Goal: Book appointment/travel/reservation

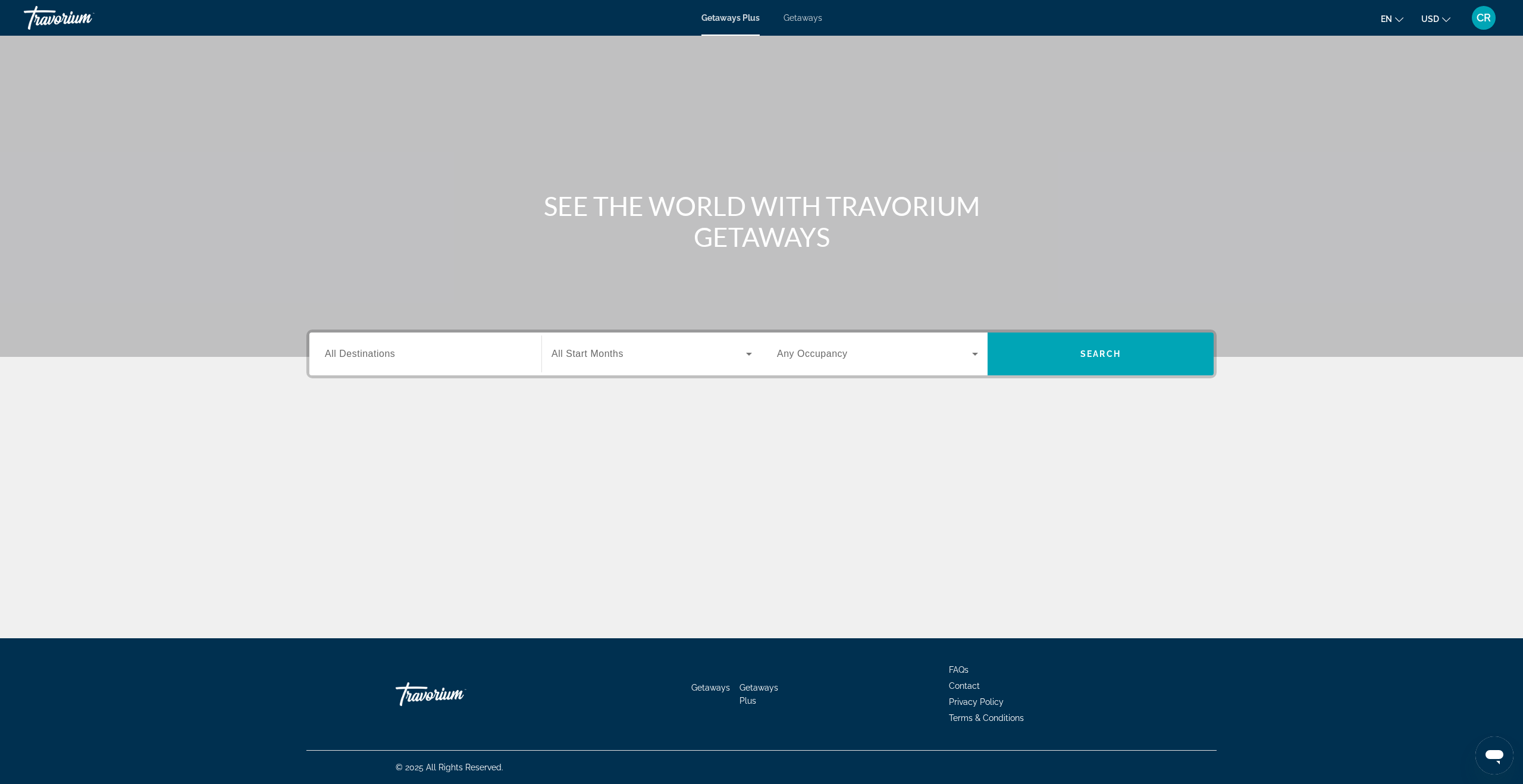
click at [803, 17] on span "Getaways" at bounding box center [802, 18] width 38 height 9
click at [426, 339] on div "Search widget" at bounding box center [425, 354] width 201 height 34
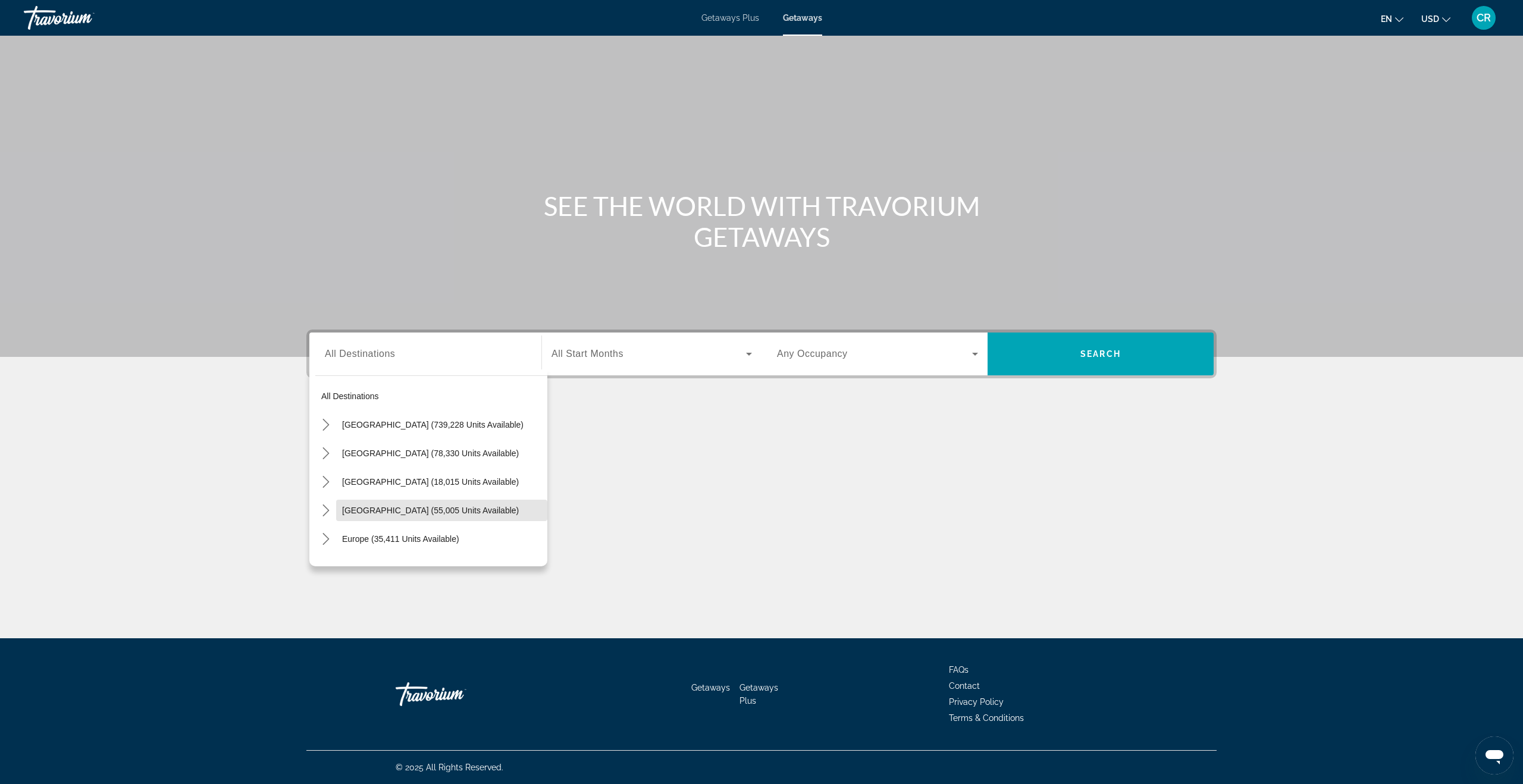
click at [407, 514] on span "[GEOGRAPHIC_DATA] (55,005 units available)" at bounding box center [430, 510] width 177 height 9
type input "**********"
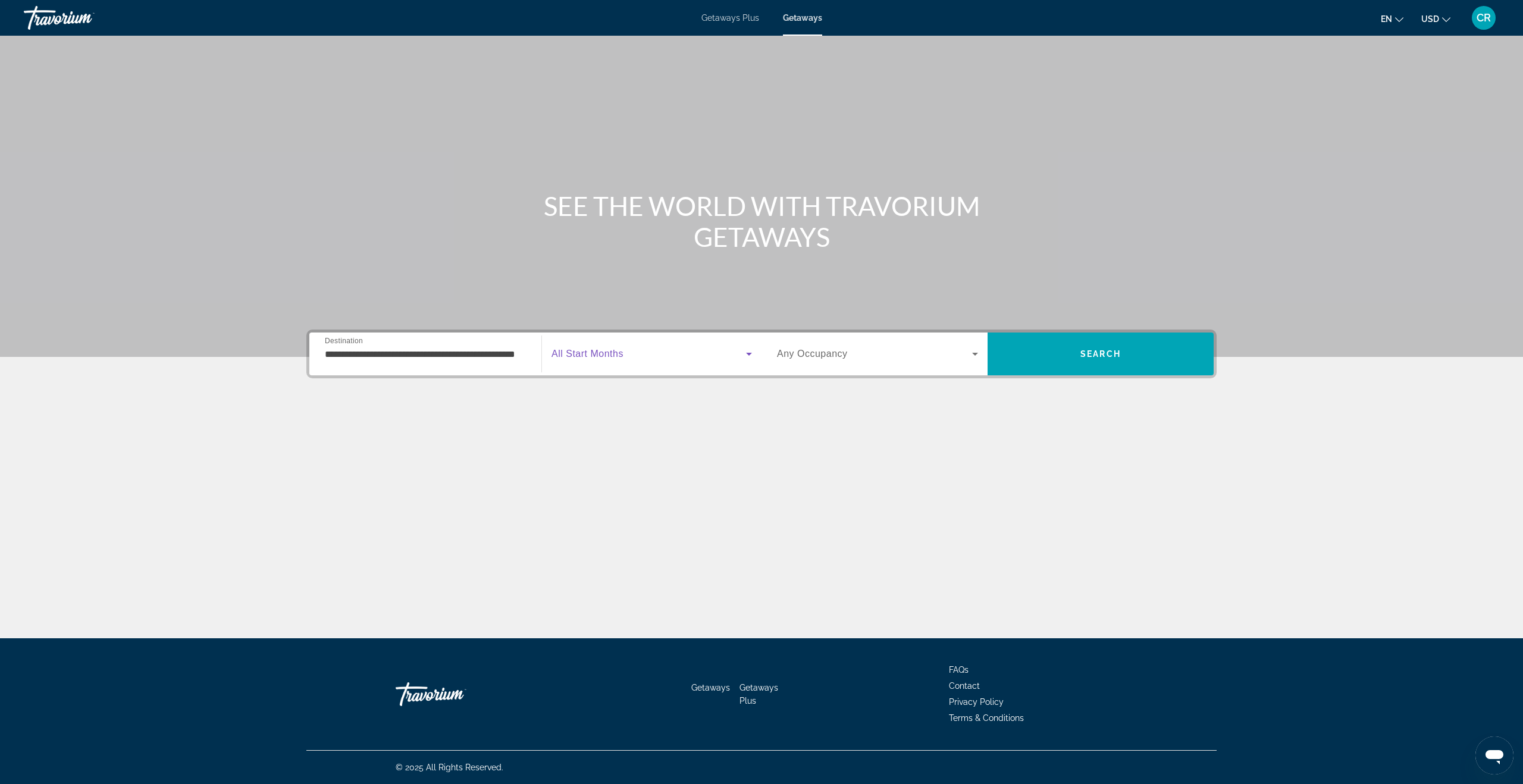
click at [650, 353] on span "Search widget" at bounding box center [648, 353] width 194 height 14
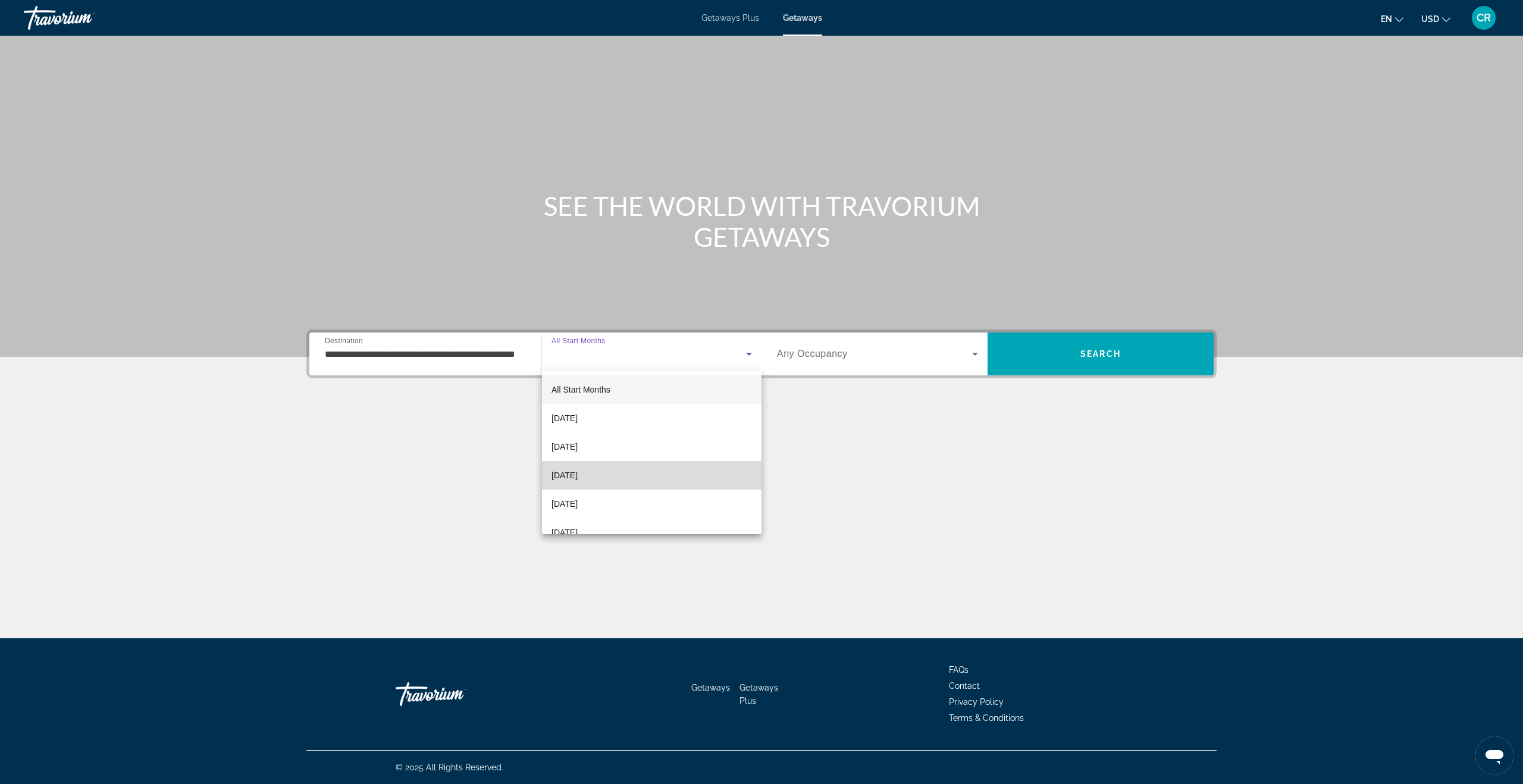
drag, startPoint x: 629, startPoint y: 479, endPoint x: 638, endPoint y: 476, distance: 9.5
click at [629, 479] on mat-option "[DATE]" at bounding box center [652, 475] width 220 height 28
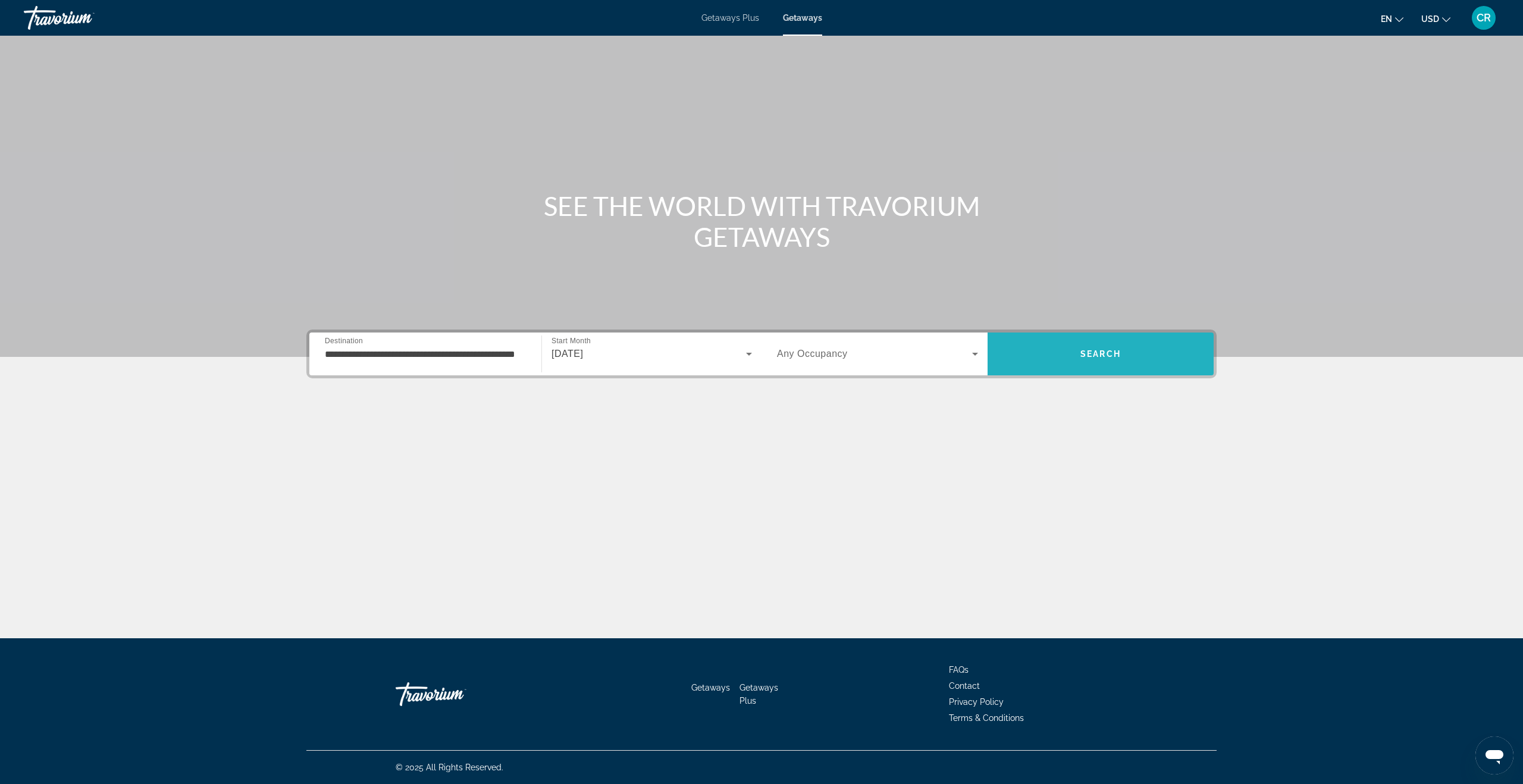
click at [1056, 362] on span "Search" at bounding box center [1100, 354] width 226 height 28
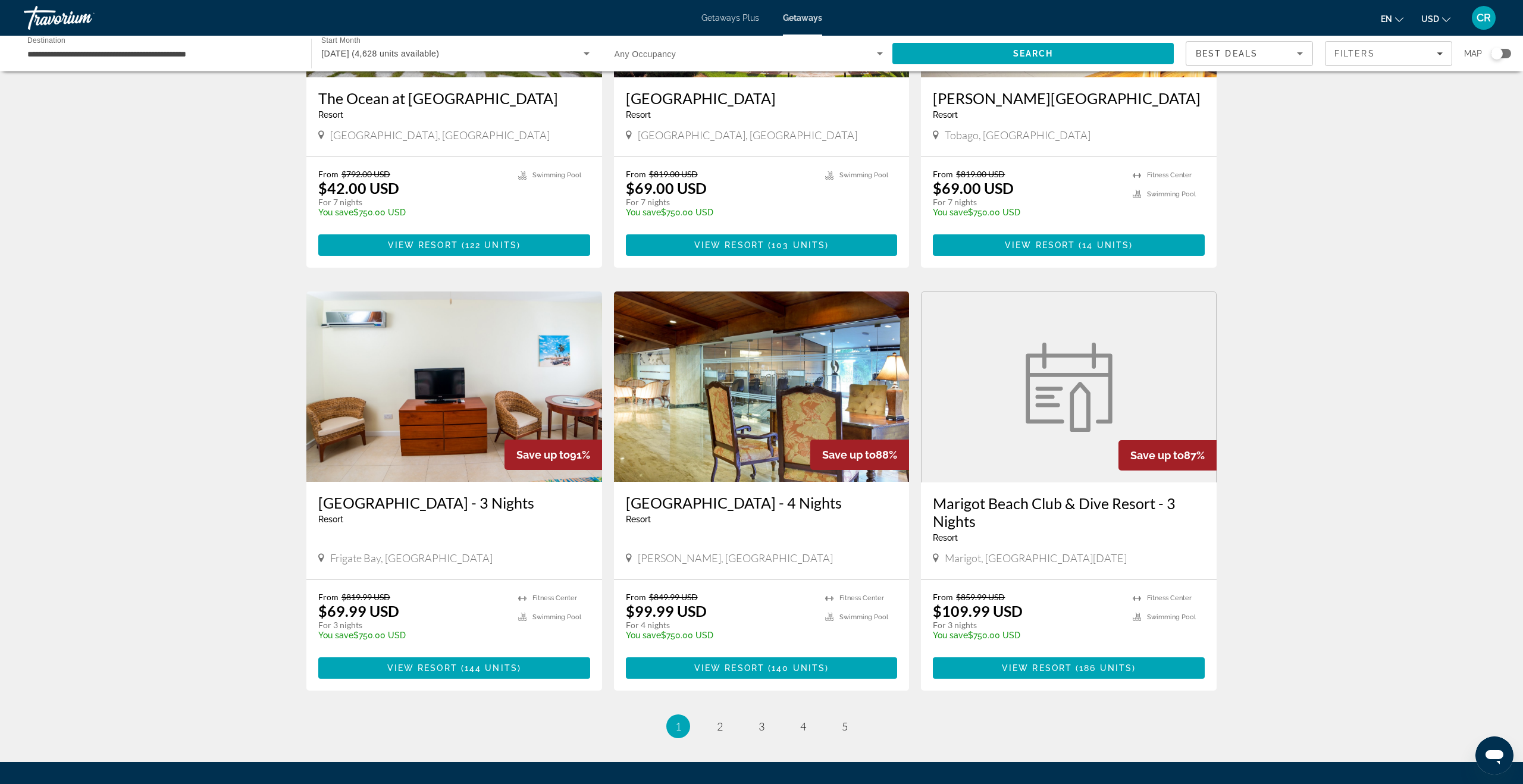
scroll to position [1176, 0]
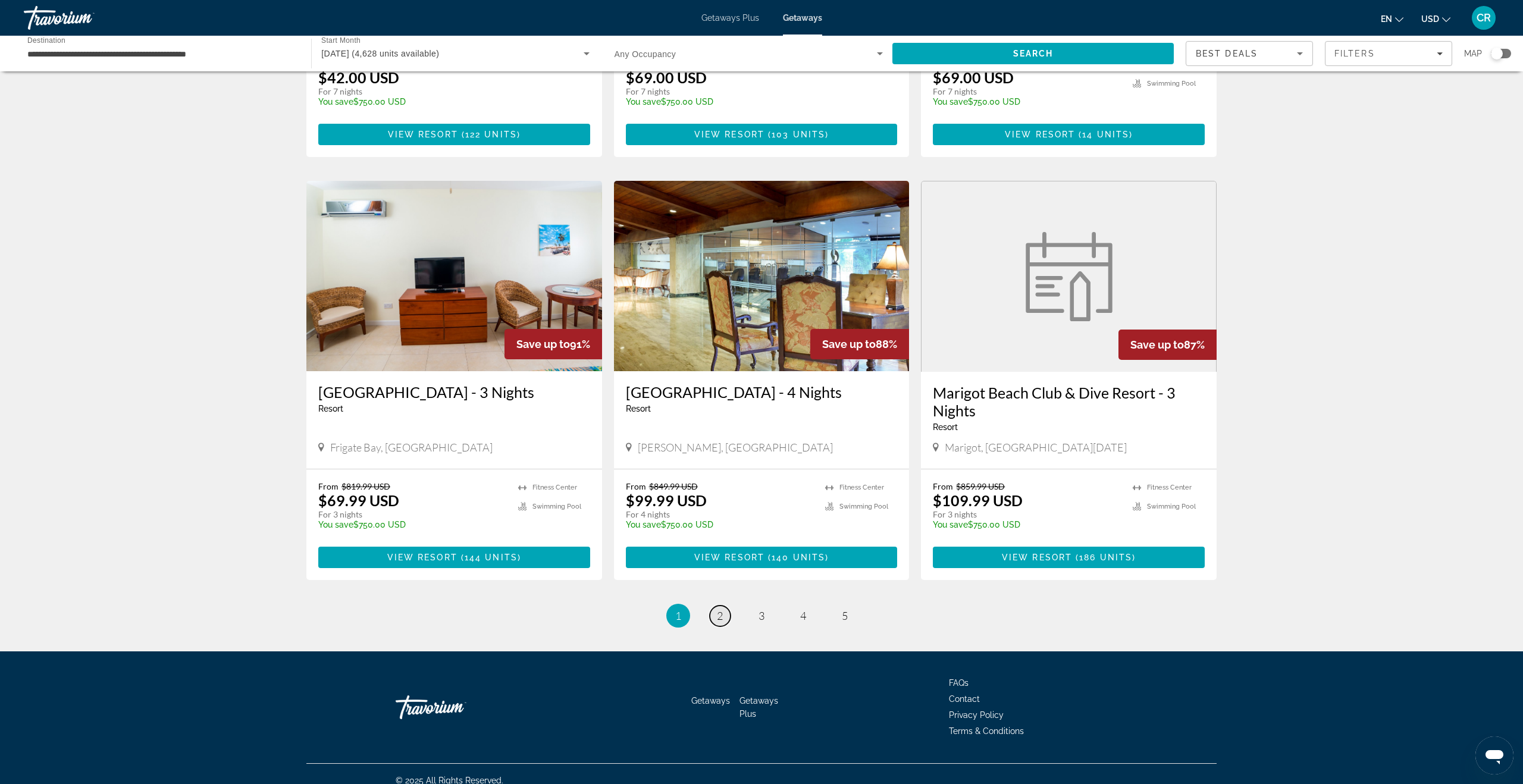
click at [717, 609] on span "2" at bounding box center [719, 616] width 6 height 13
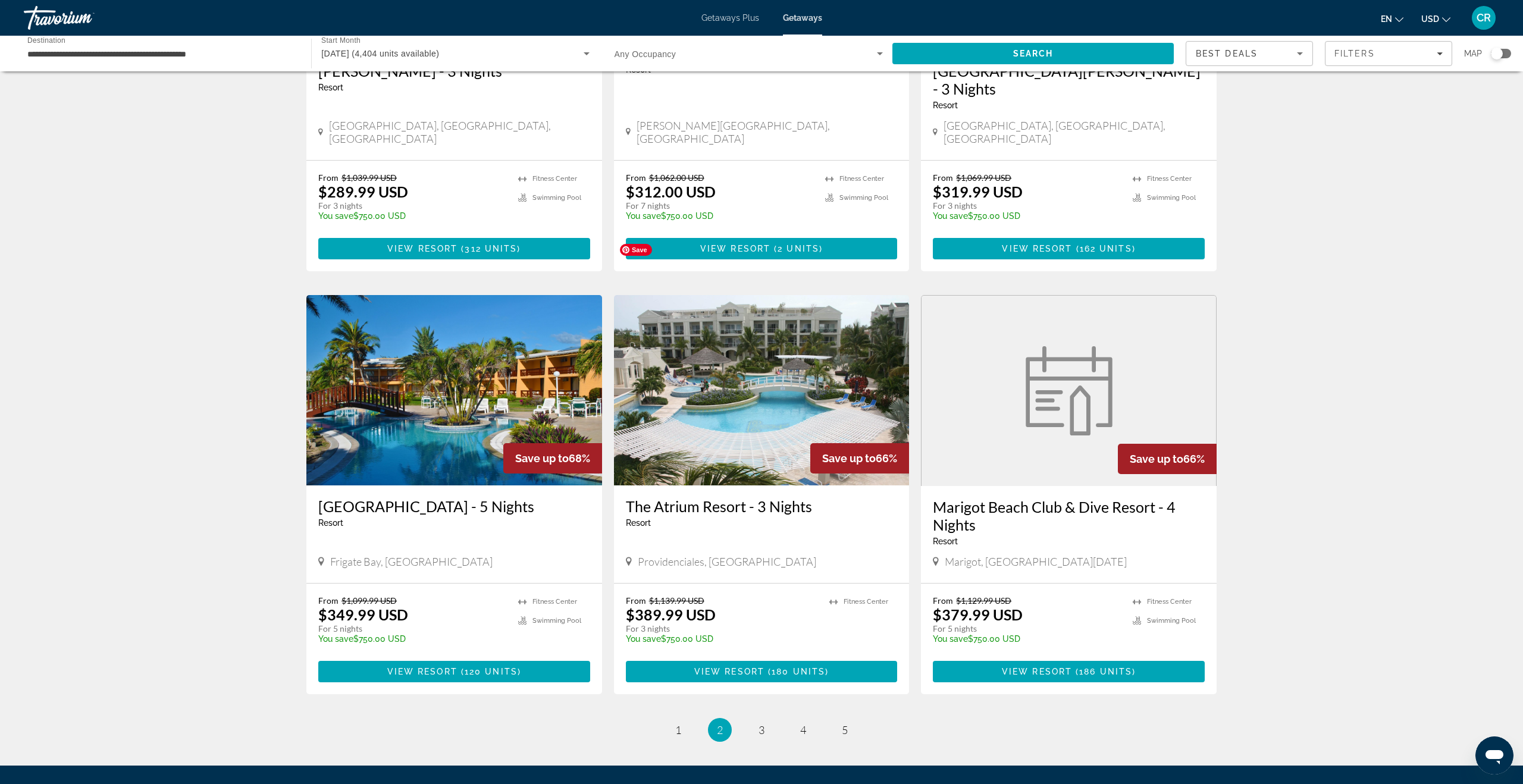
scroll to position [1128, 0]
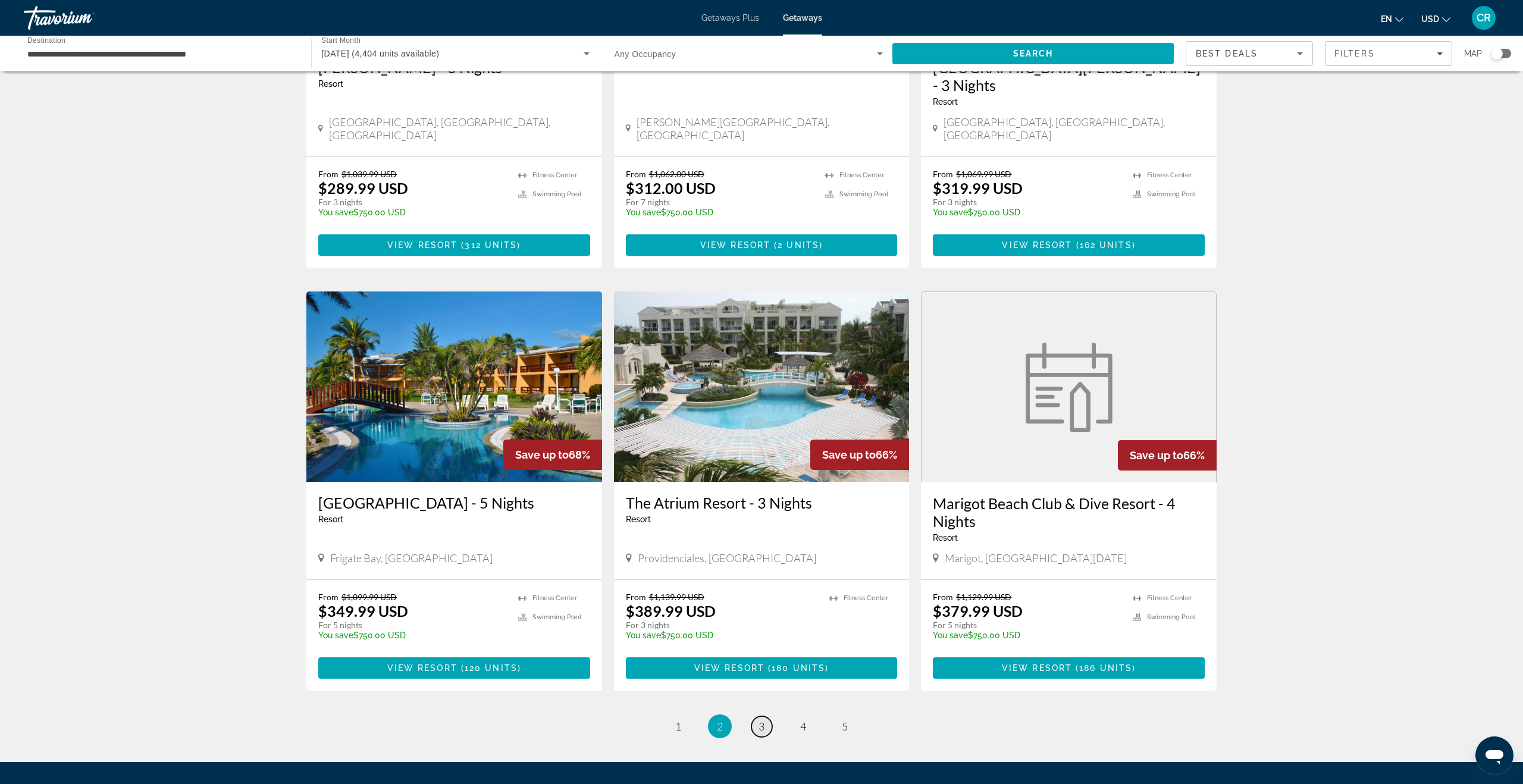
click at [762, 720] on span "3" at bounding box center [762, 727] width 6 height 13
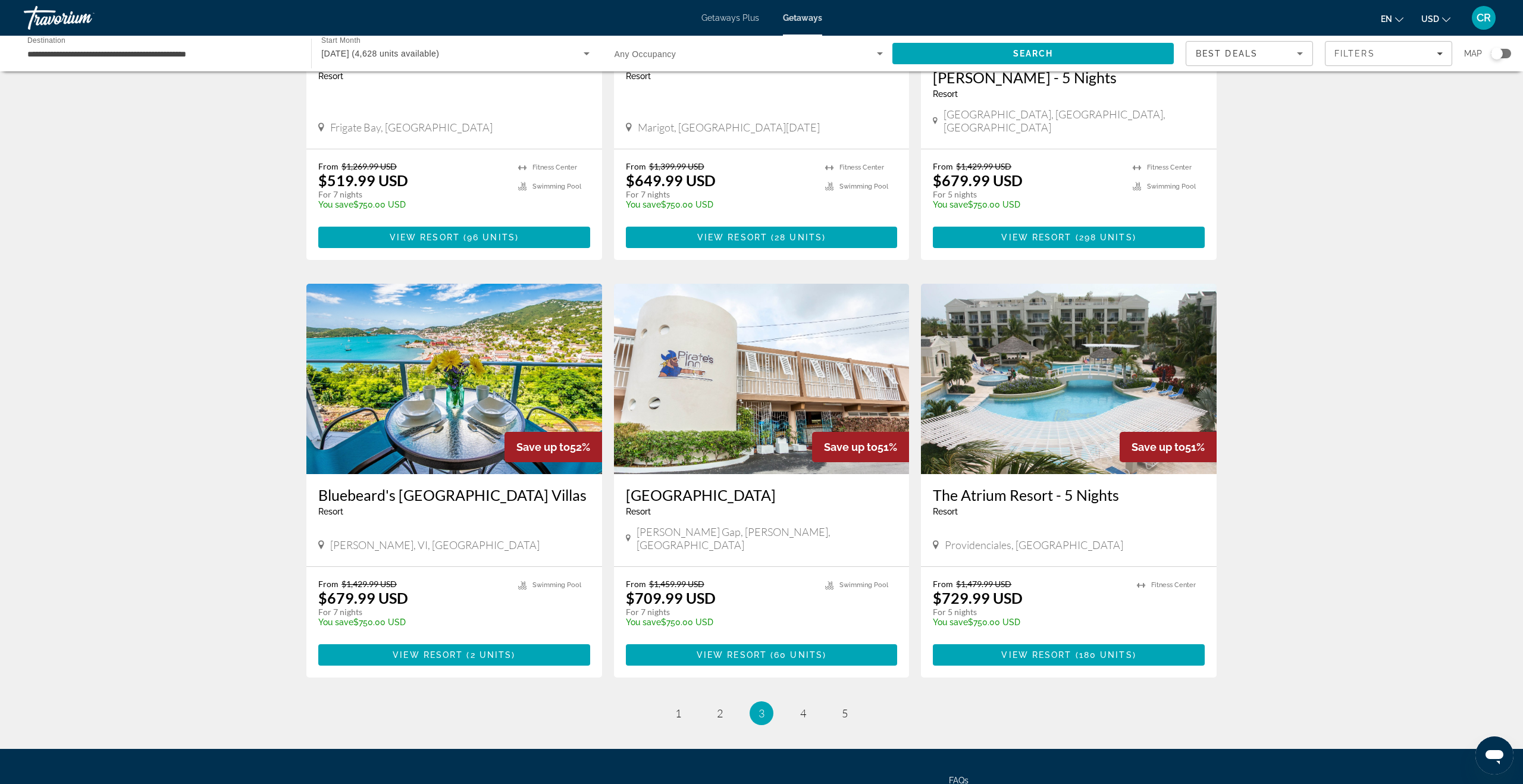
scroll to position [1140, 0]
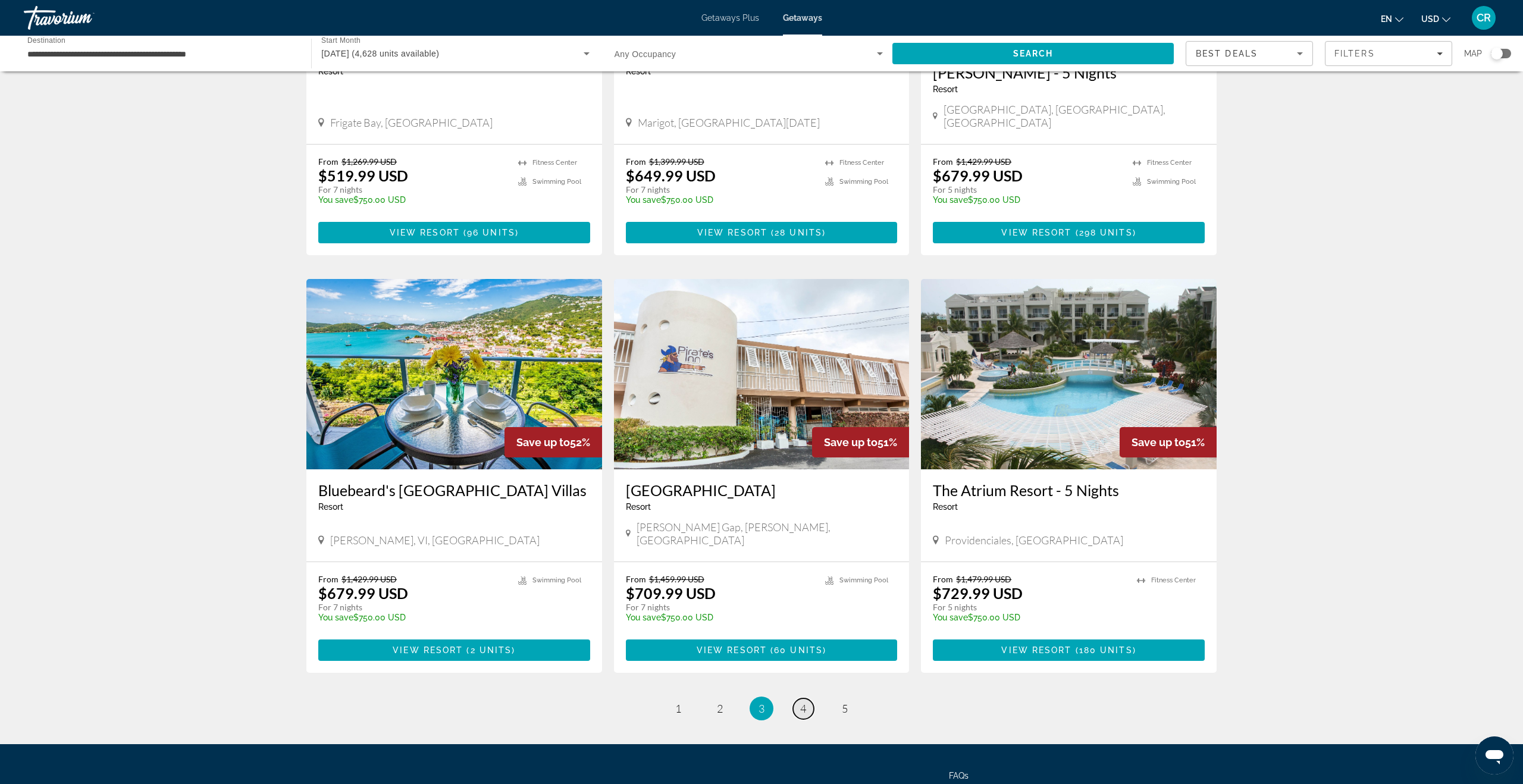
click at [807, 699] on link "page 4" at bounding box center [803, 709] width 21 height 21
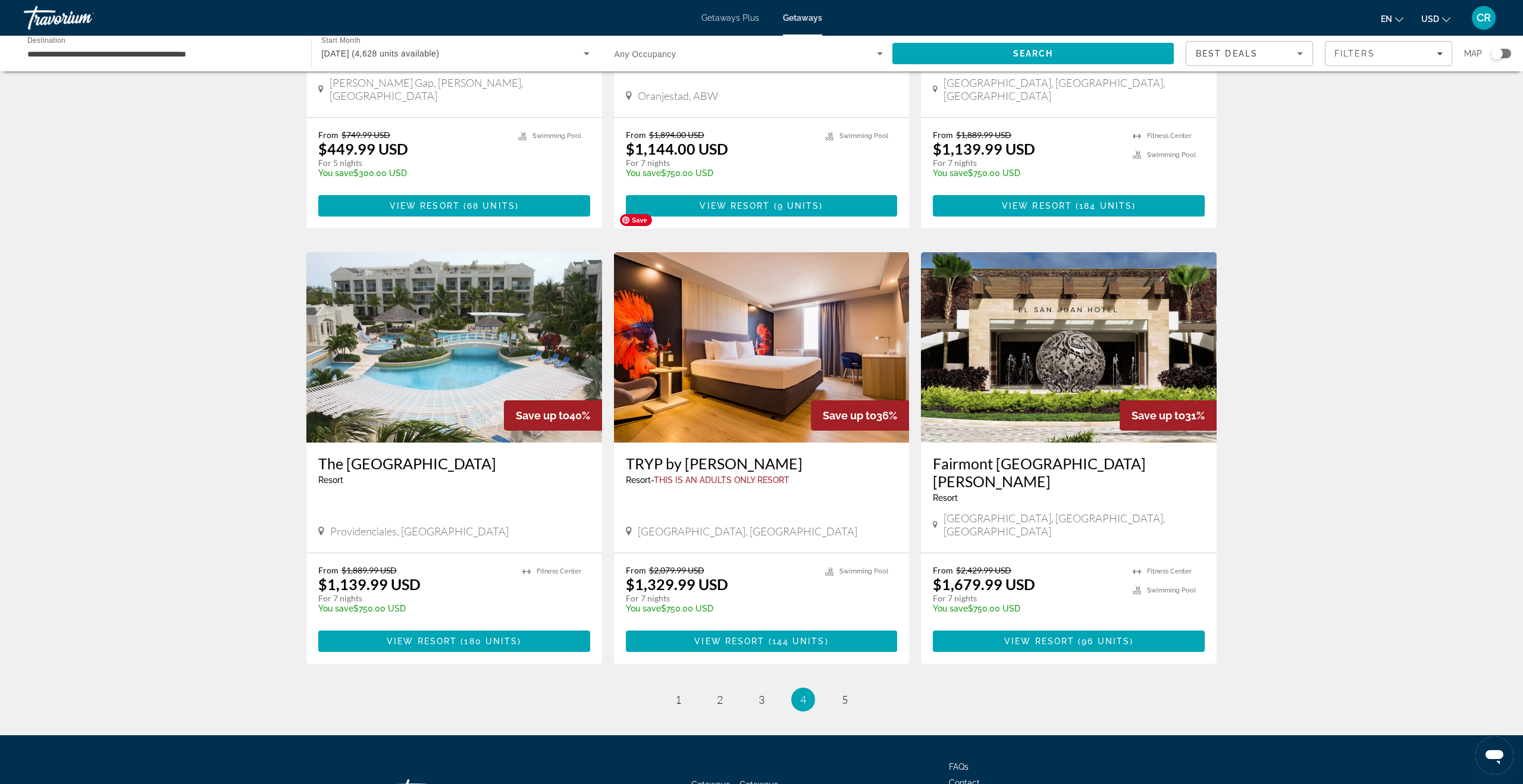
scroll to position [1158, 0]
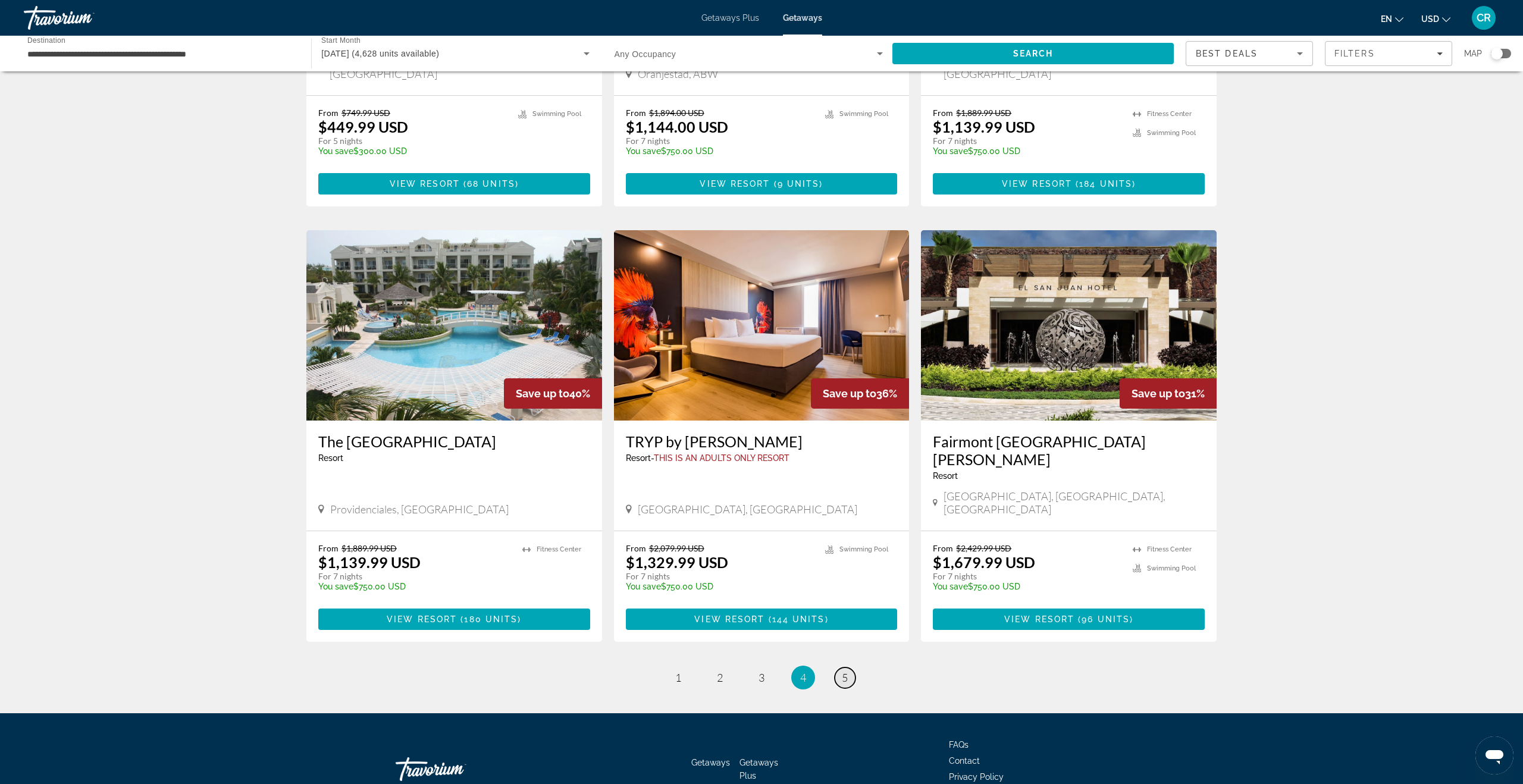
click at [842, 671] on span "5" at bounding box center [844, 678] width 6 height 13
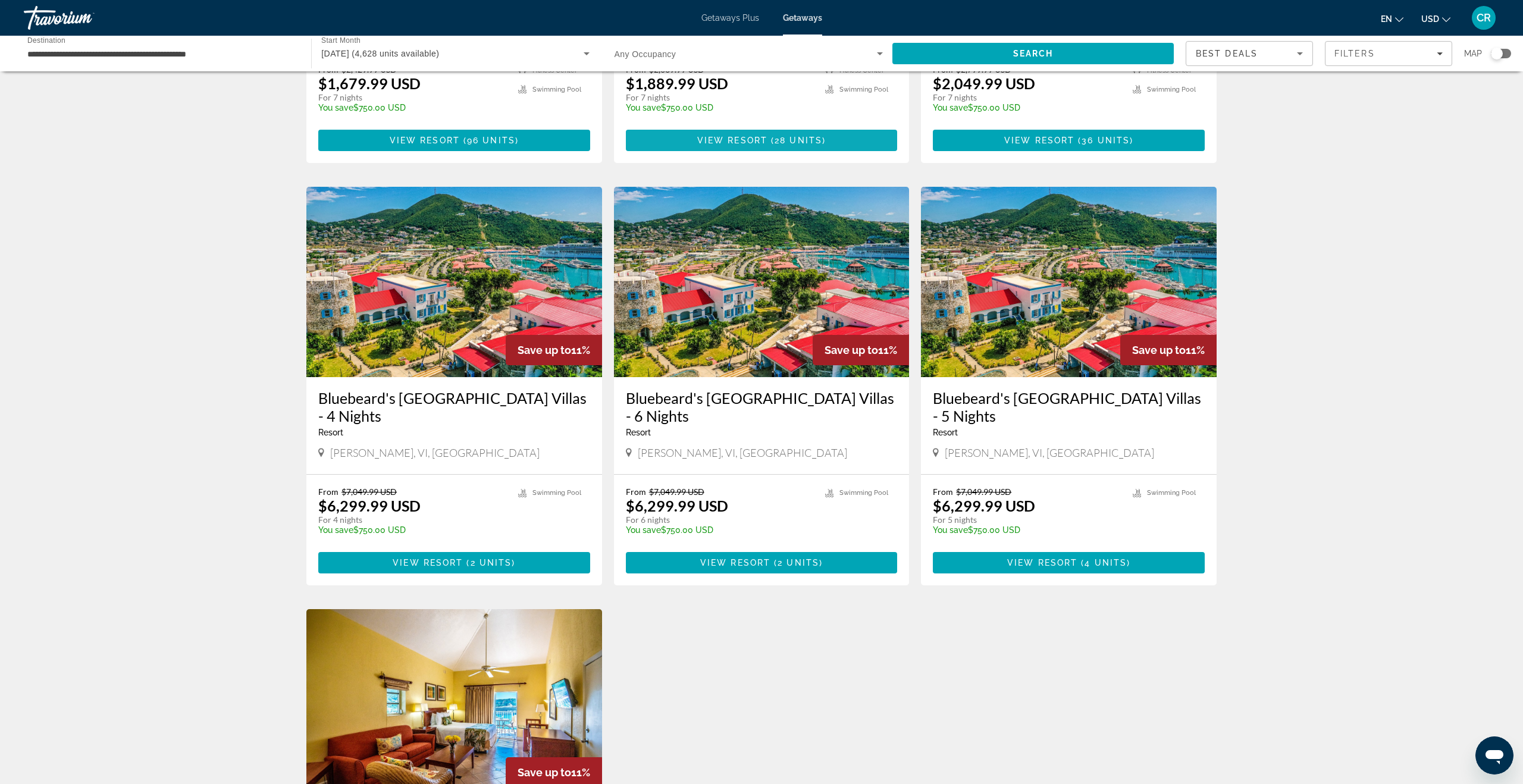
scroll to position [754, 0]
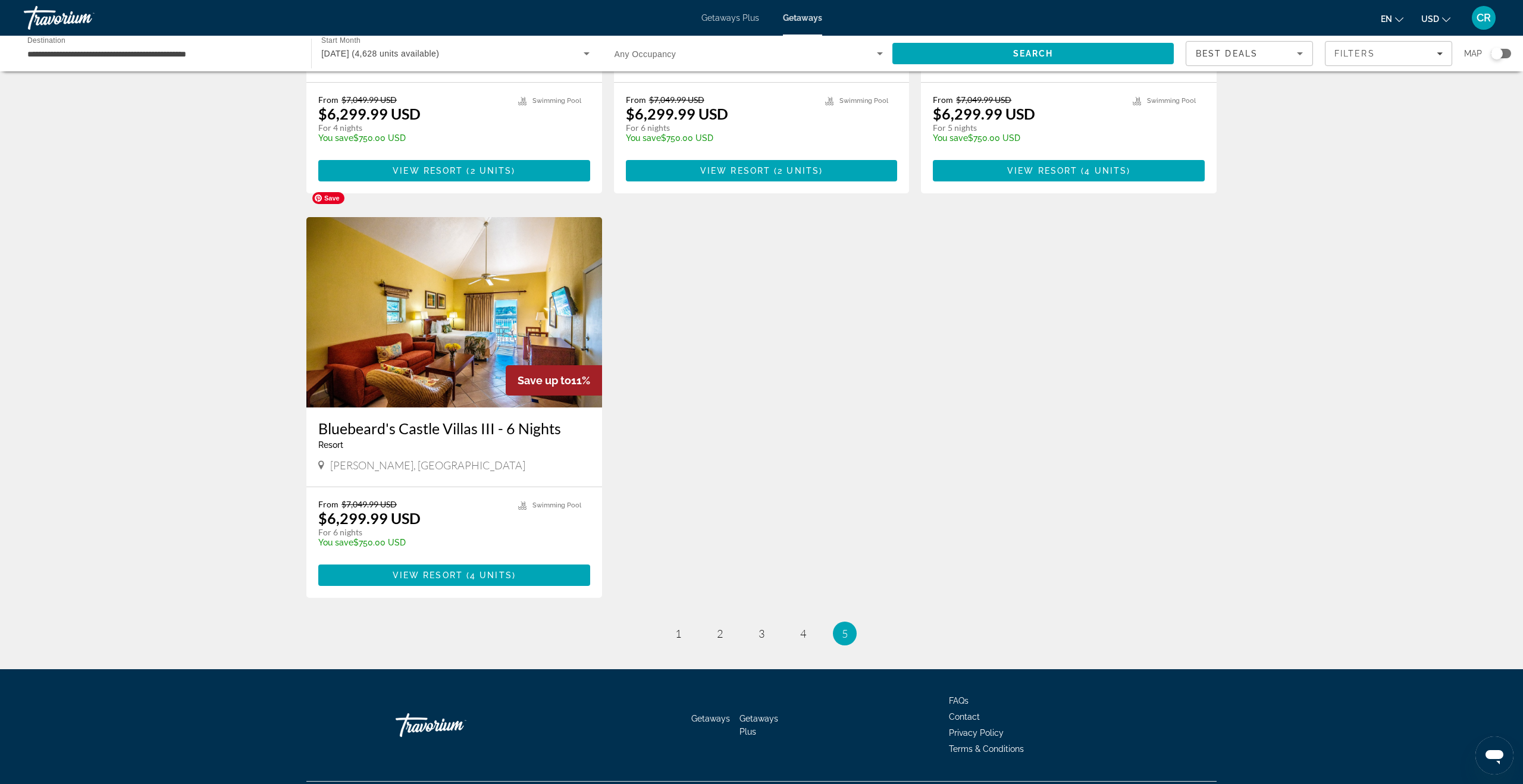
click at [383, 257] on img "Main content" at bounding box center [454, 312] width 296 height 191
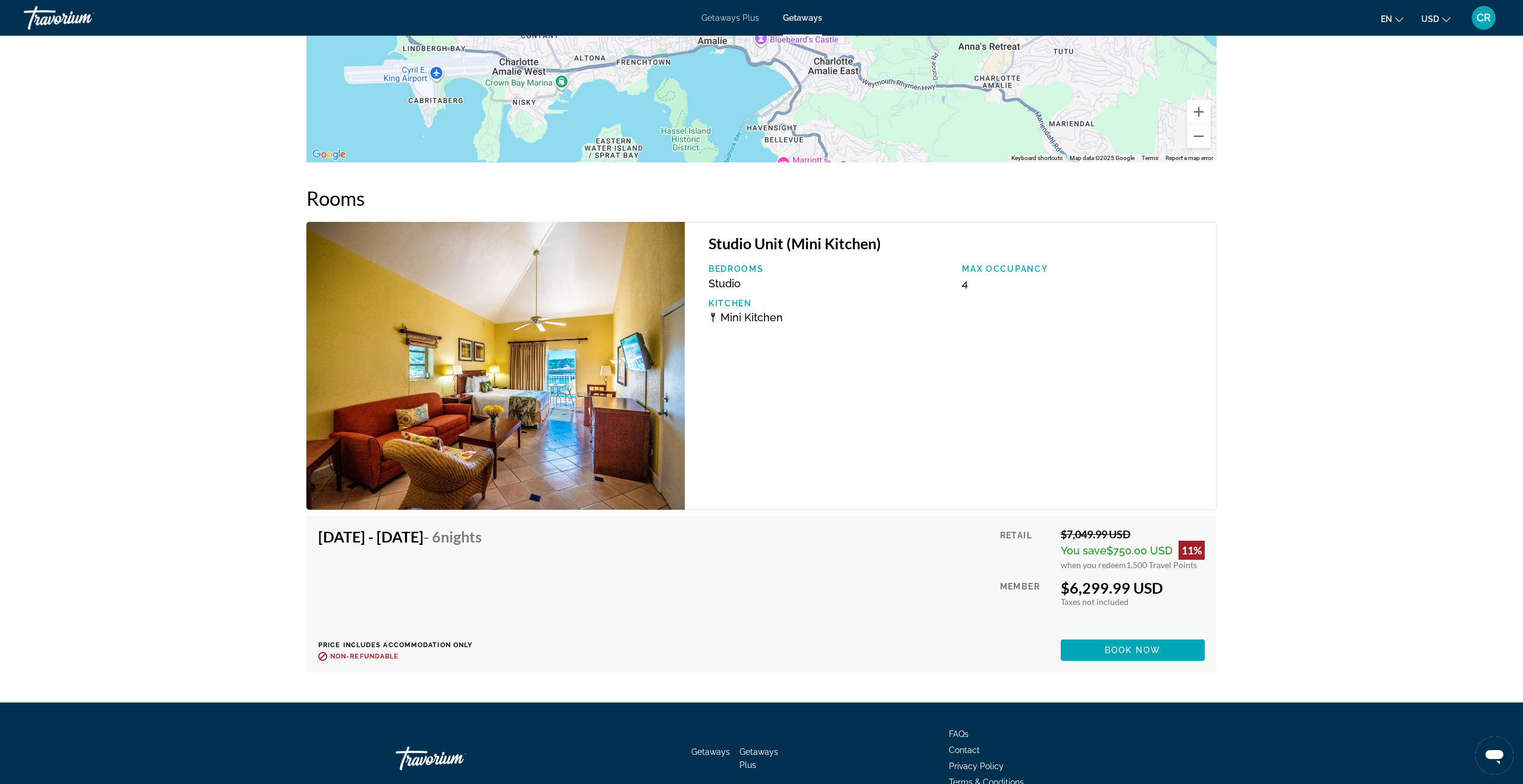
scroll to position [1787, 0]
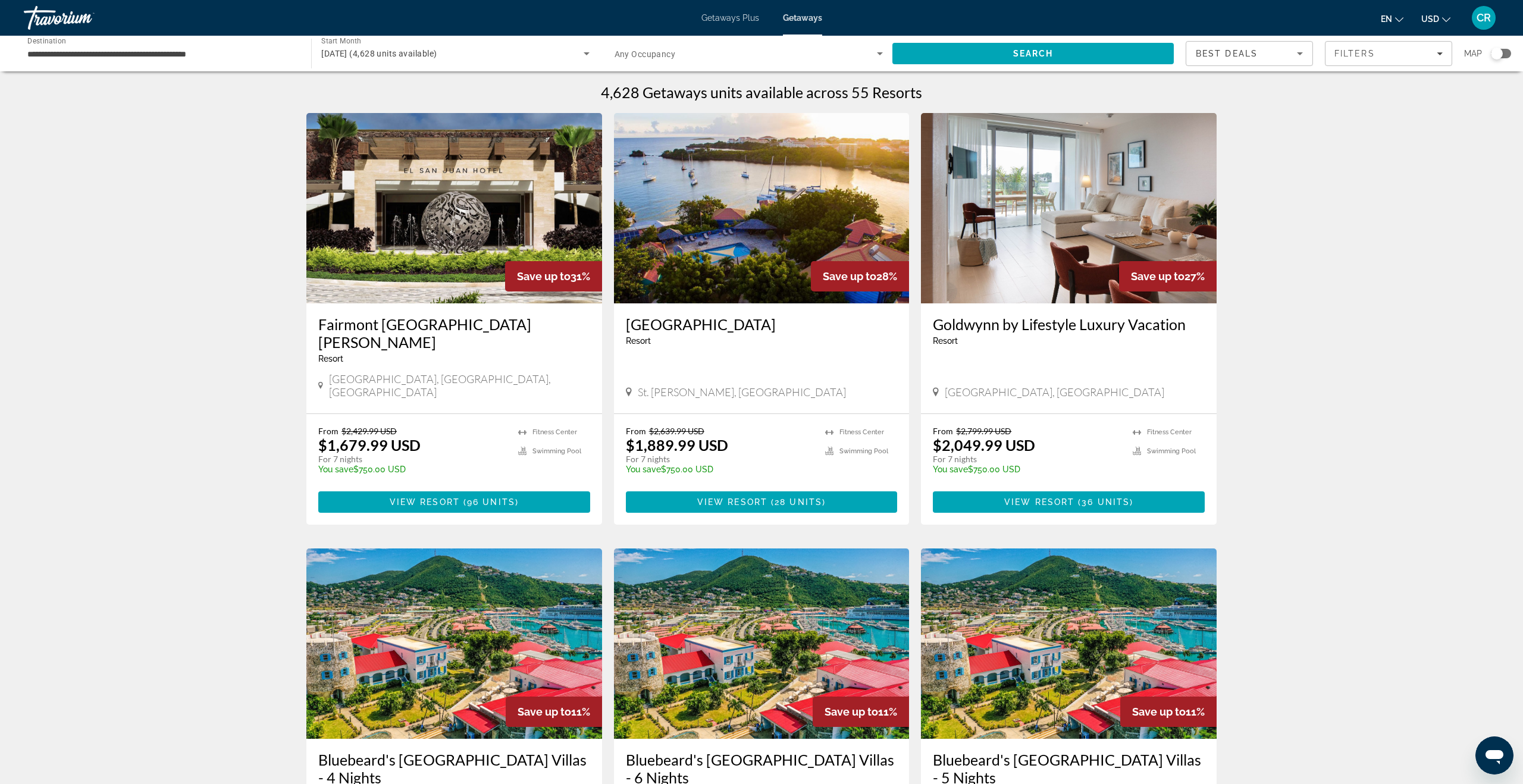
click at [195, 57] on input "**********" at bounding box center [162, 54] width 269 height 14
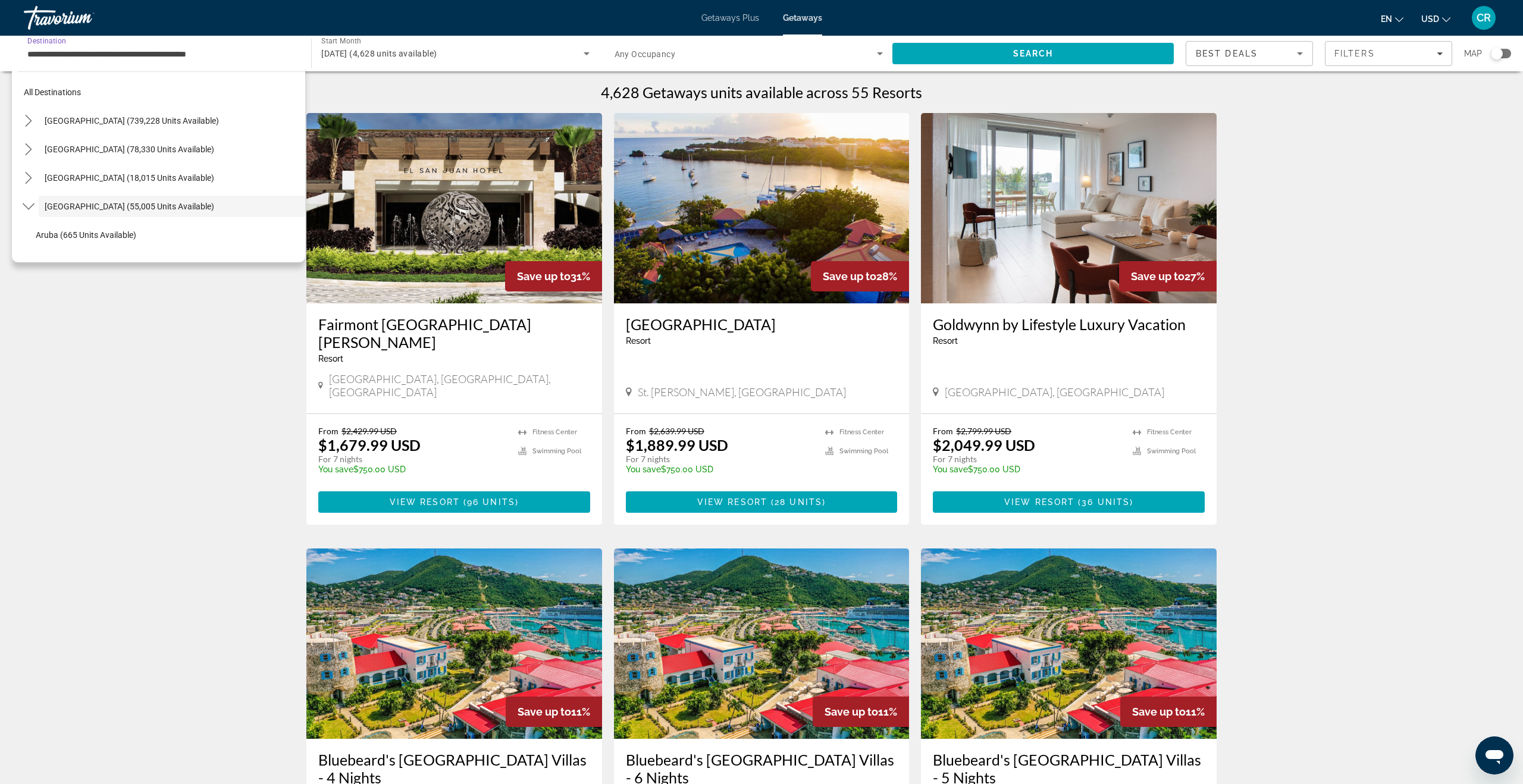
scroll to position [42, 0]
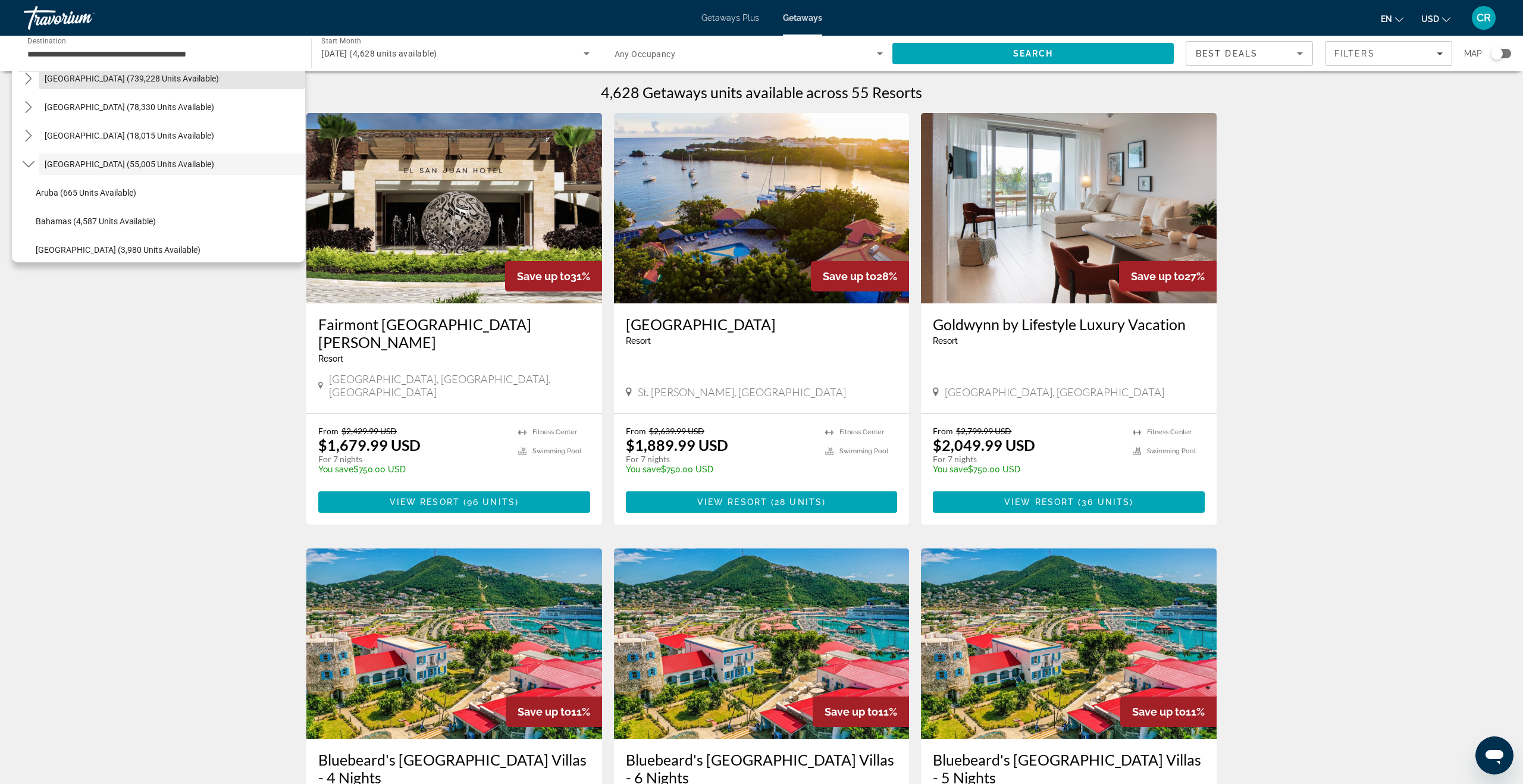
click at [195, 84] on span "Select destination: United States (739,228 units available)" at bounding box center [172, 78] width 267 height 28
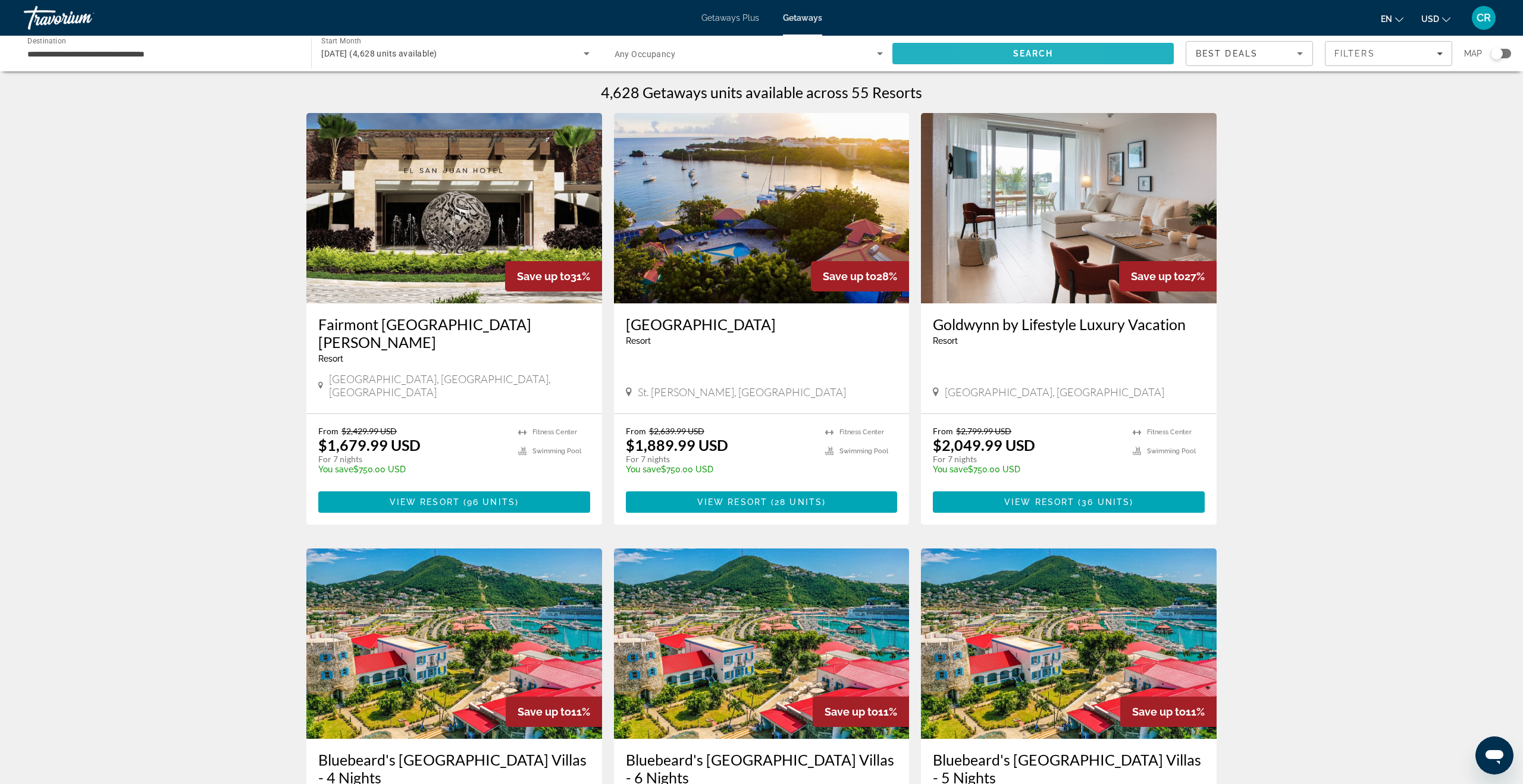
click at [988, 53] on span "Search" at bounding box center [1033, 54] width 282 height 28
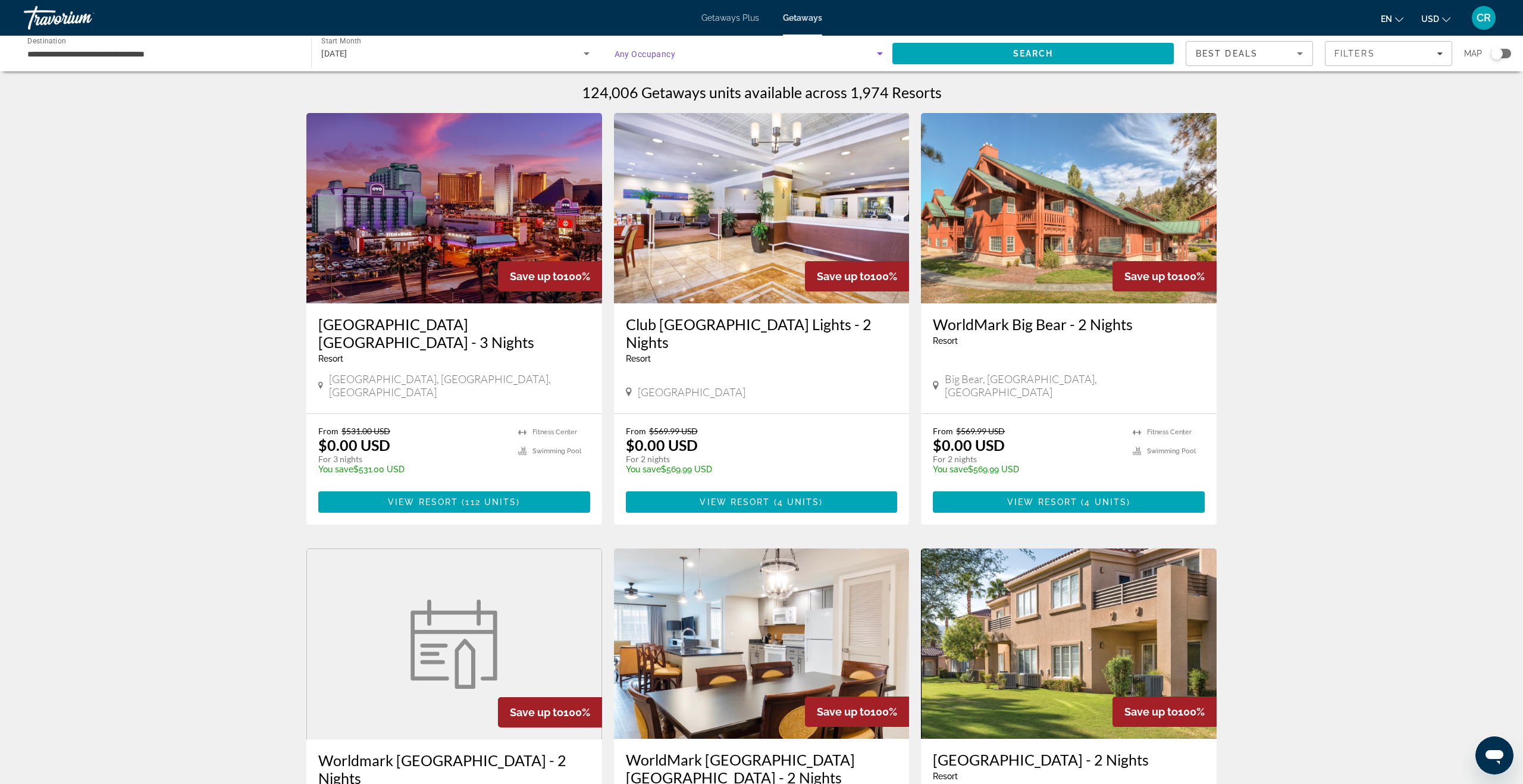
click at [876, 53] on icon "Search widget" at bounding box center [879, 53] width 14 height 14
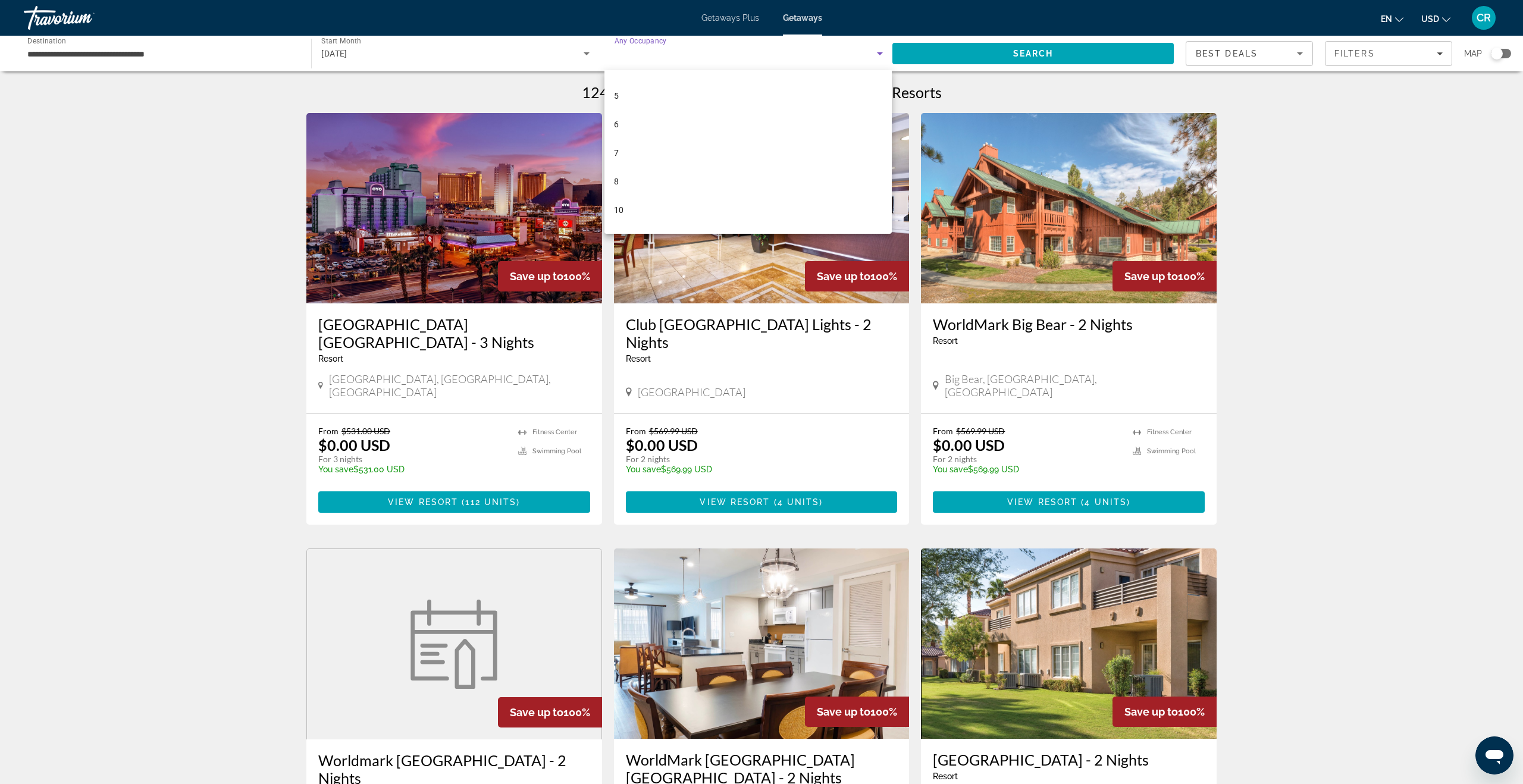
scroll to position [103, 0]
click at [698, 135] on mat-option "6" at bounding box center [748, 129] width 287 height 28
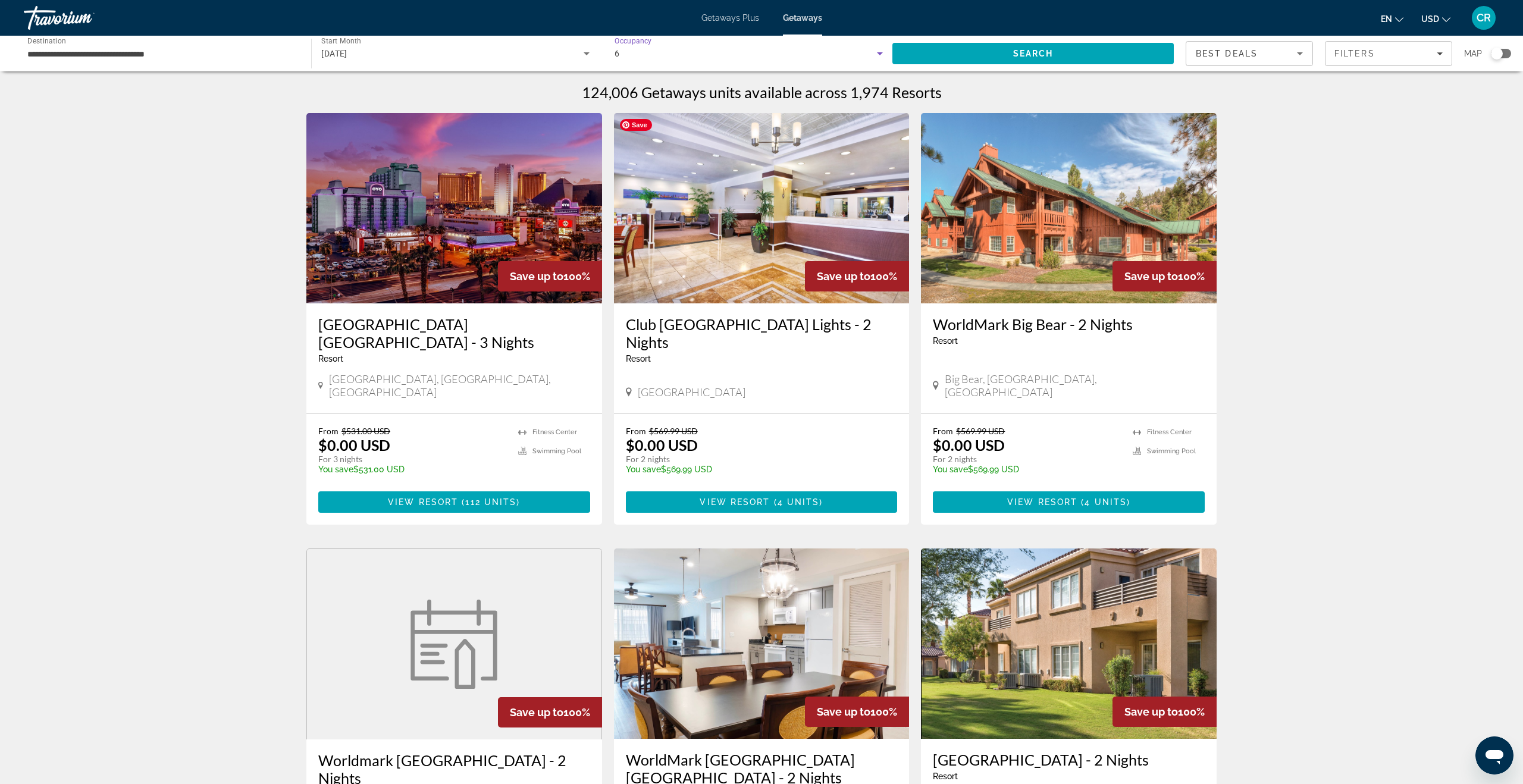
scroll to position [3, 0]
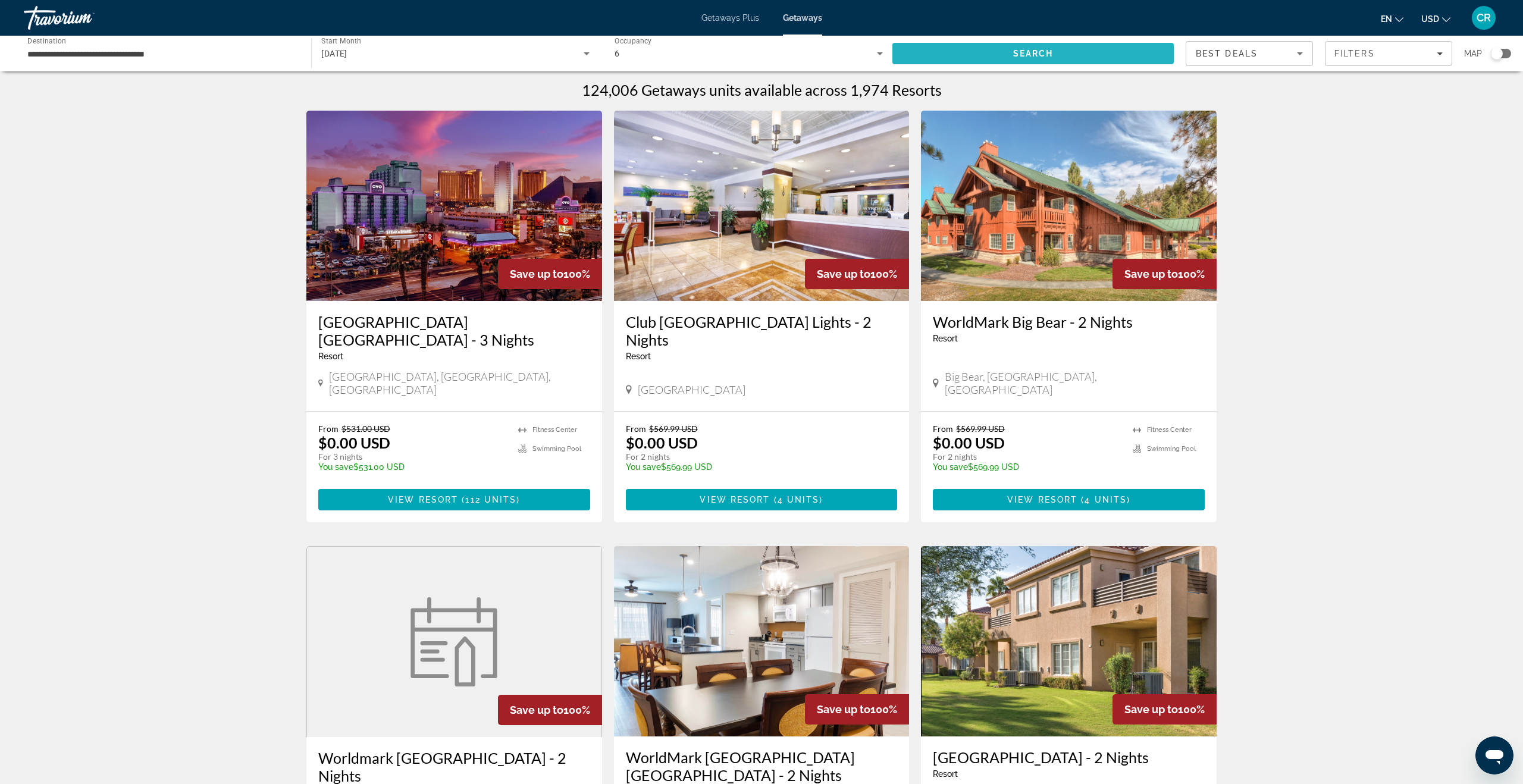
click at [1098, 53] on span "Search" at bounding box center [1033, 54] width 282 height 28
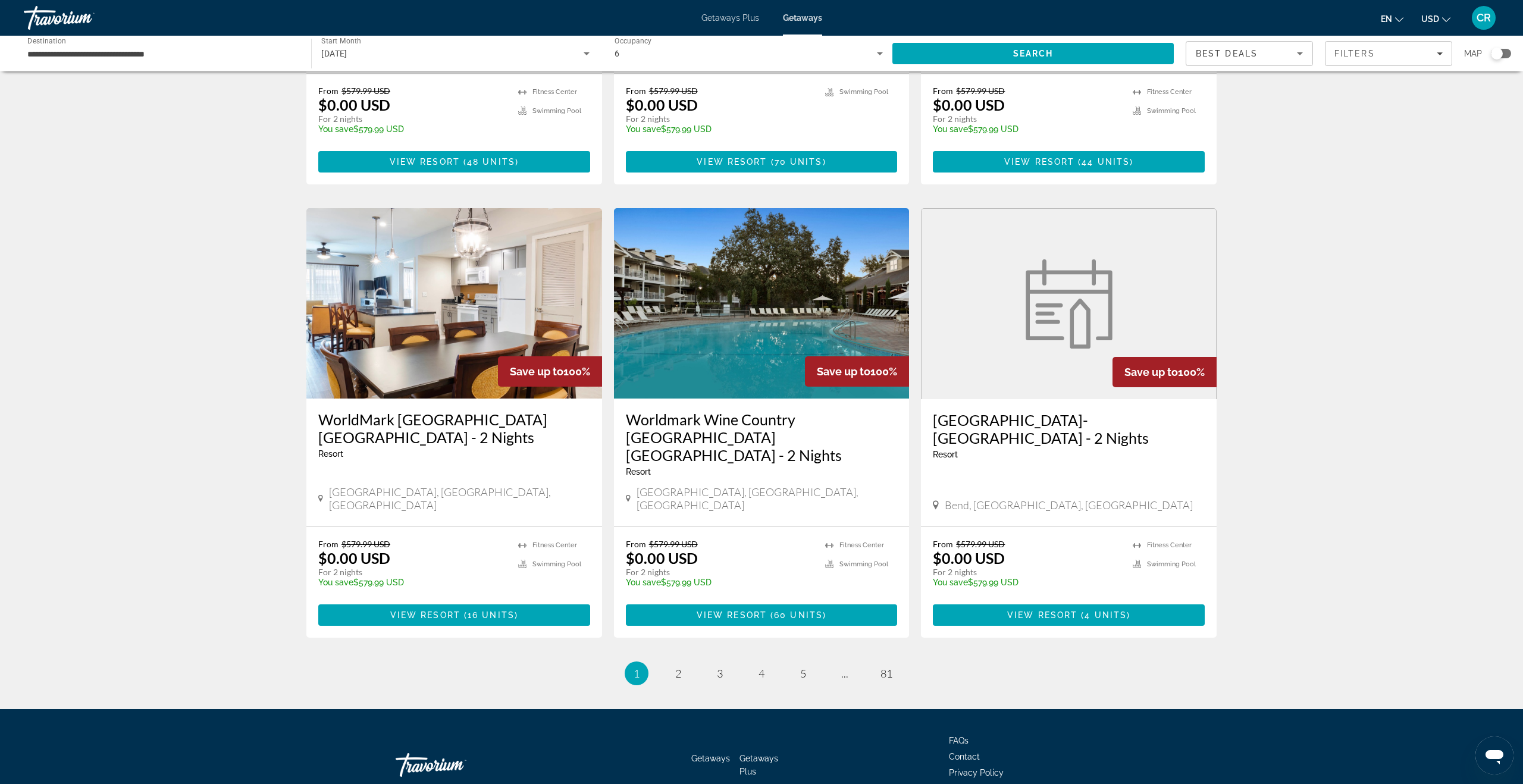
scroll to position [1195, 0]
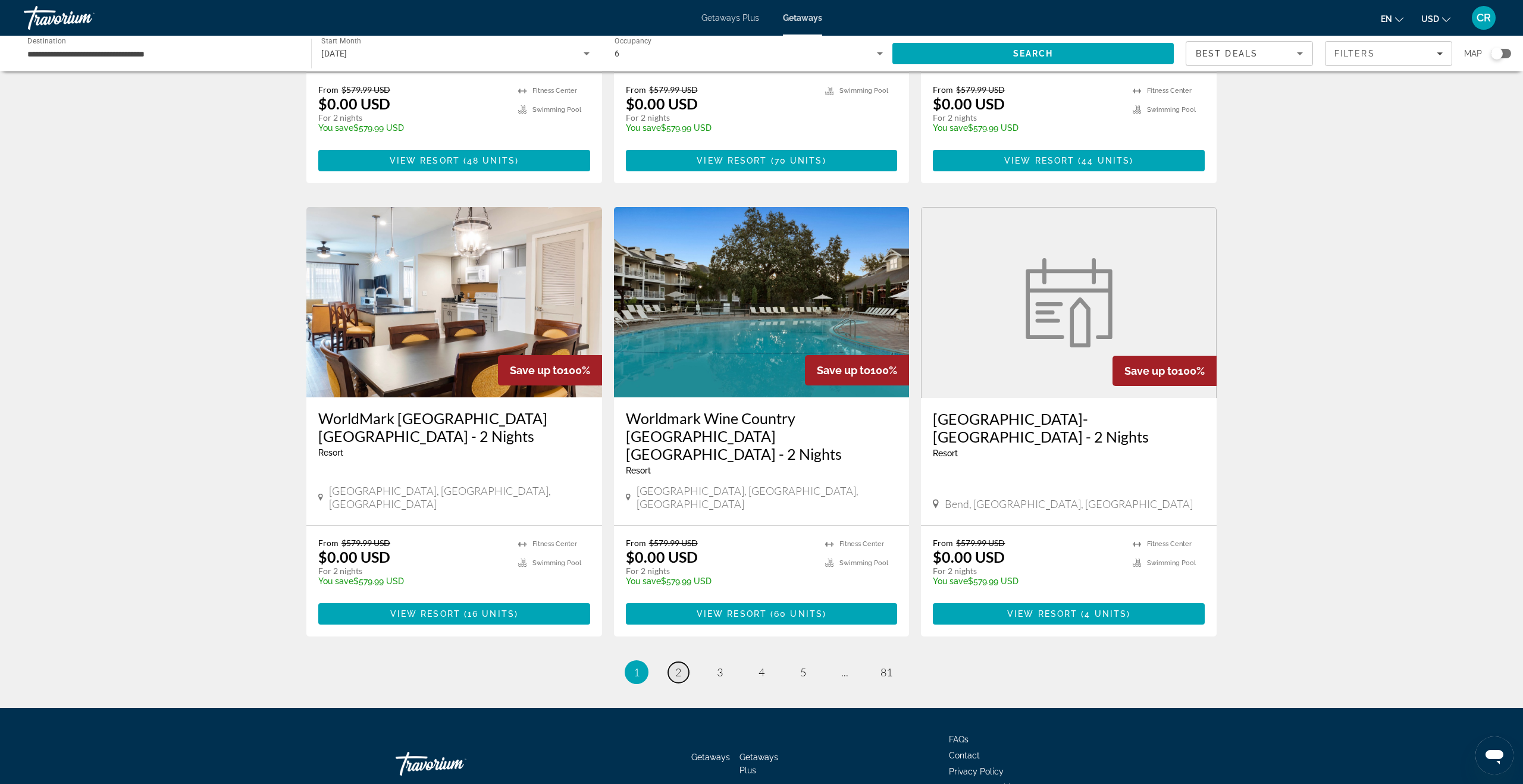
click at [684, 662] on link "page 2" at bounding box center [678, 672] width 21 height 21
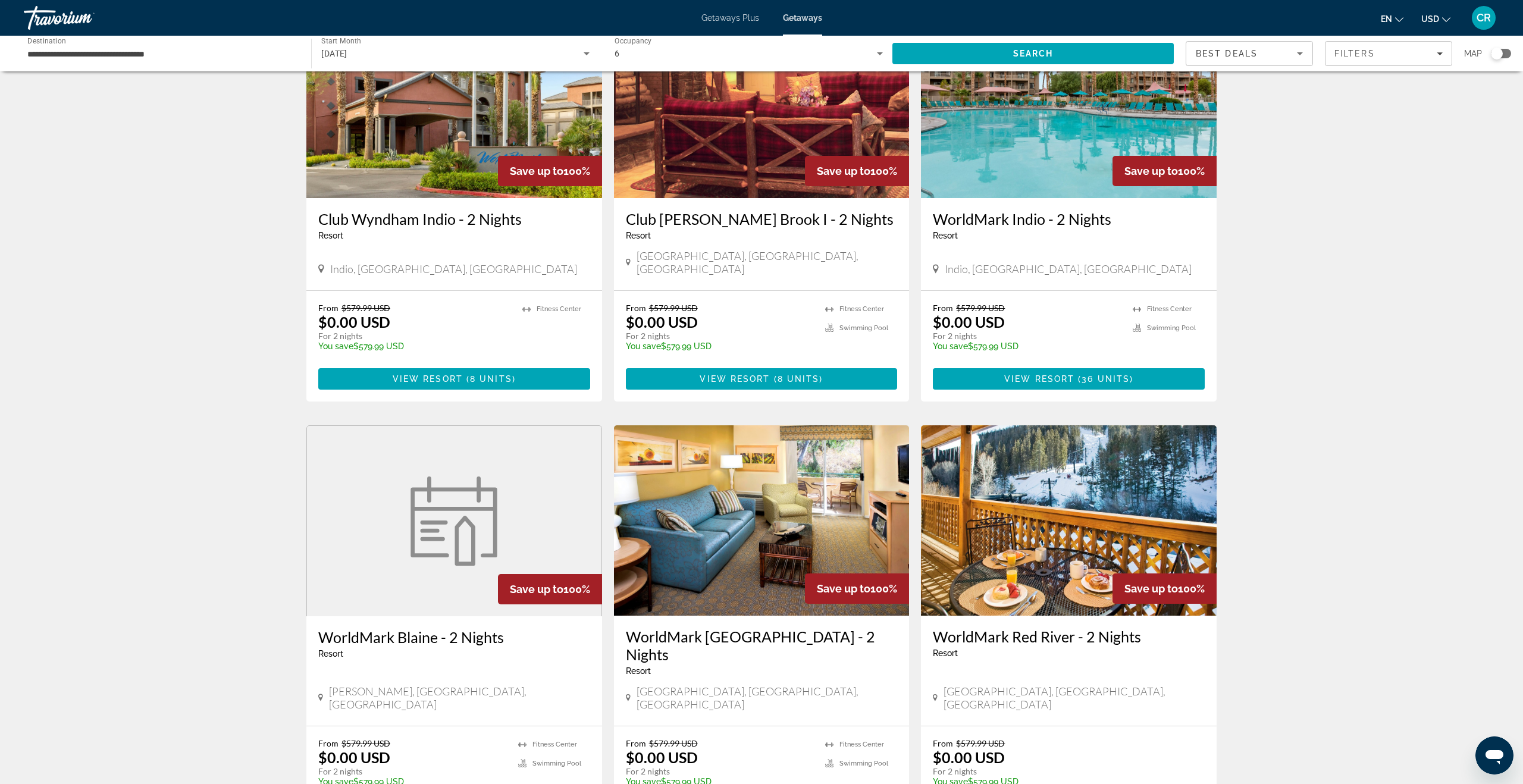
scroll to position [1194, 0]
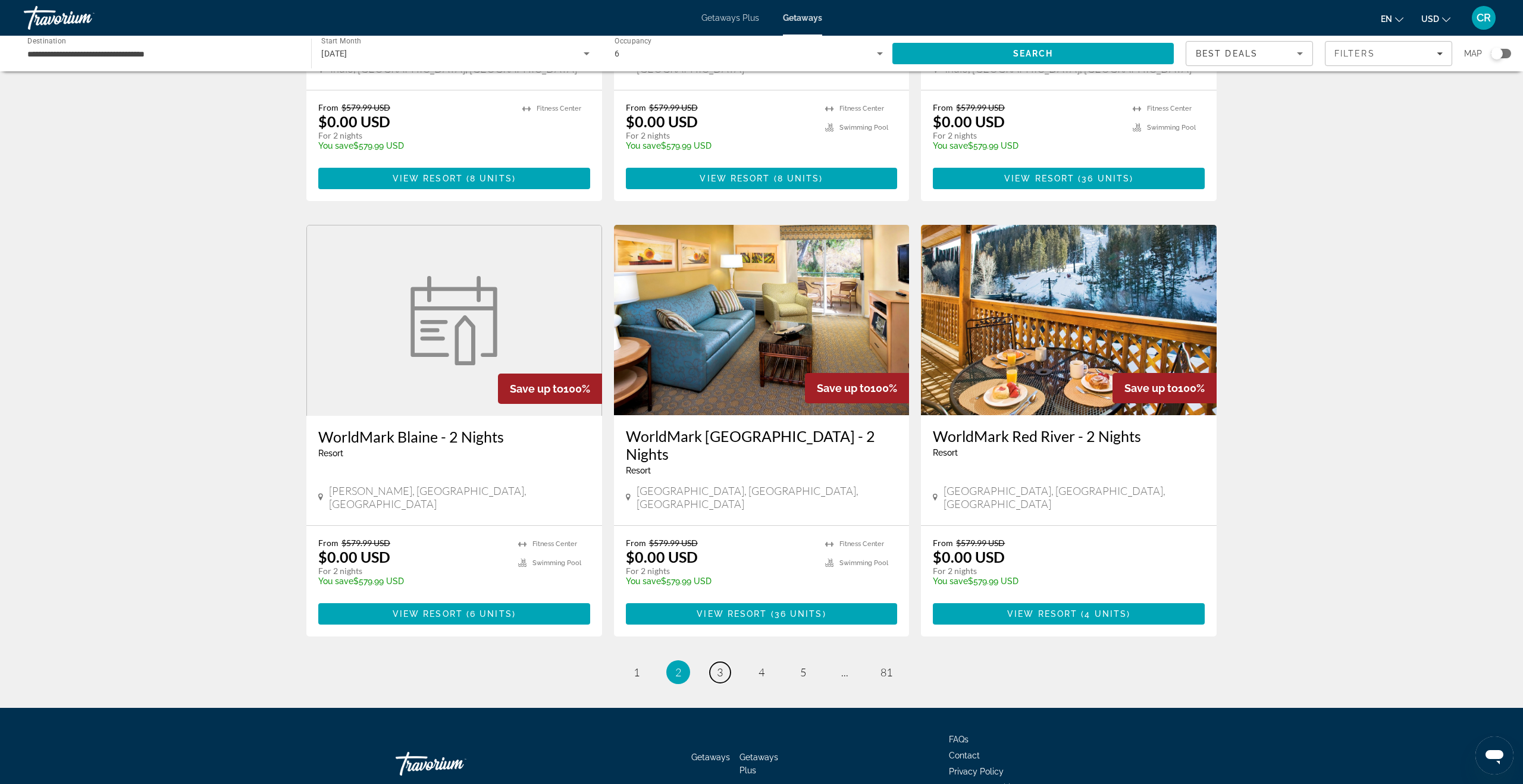
click at [723, 662] on link "page 3" at bounding box center [720, 672] width 21 height 21
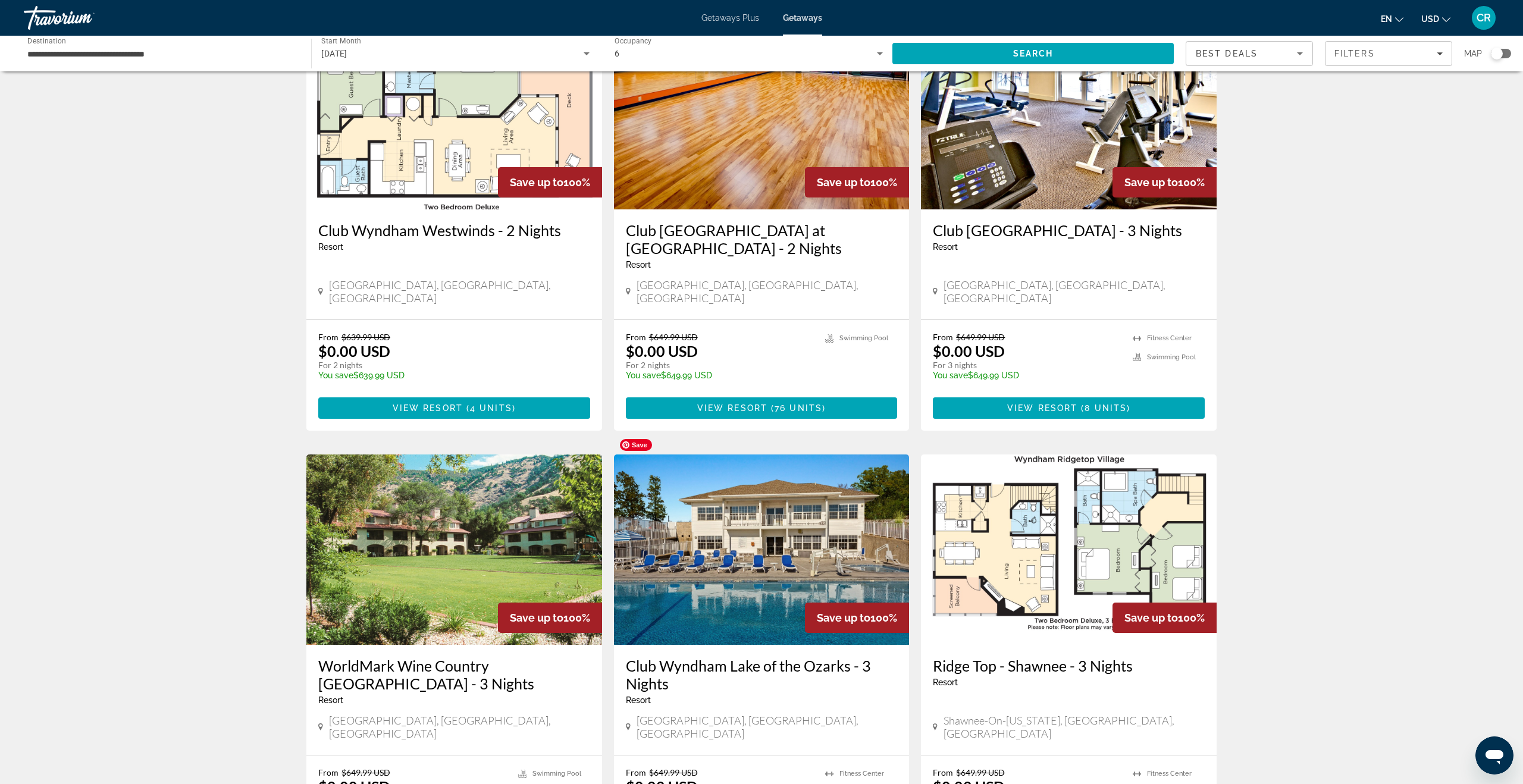
scroll to position [1082, 0]
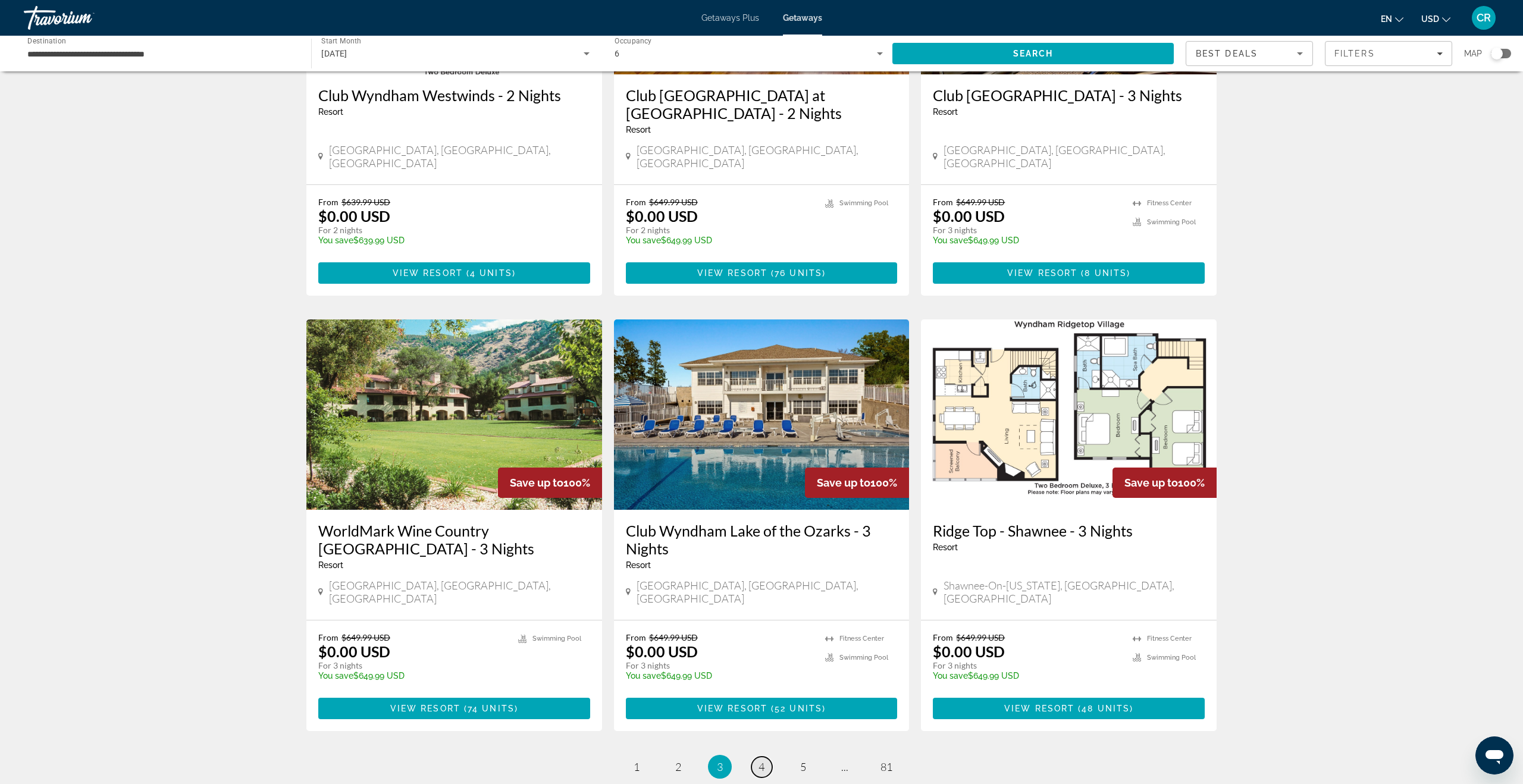
click at [761, 761] on span "4" at bounding box center [762, 767] width 6 height 13
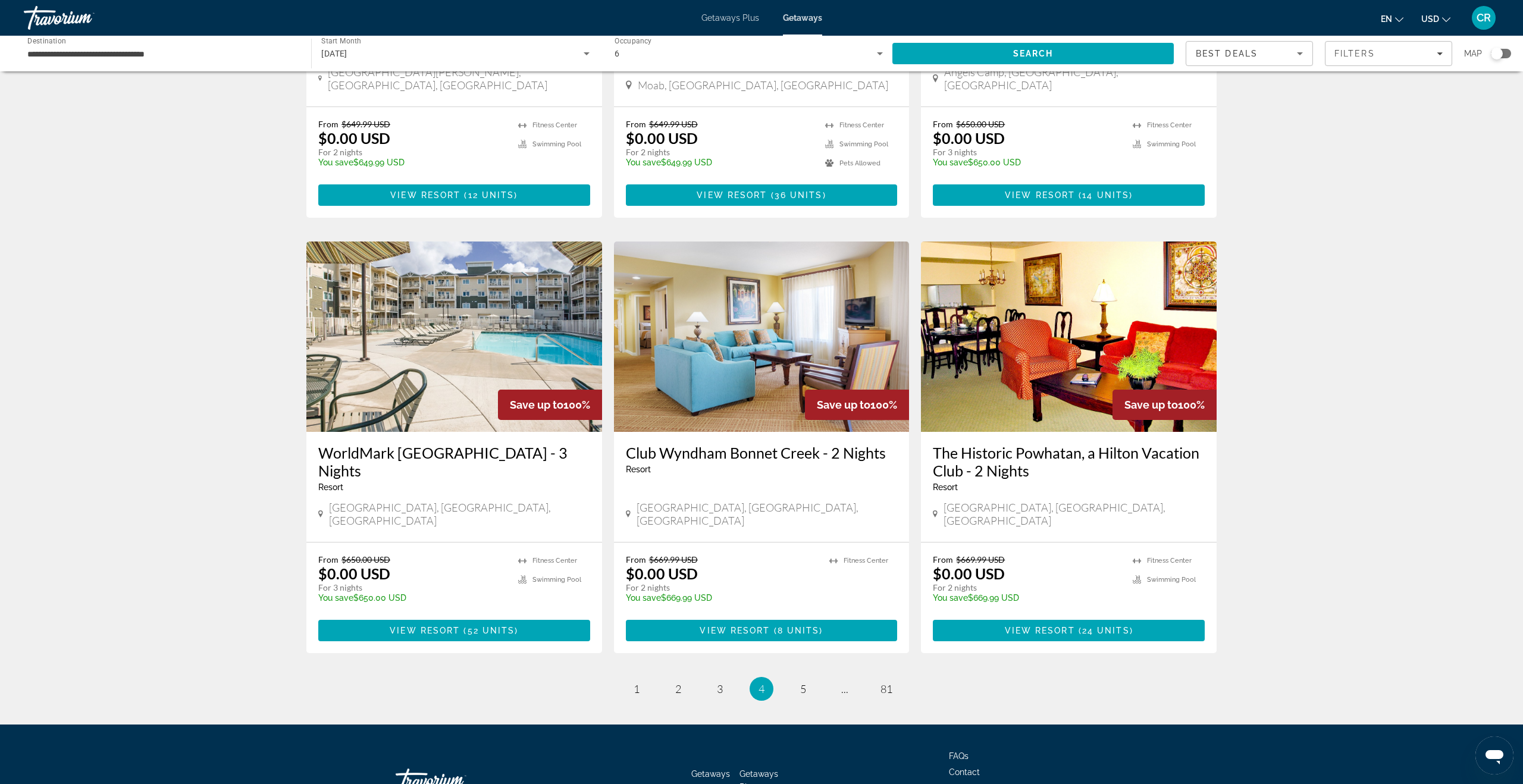
scroll to position [1177, 0]
click at [799, 679] on link "page 5" at bounding box center [803, 689] width 21 height 21
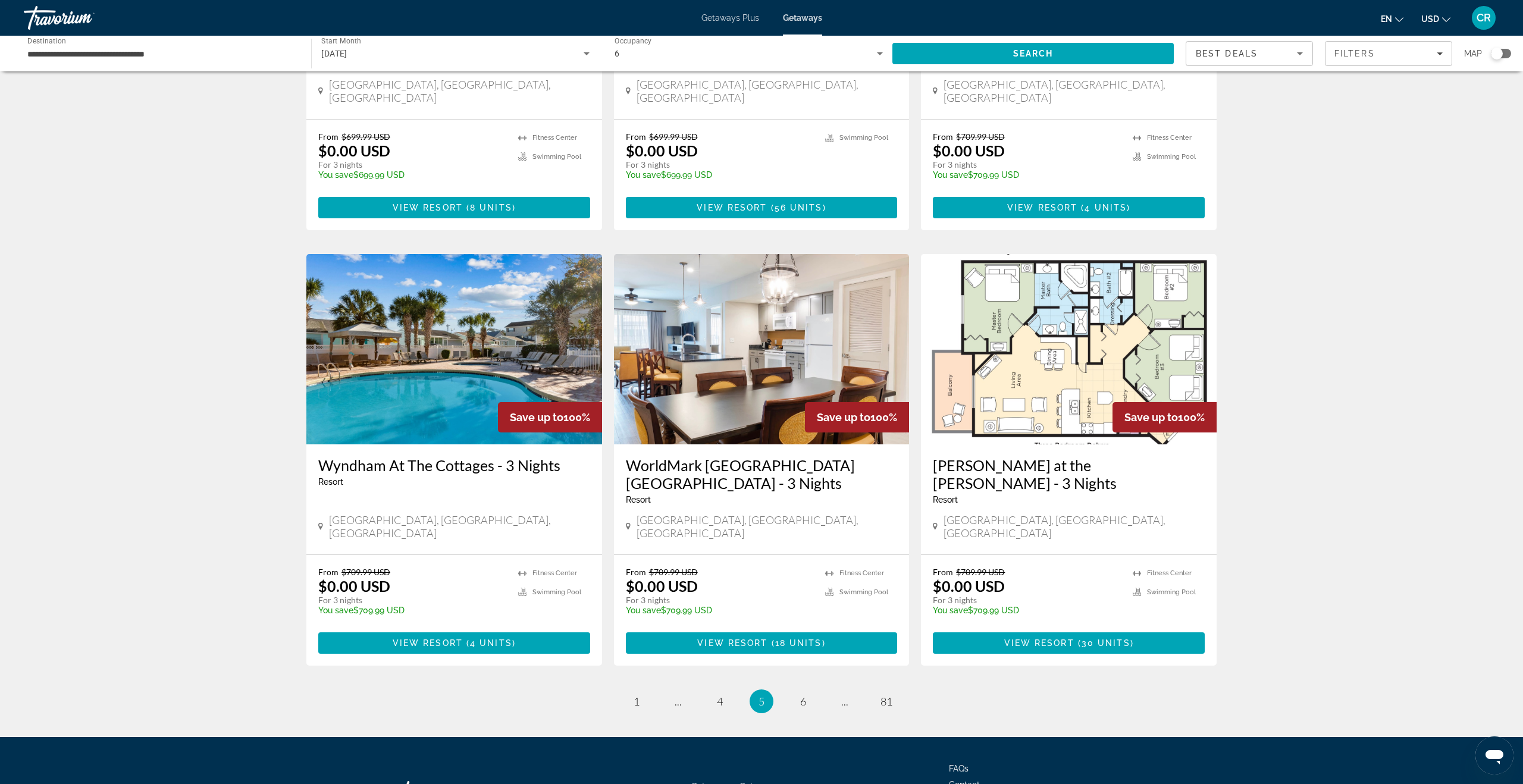
scroll to position [1212, 0]
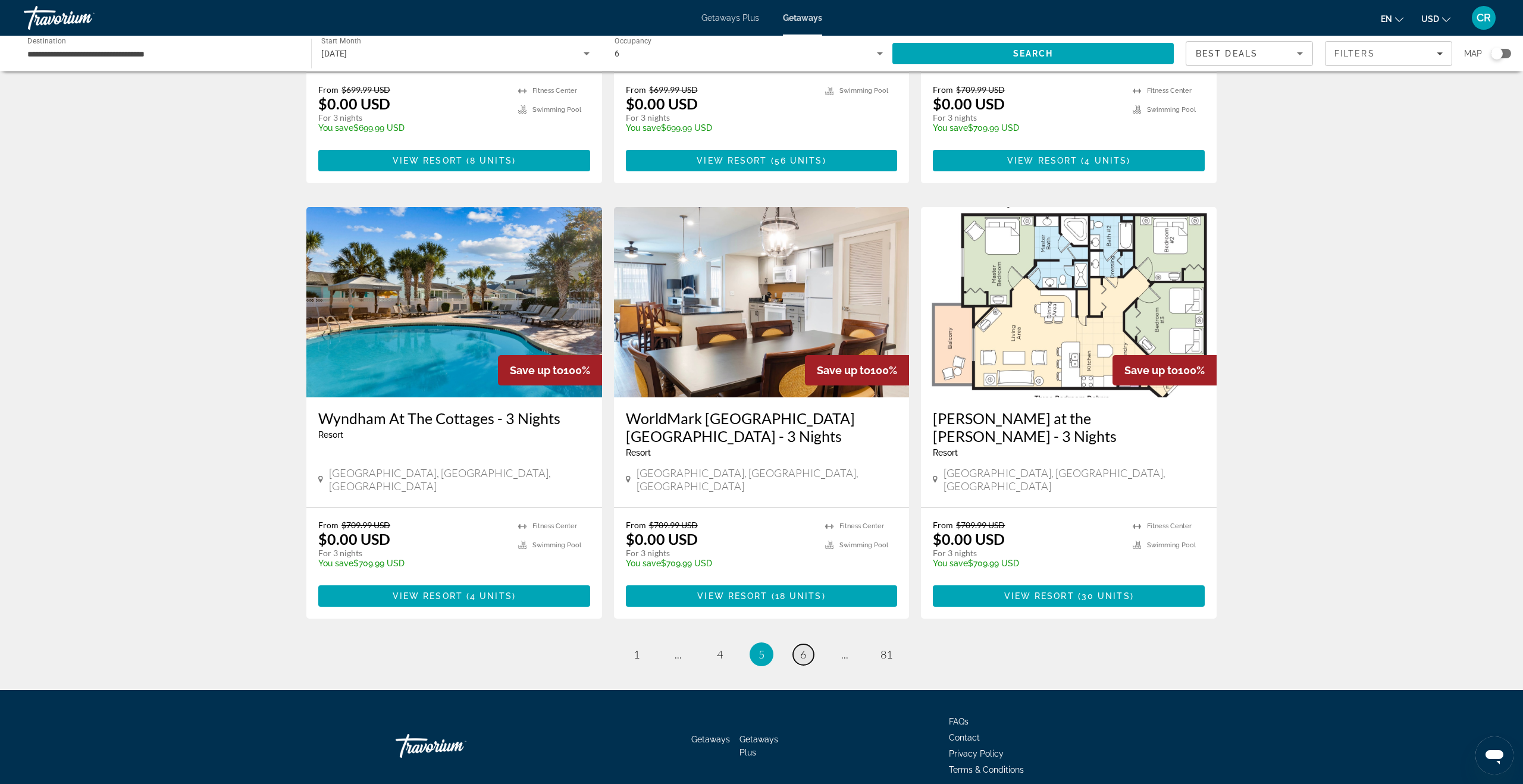
click at [804, 648] on span "6" at bounding box center [803, 654] width 6 height 13
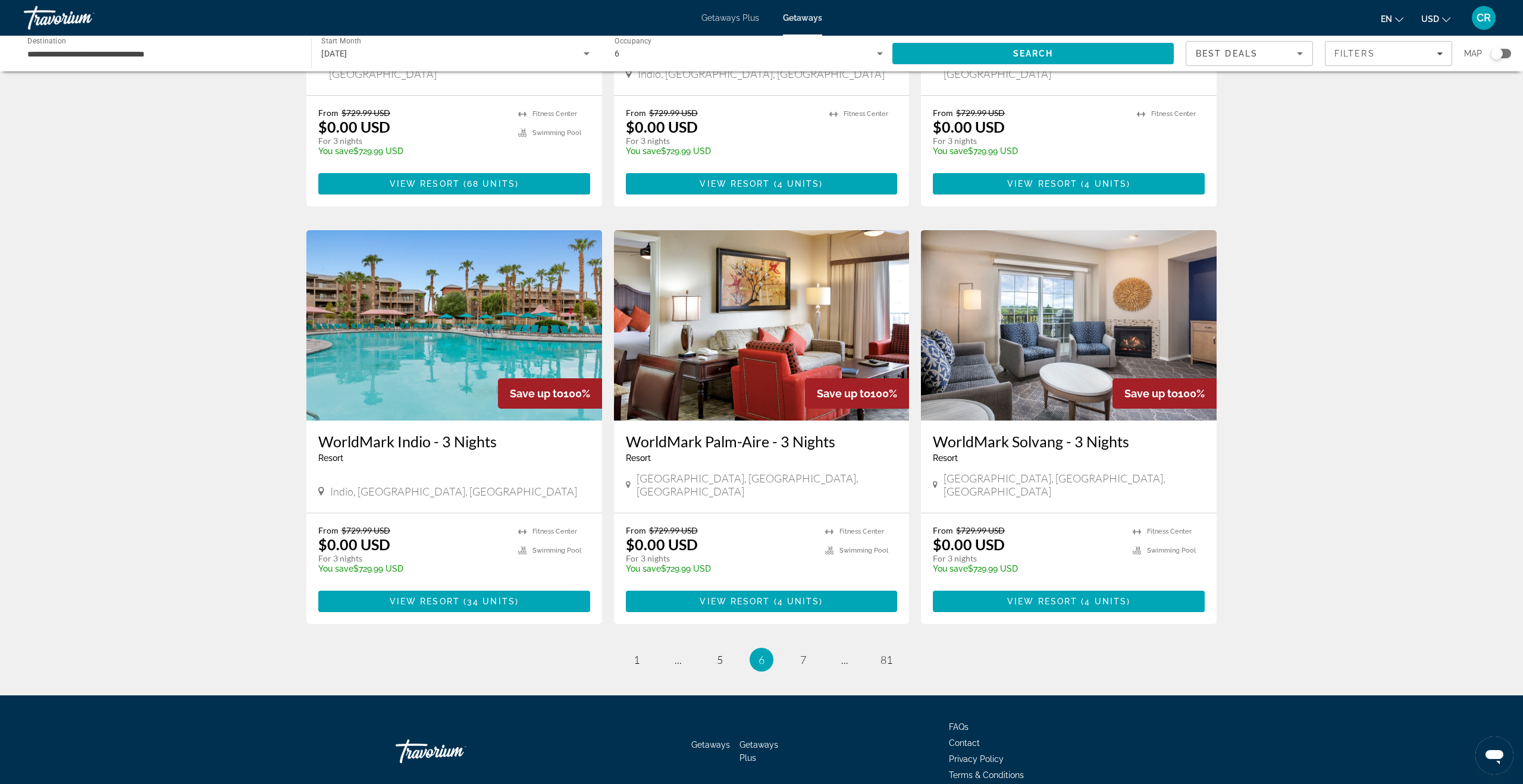
scroll to position [1191, 0]
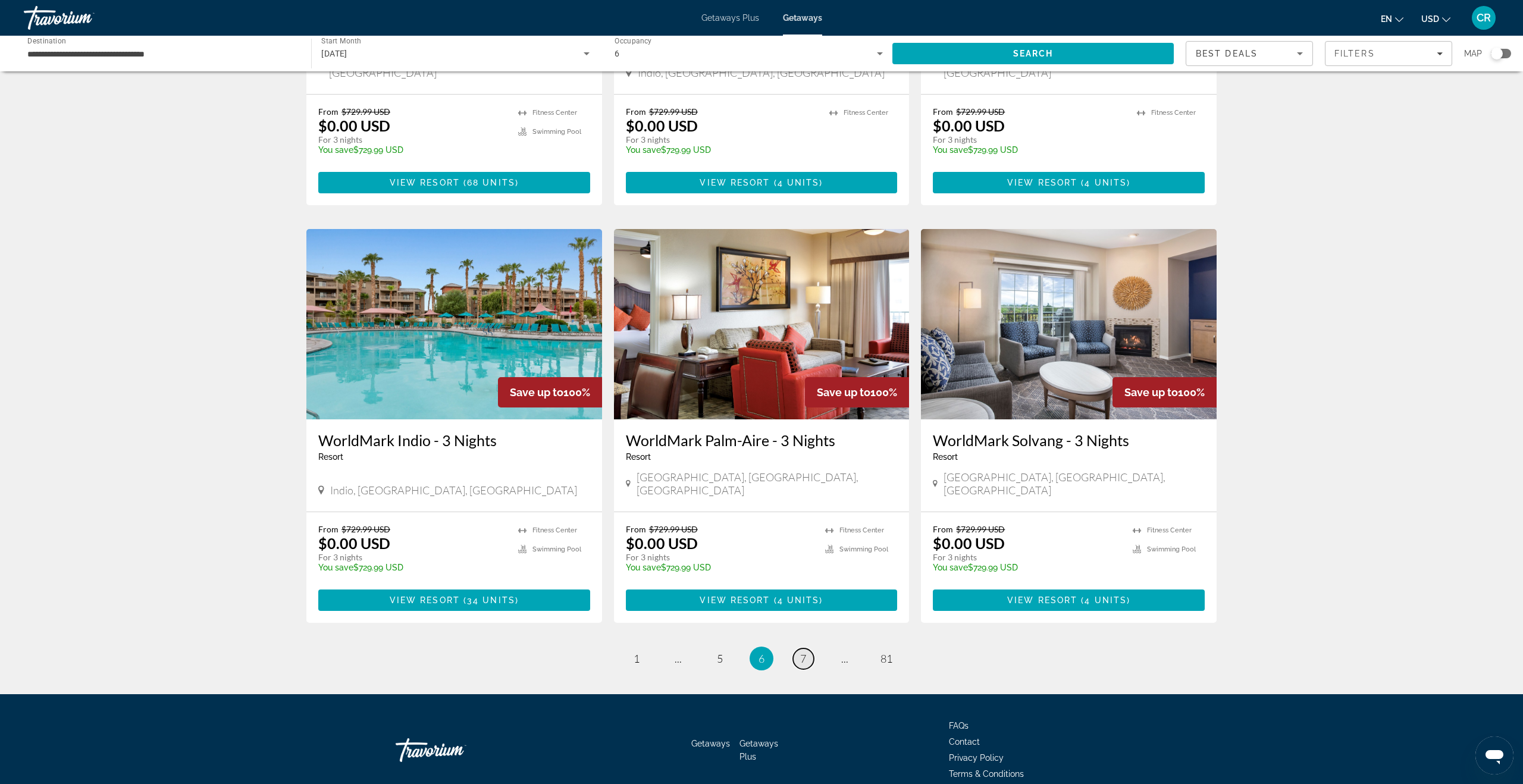
click at [803, 652] on span "7" at bounding box center [803, 658] width 6 height 13
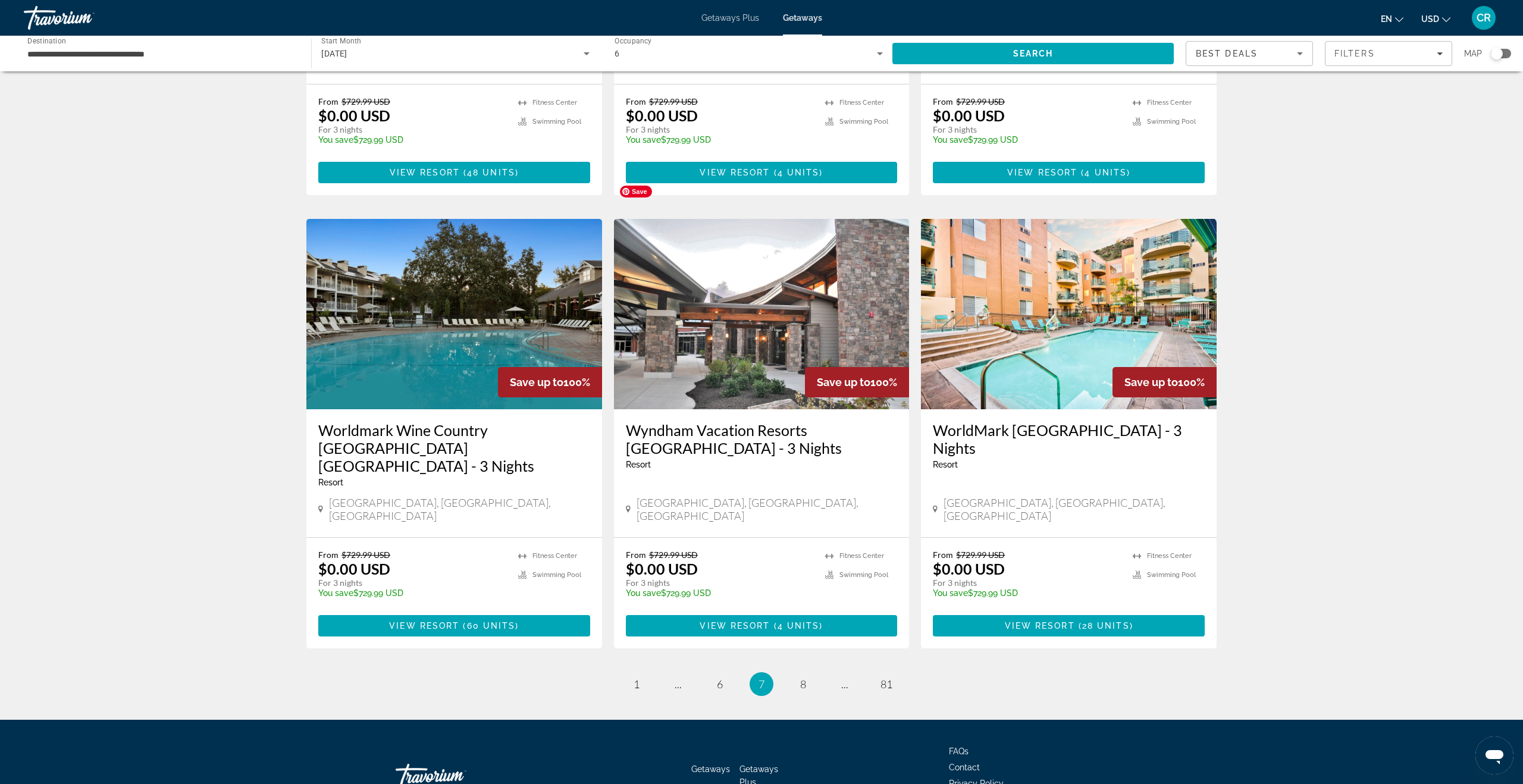
scroll to position [1193, 0]
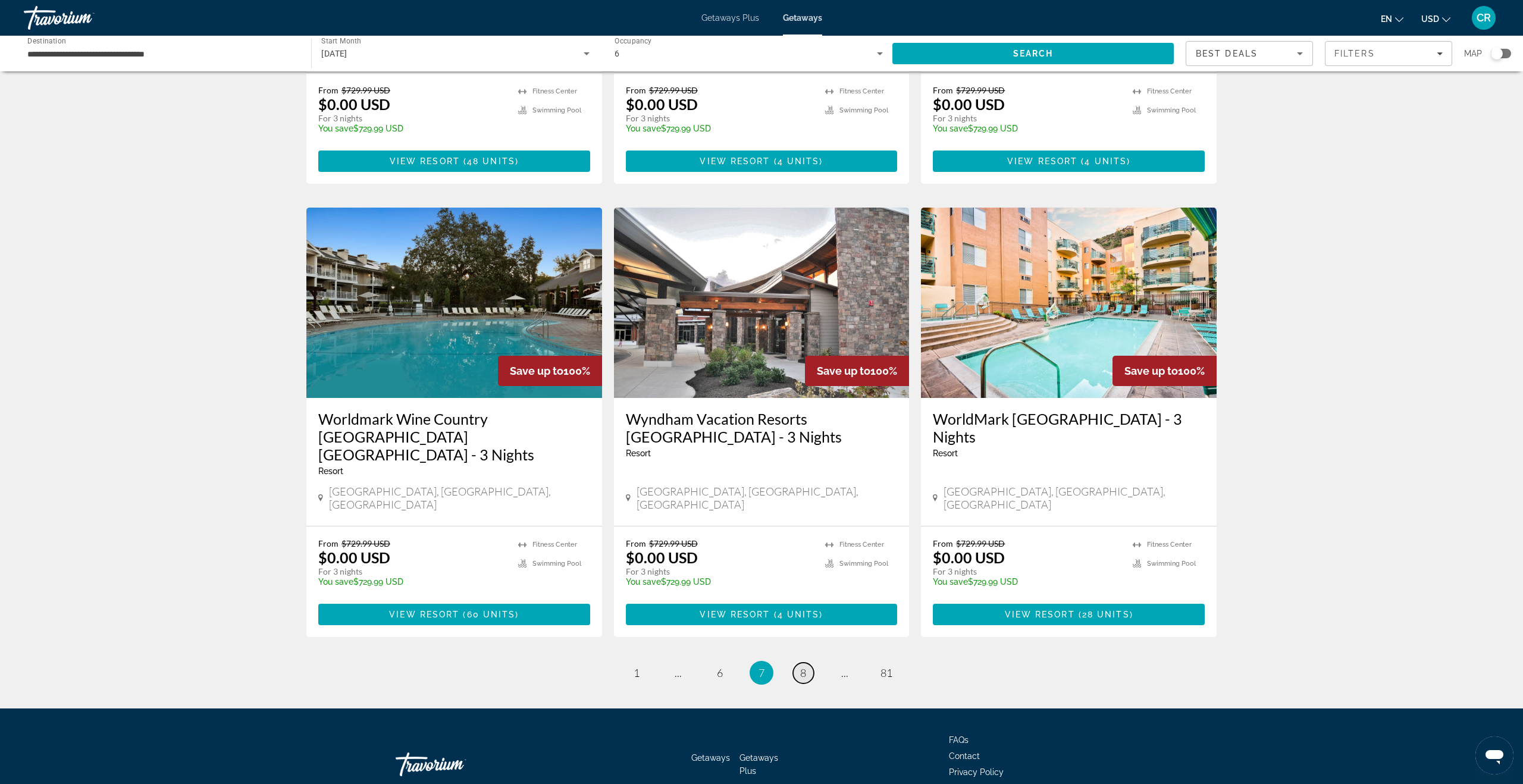
click at [803, 666] on span "8" at bounding box center [803, 672] width 6 height 13
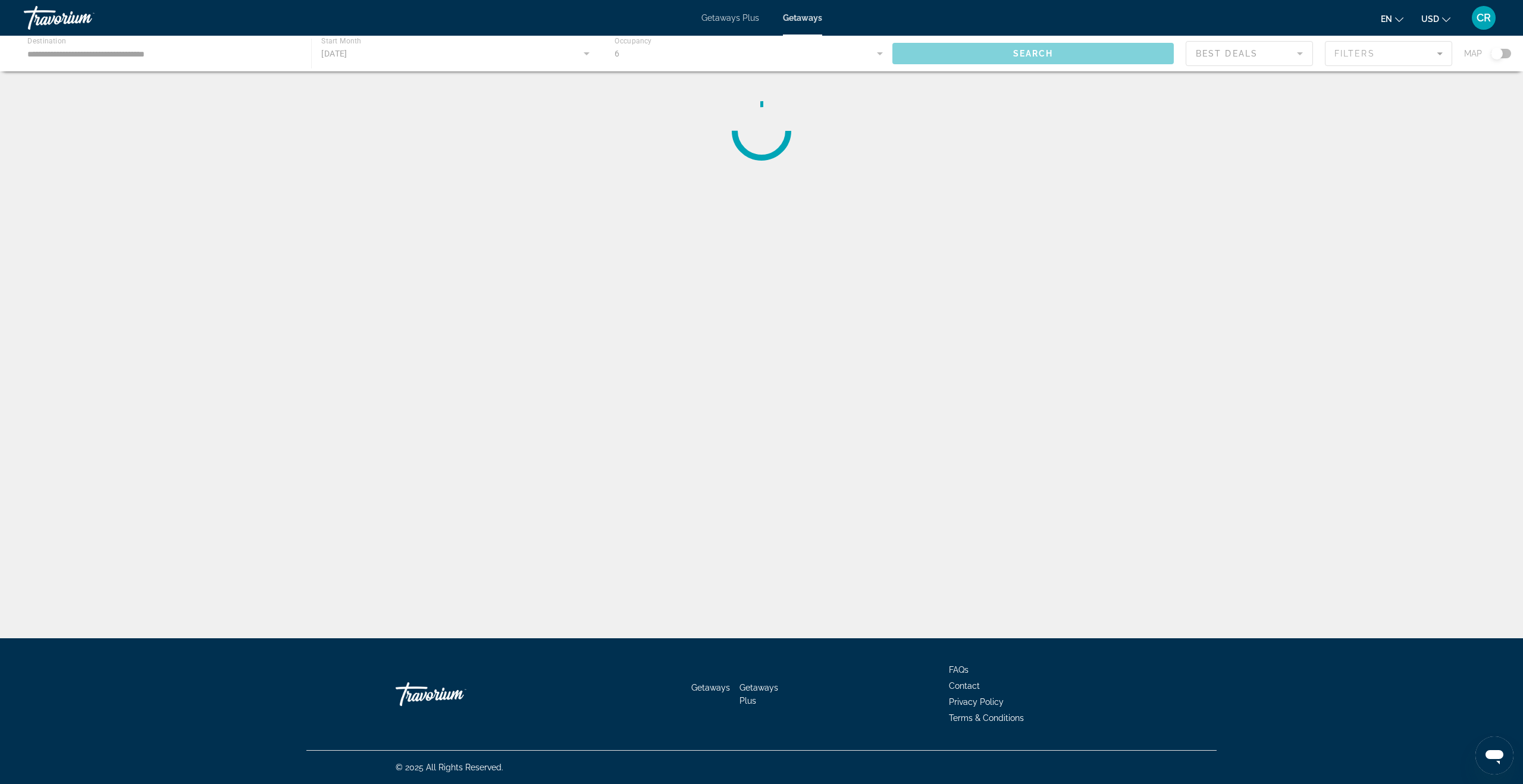
click at [1369, 53] on div "Main content" at bounding box center [762, 54] width 1523 height 36
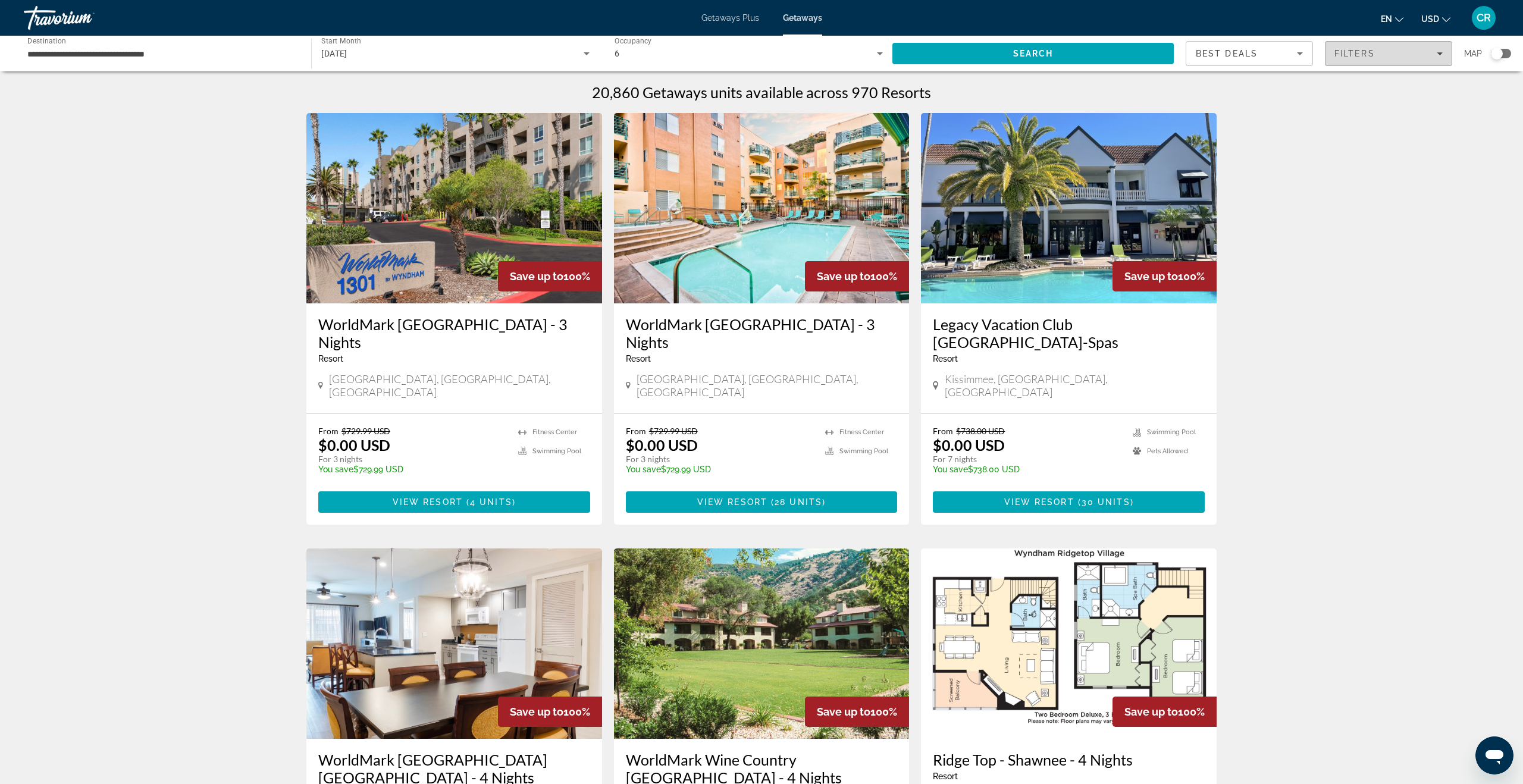
click at [1387, 50] on div "Filters" at bounding box center [1388, 54] width 108 height 9
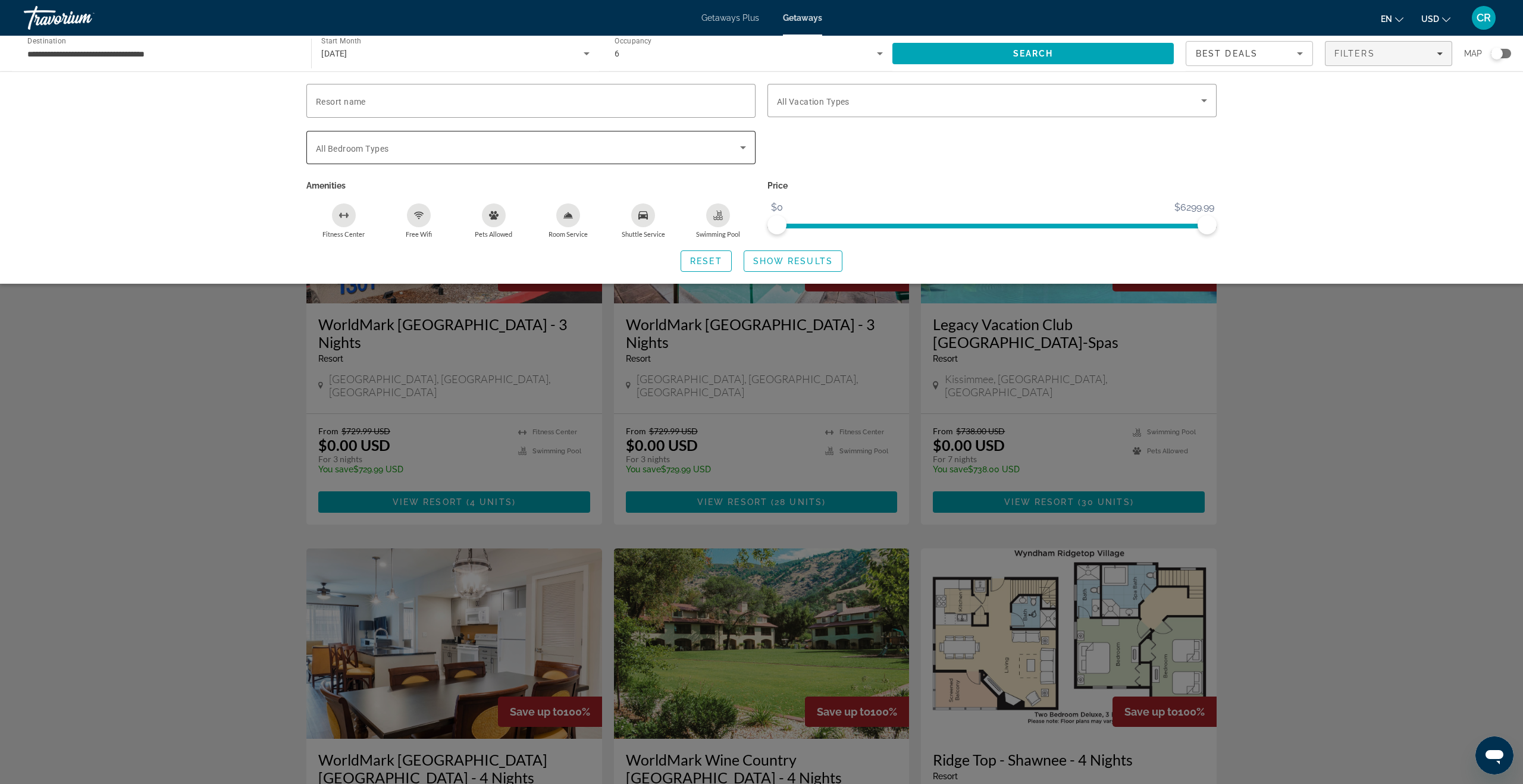
click at [685, 158] on div "Search widget" at bounding box center [531, 146] width 430 height 33
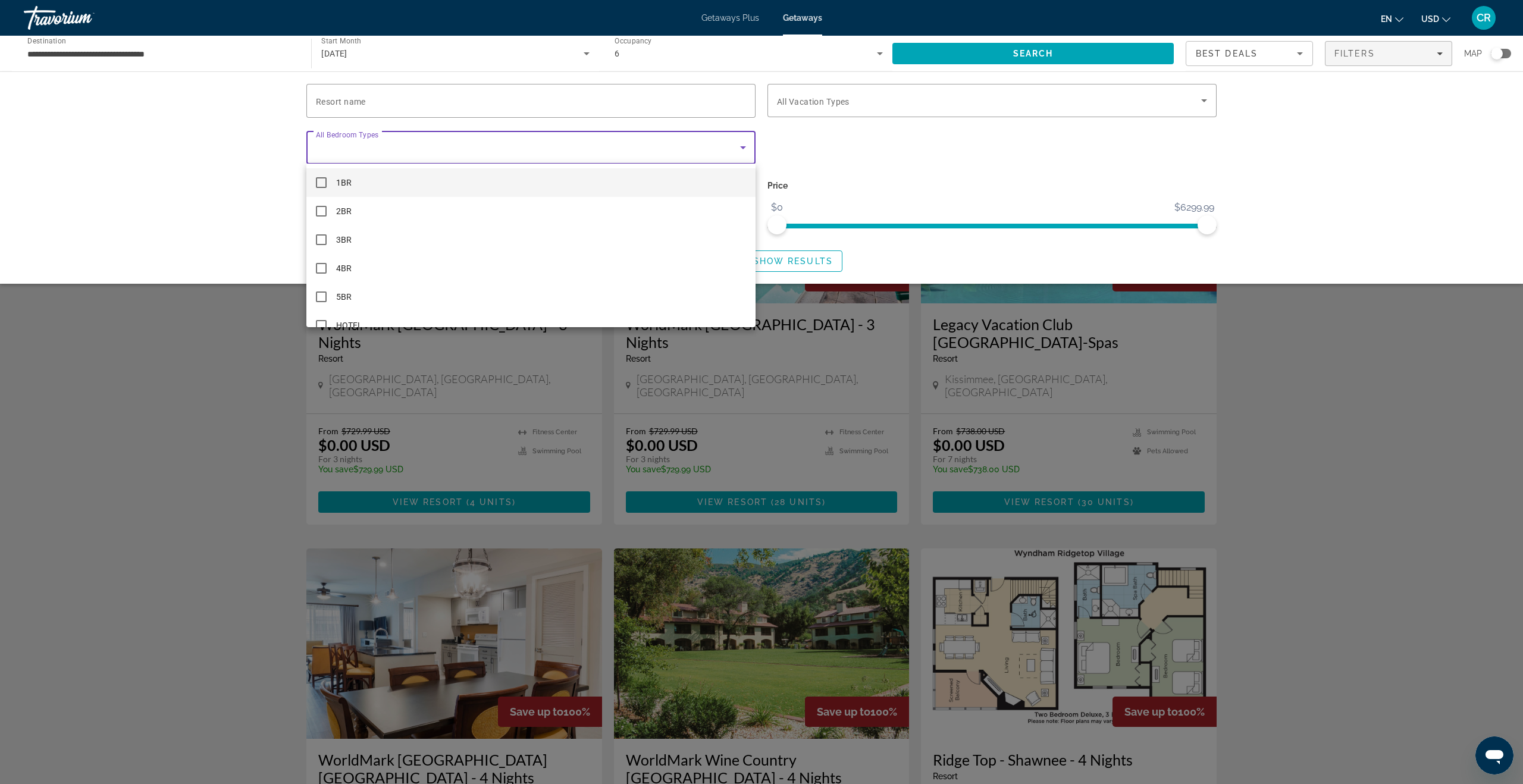
click at [685, 158] on div at bounding box center [762, 392] width 1523 height 784
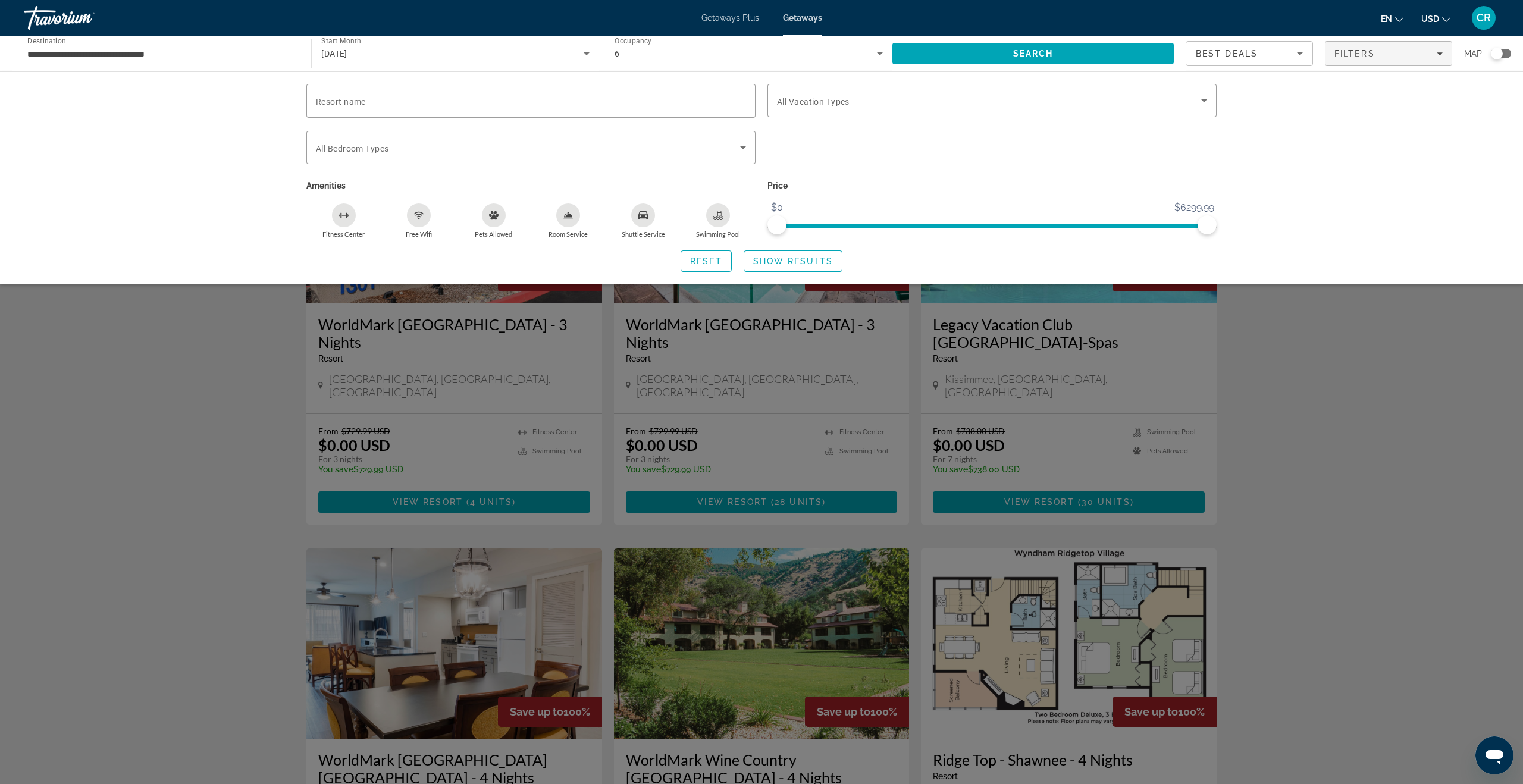
click at [1369, 126] on div "Resort name Vacation Types All Vacation Types Bedroom Types All Bedroom Types A…" at bounding box center [762, 177] width 1523 height 212
click at [1292, 155] on div "Resort name Vacation Types All Vacation Types Bedroom Types All Bedroom Types A…" at bounding box center [762, 177] width 1523 height 212
drag, startPoint x: 1392, startPoint y: 366, endPoint x: 1374, endPoint y: 361, distance: 18.7
click at [1389, 365] on div "Search widget" at bounding box center [762, 481] width 1523 height 606
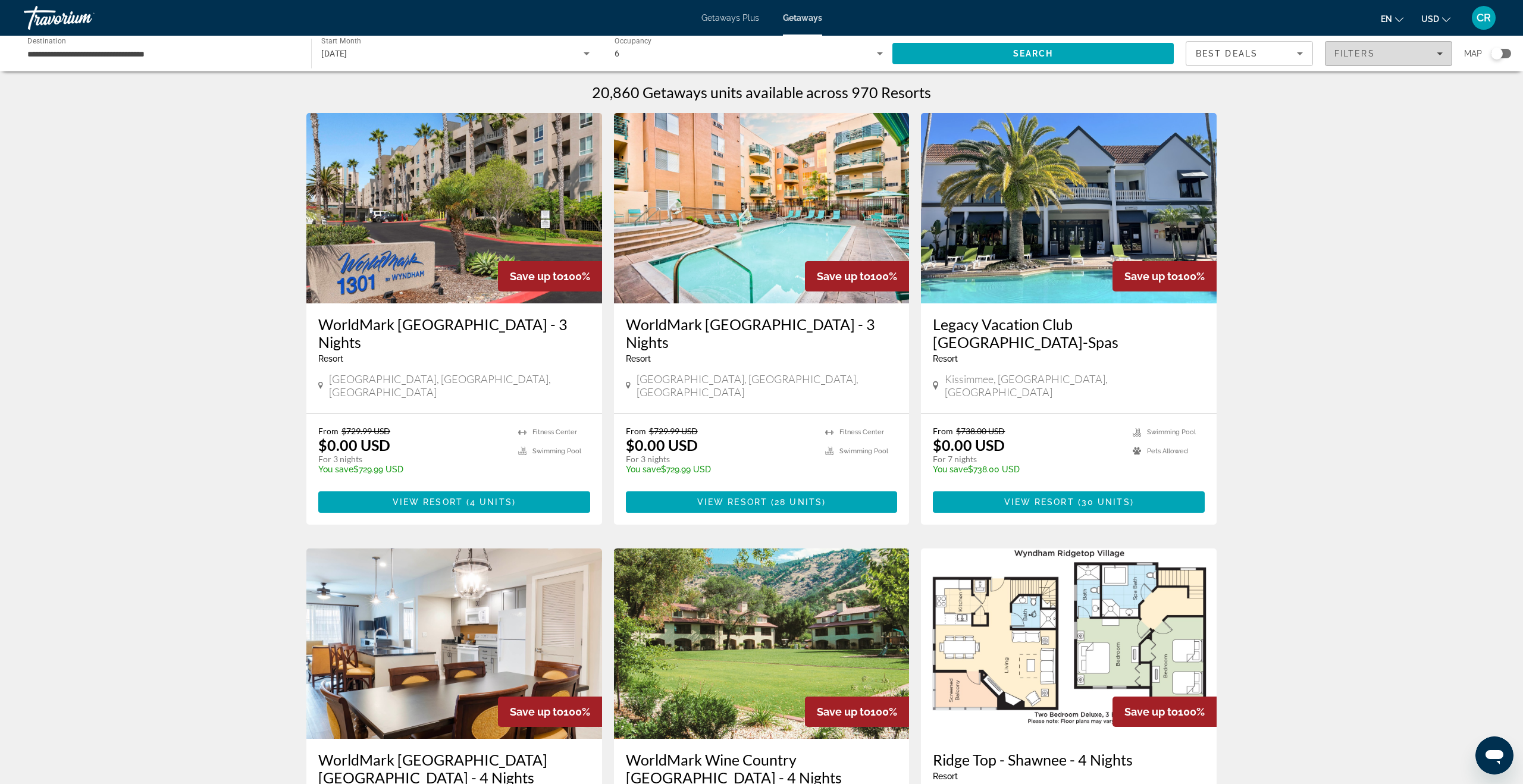
click at [1392, 47] on span "Filters" at bounding box center [1388, 54] width 126 height 28
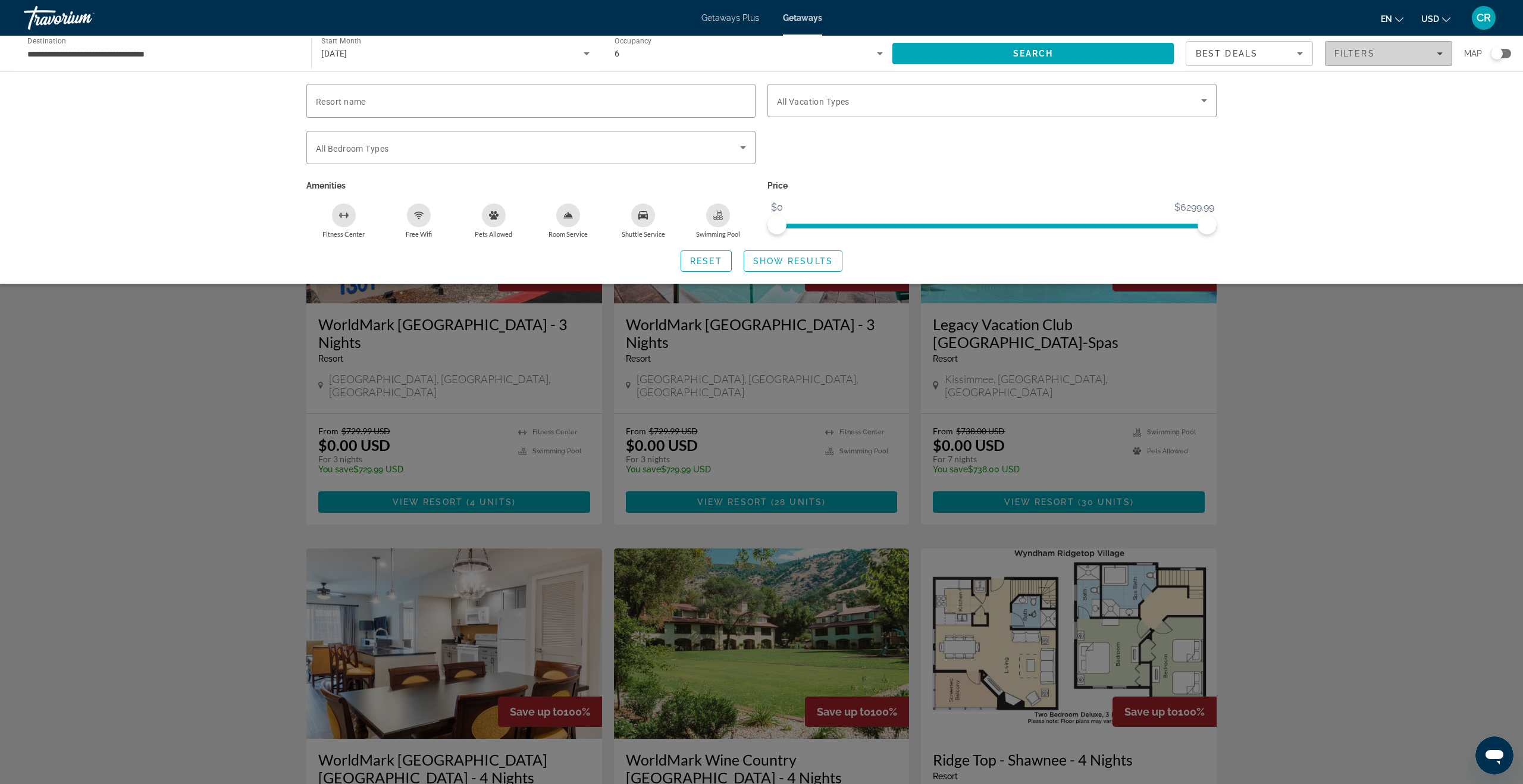
click at [1392, 47] on span "Filters" at bounding box center [1388, 54] width 126 height 28
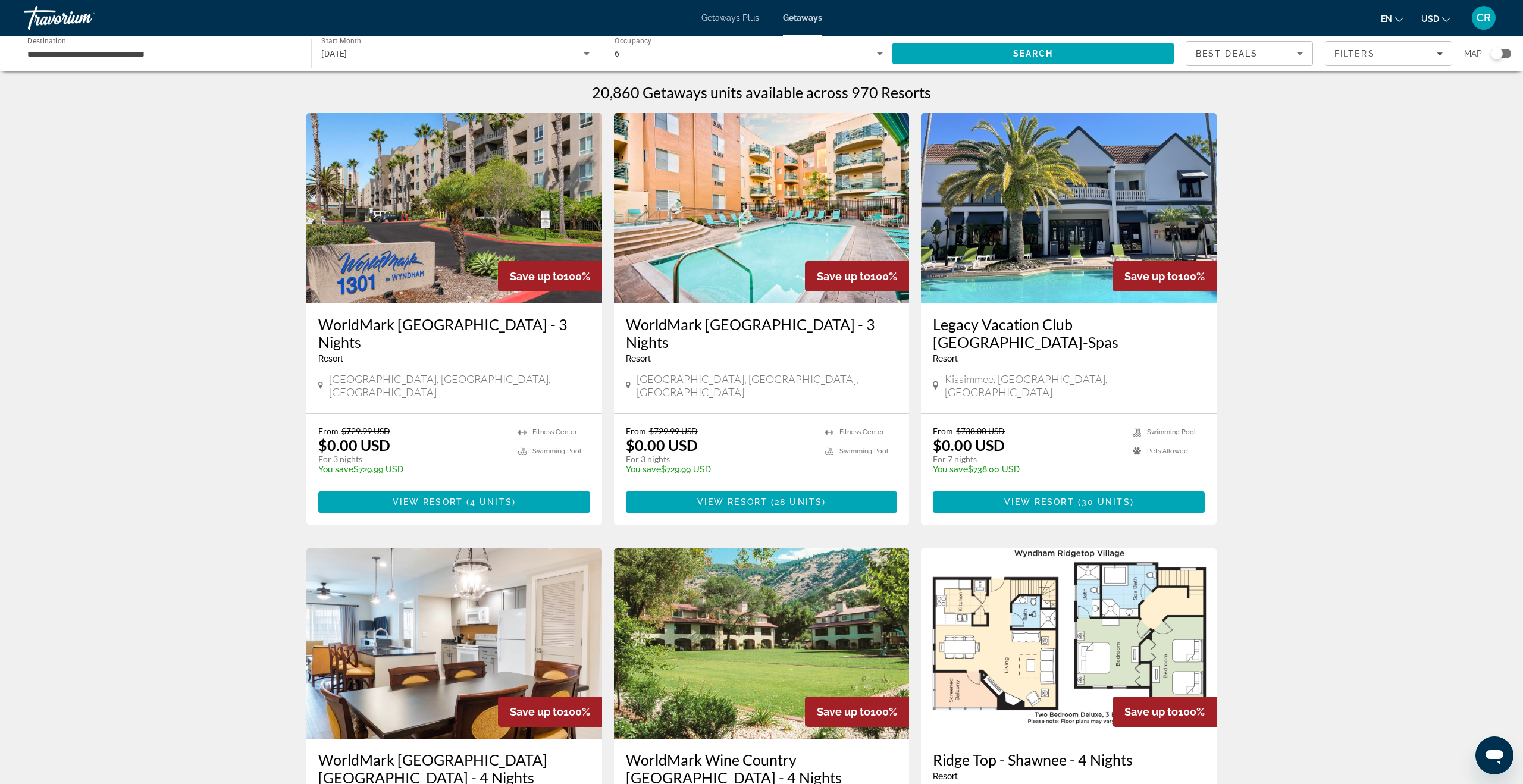
click at [115, 54] on input "**********" at bounding box center [162, 54] width 269 height 14
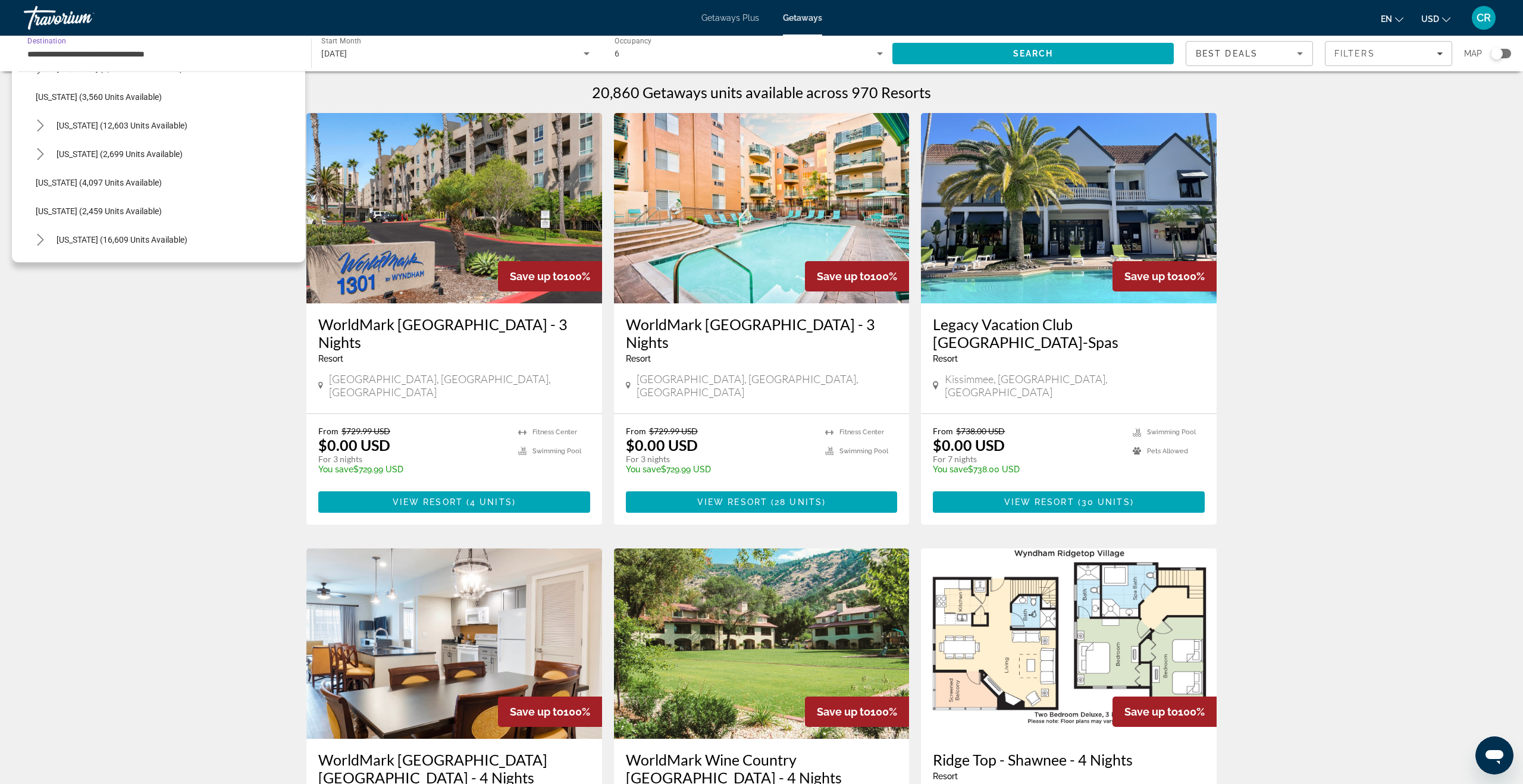
scroll to position [672, 0]
click at [110, 131] on span "[US_STATE] (12,603 units available)" at bounding box center [121, 133] width 131 height 9
type input "**********"
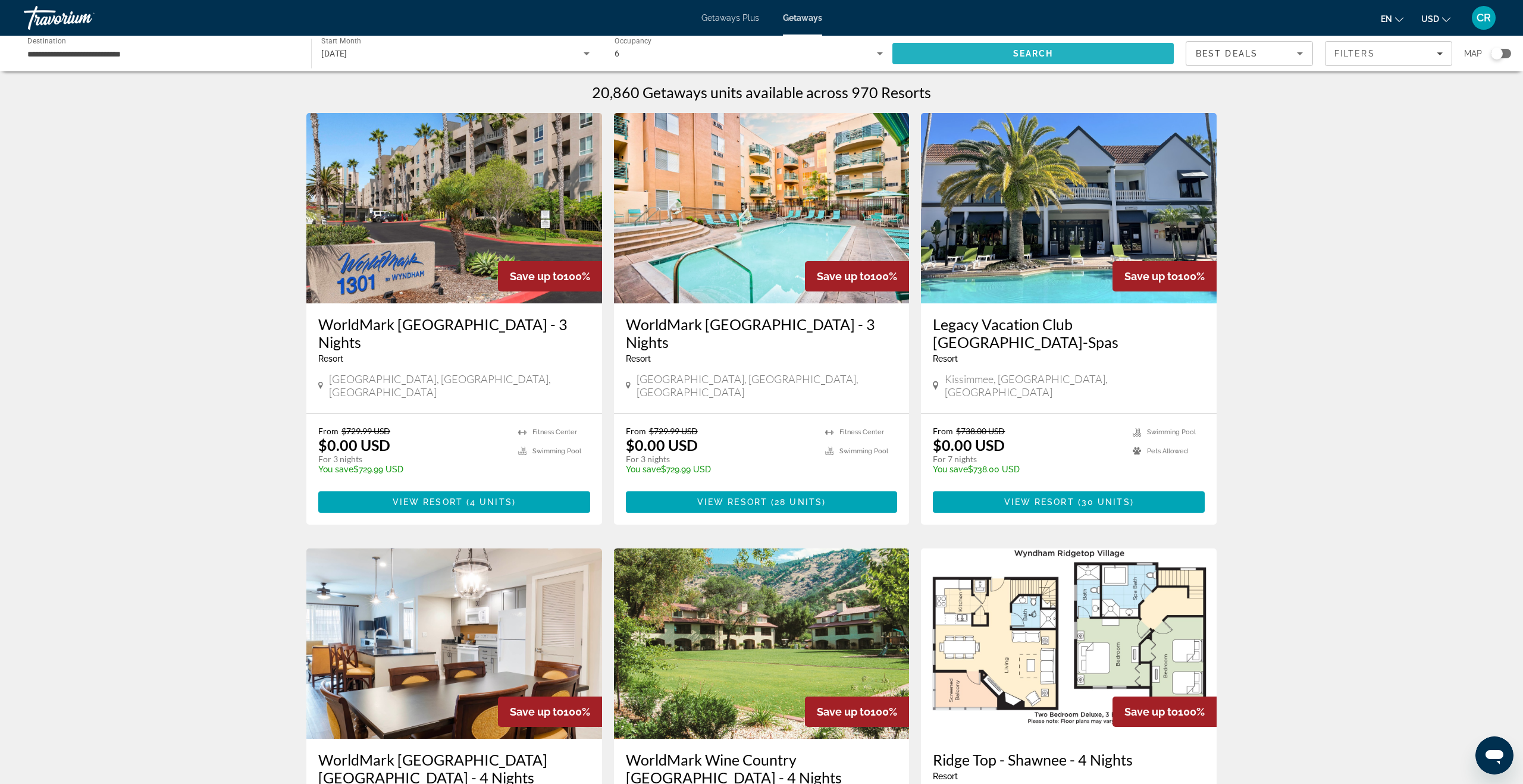
click at [1038, 49] on span "Search" at bounding box center [1033, 54] width 40 height 9
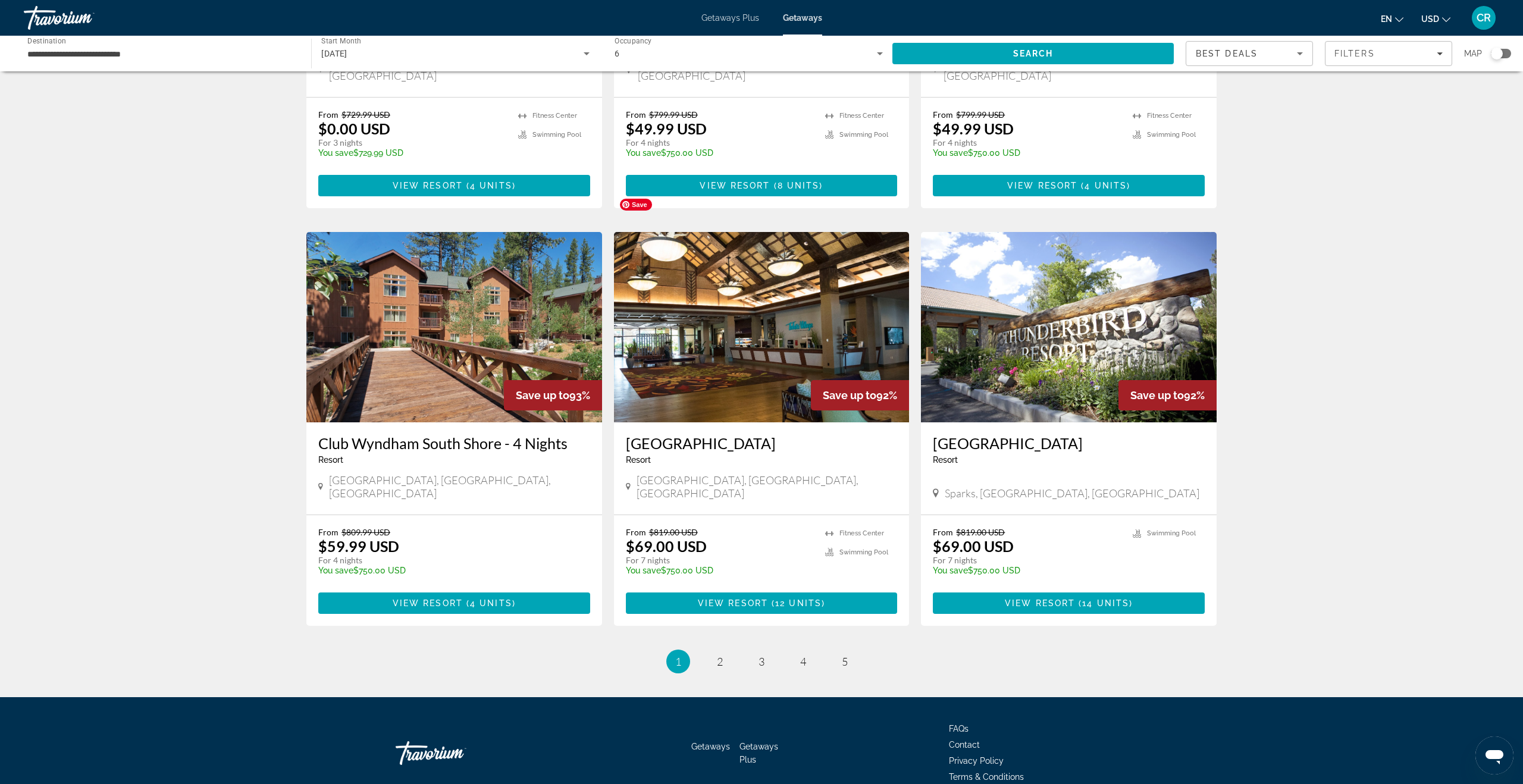
scroll to position [1193, 0]
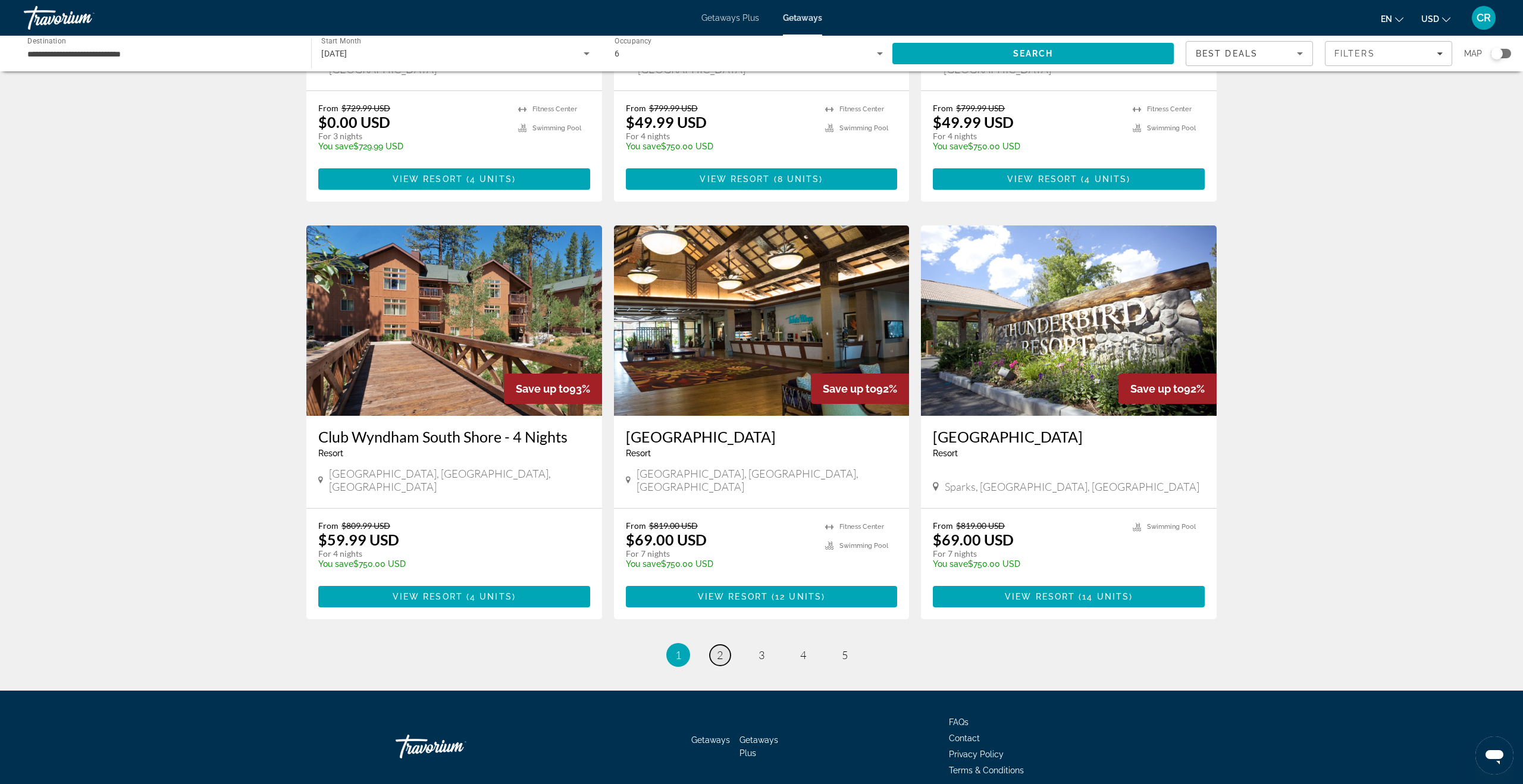
click at [718, 648] on span "2" at bounding box center [719, 654] width 6 height 13
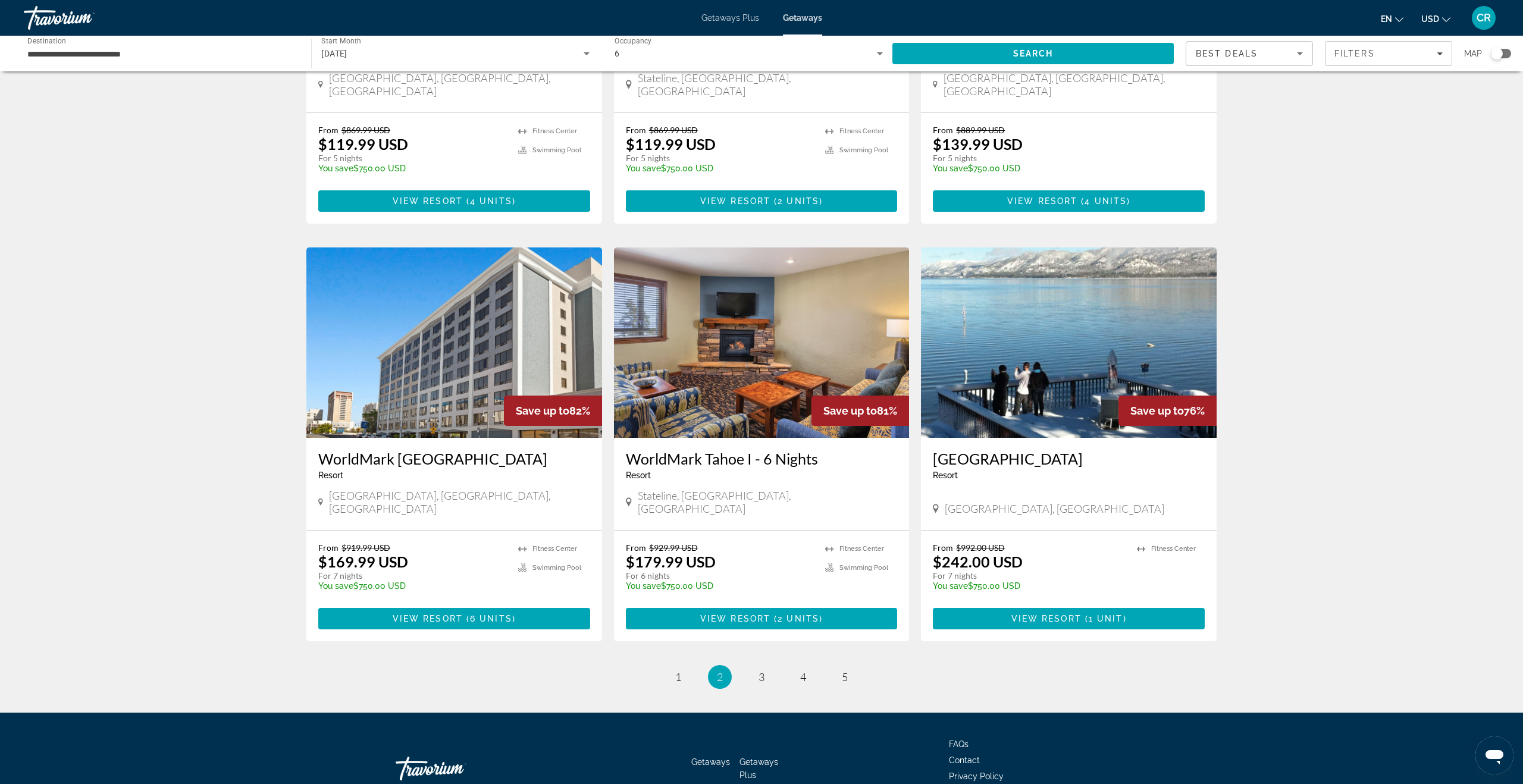
scroll to position [1159, 0]
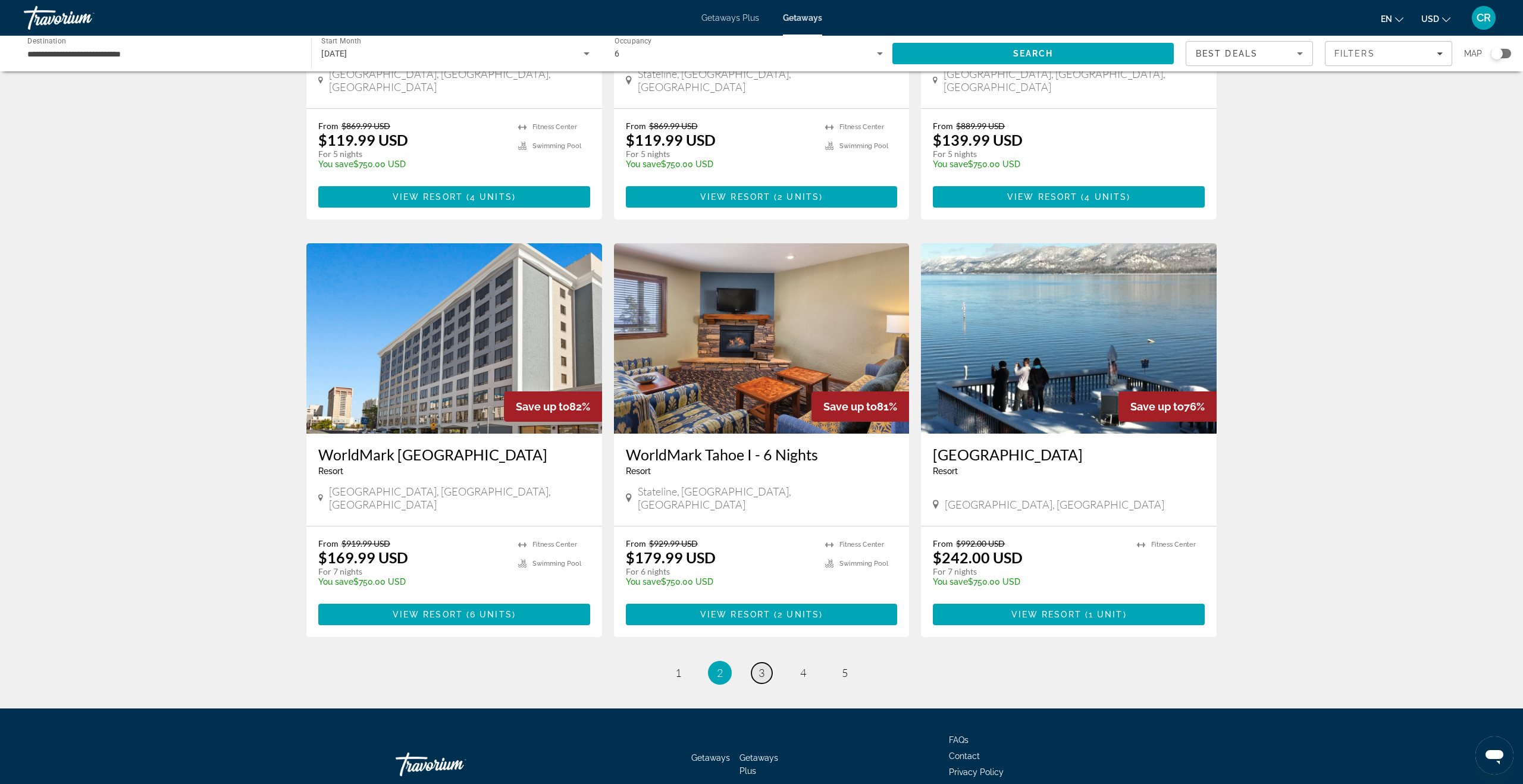
click at [763, 666] on span "3" at bounding box center [762, 672] width 6 height 13
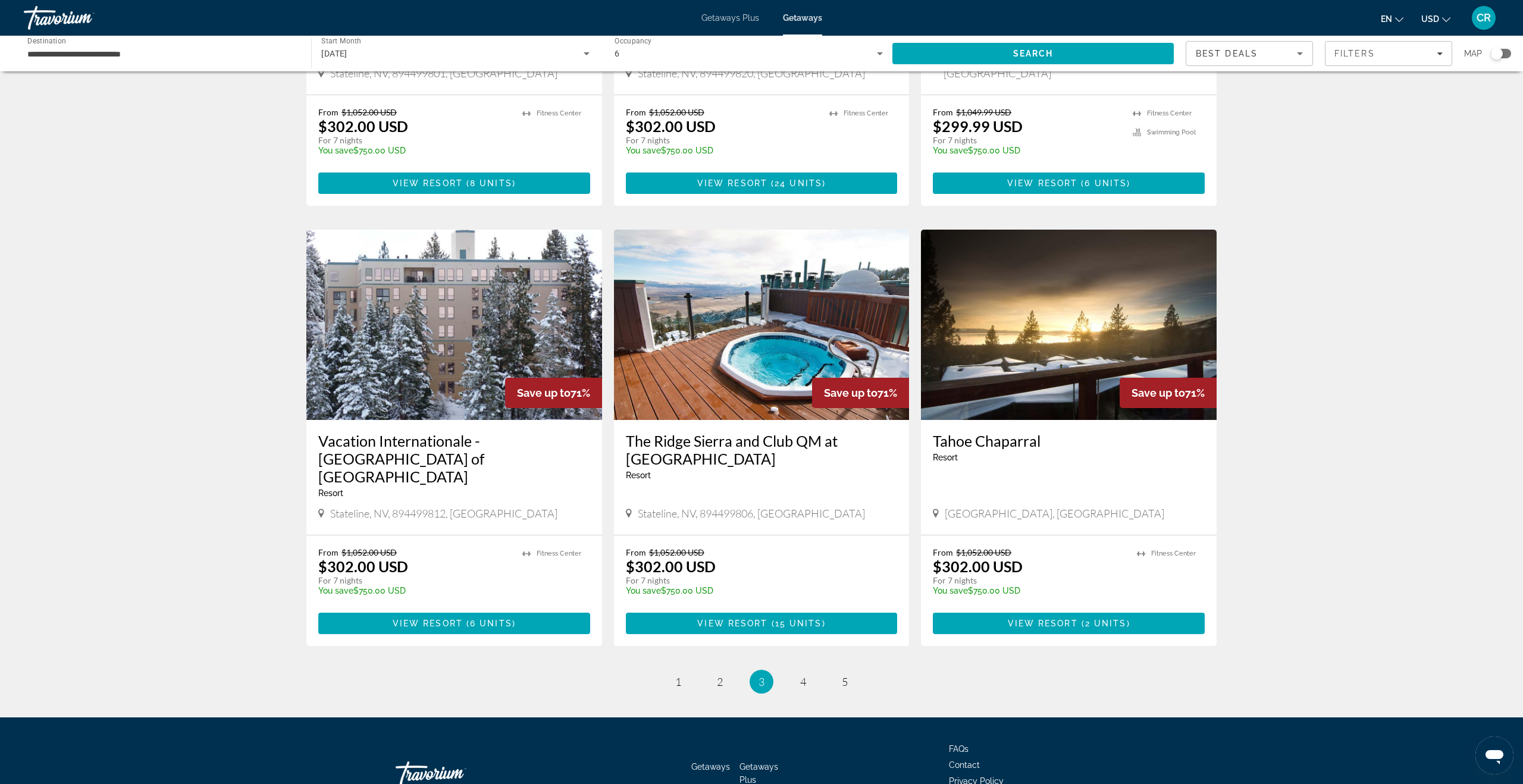
scroll to position [1156, 0]
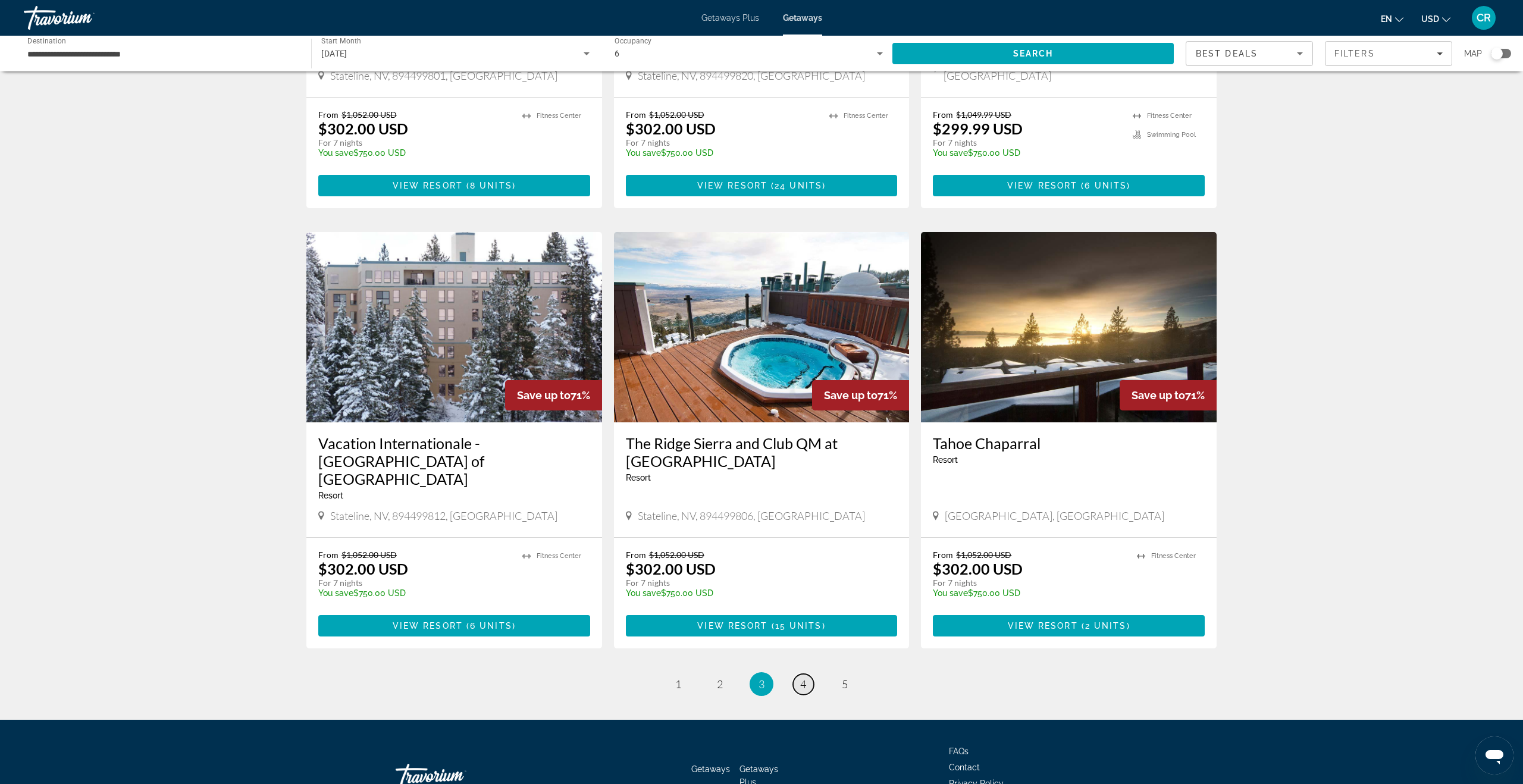
click at [805, 678] on span "4" at bounding box center [803, 684] width 6 height 13
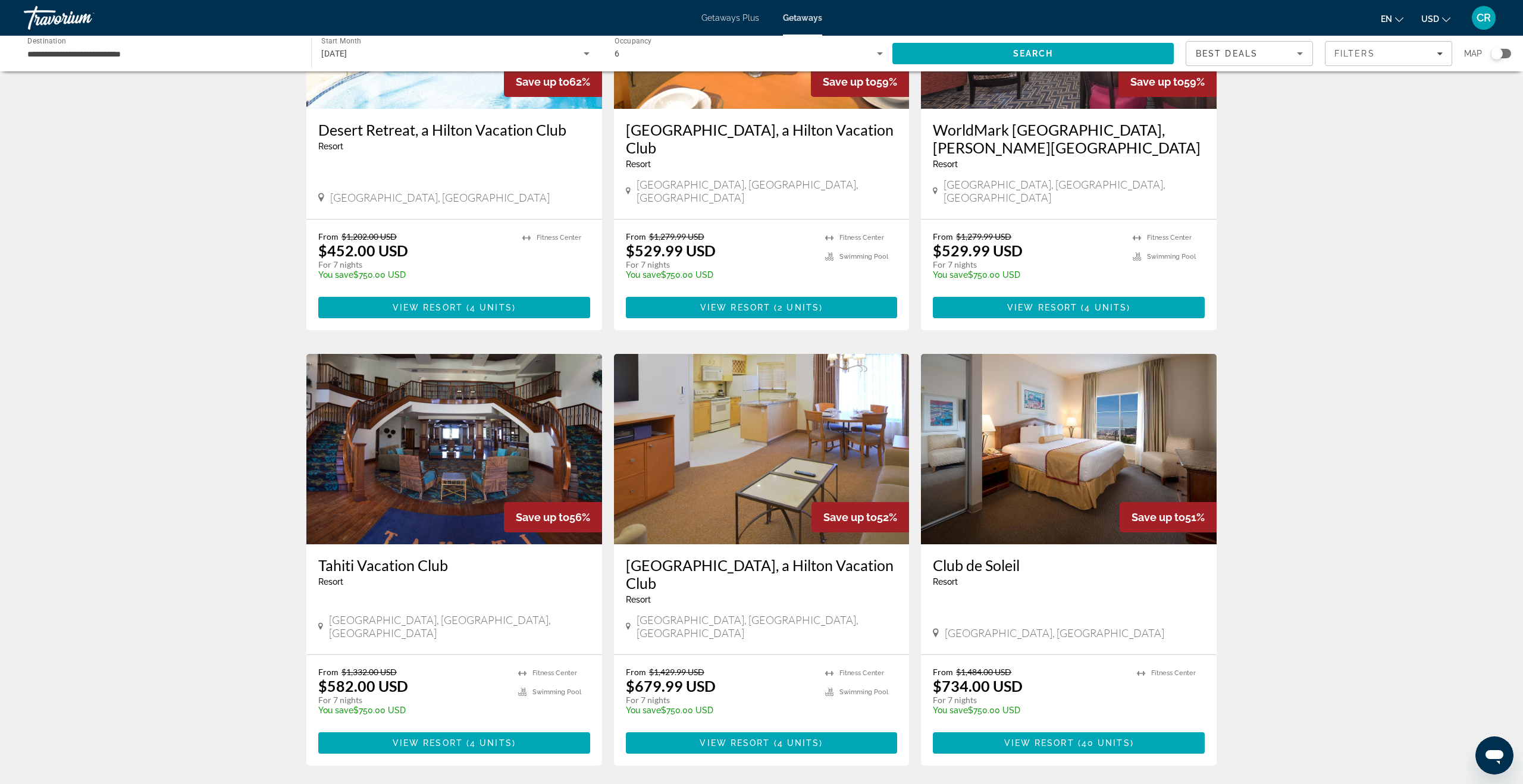
scroll to position [1038, 0]
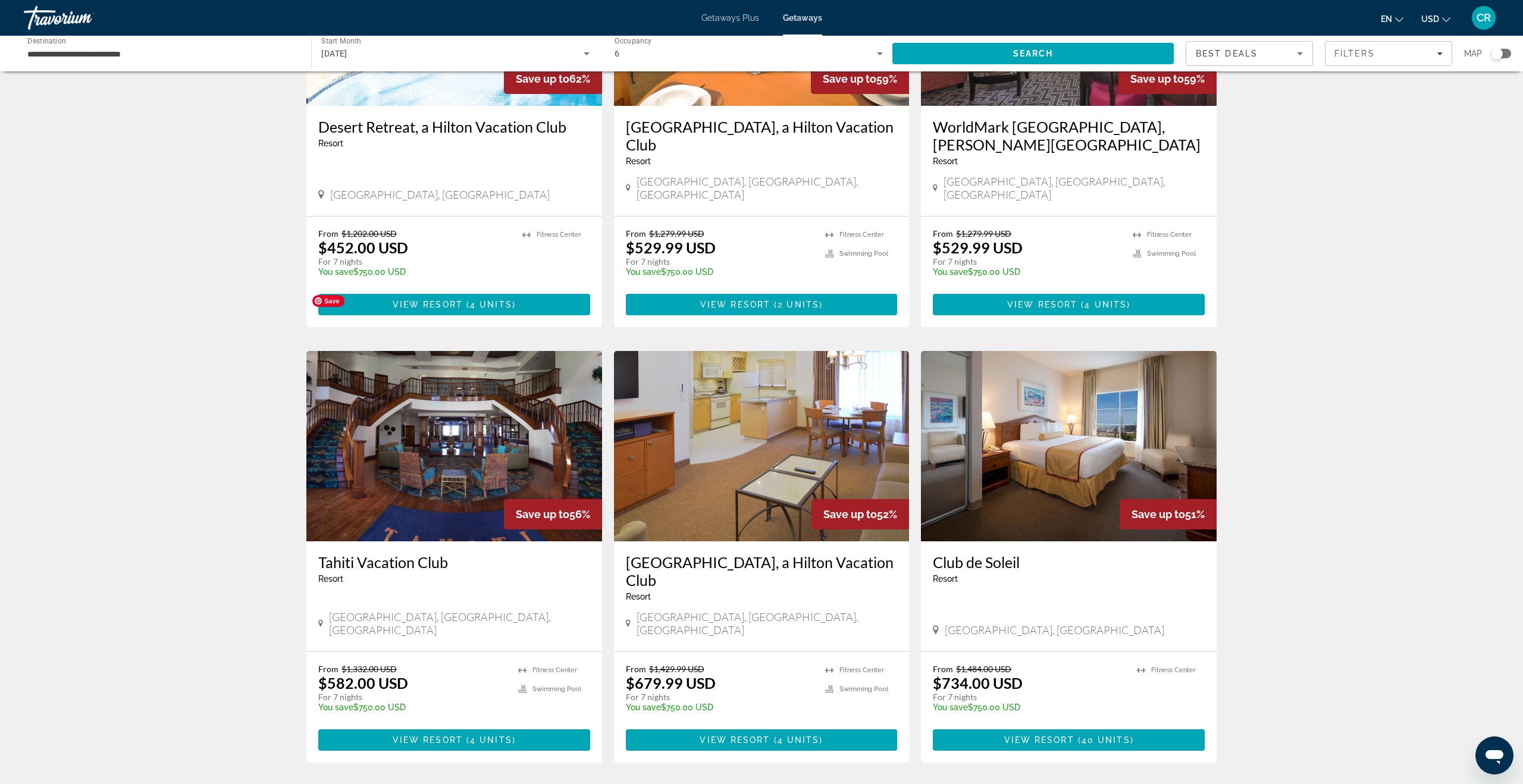
click at [434, 389] on img "Main content" at bounding box center [454, 446] width 296 height 191
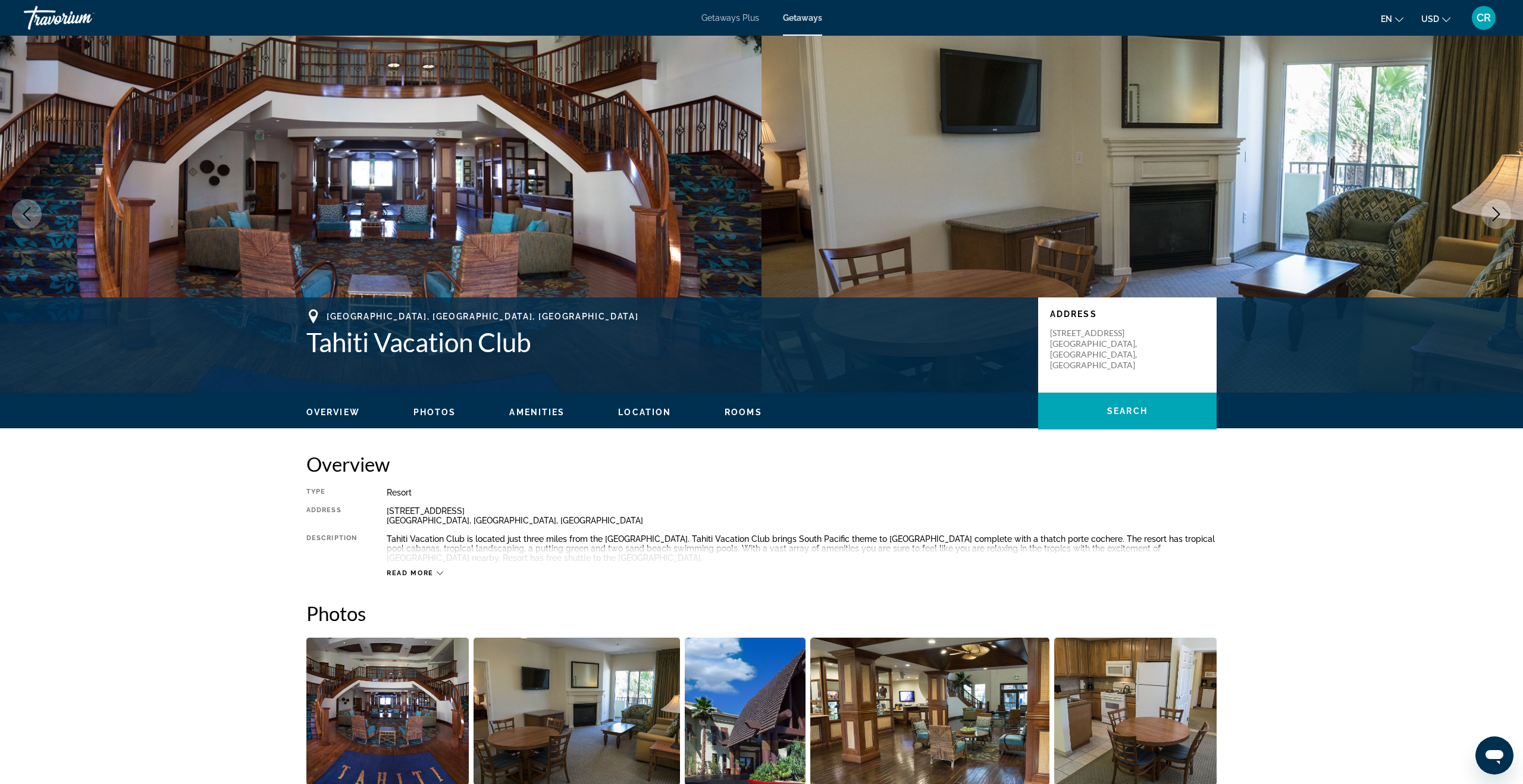
click at [1501, 213] on icon "Next image" at bounding box center [1496, 213] width 14 height 14
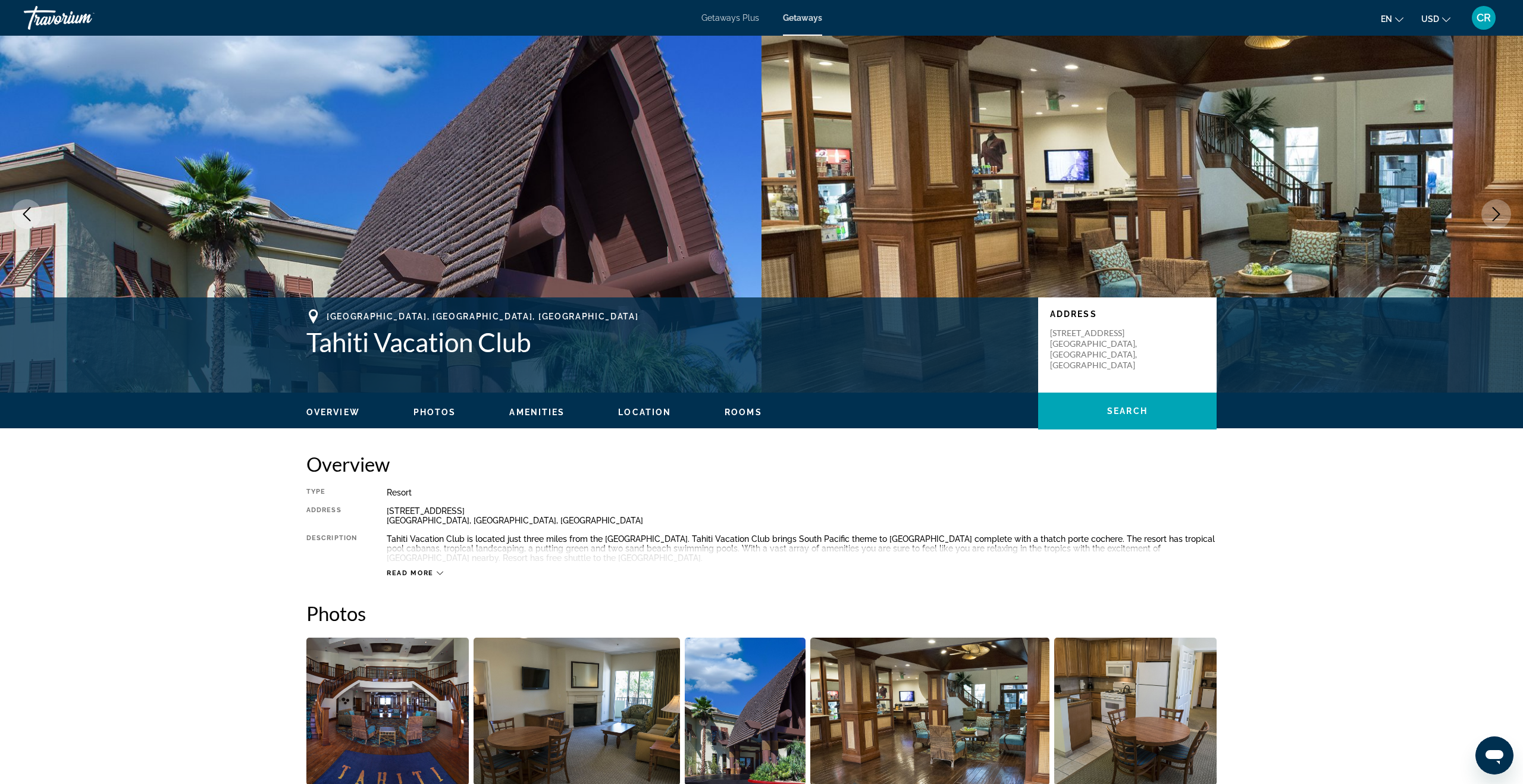
click at [1502, 213] on icon "Next image" at bounding box center [1496, 213] width 14 height 14
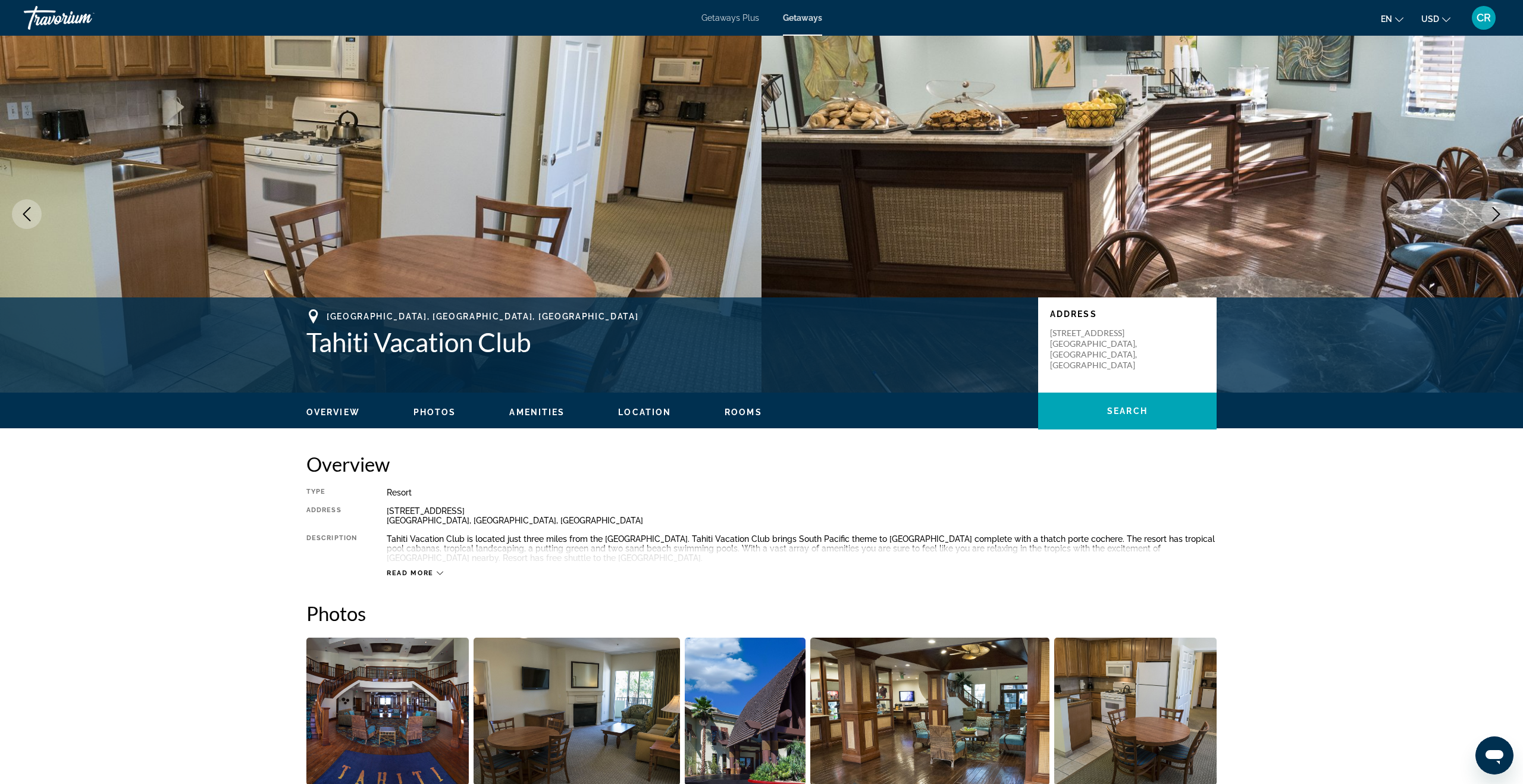
click at [1502, 213] on icon "Next image" at bounding box center [1496, 213] width 14 height 14
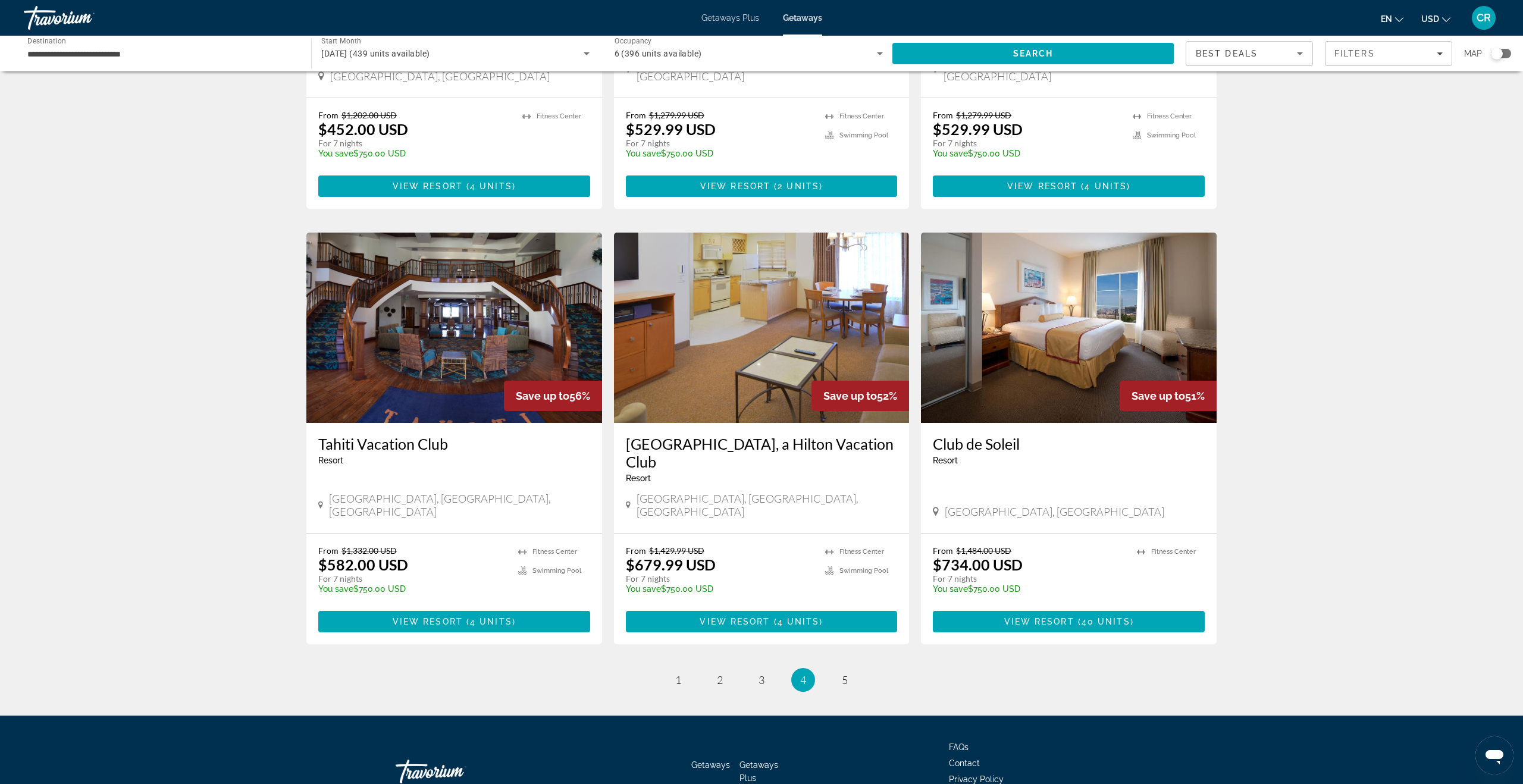
scroll to position [1158, 0]
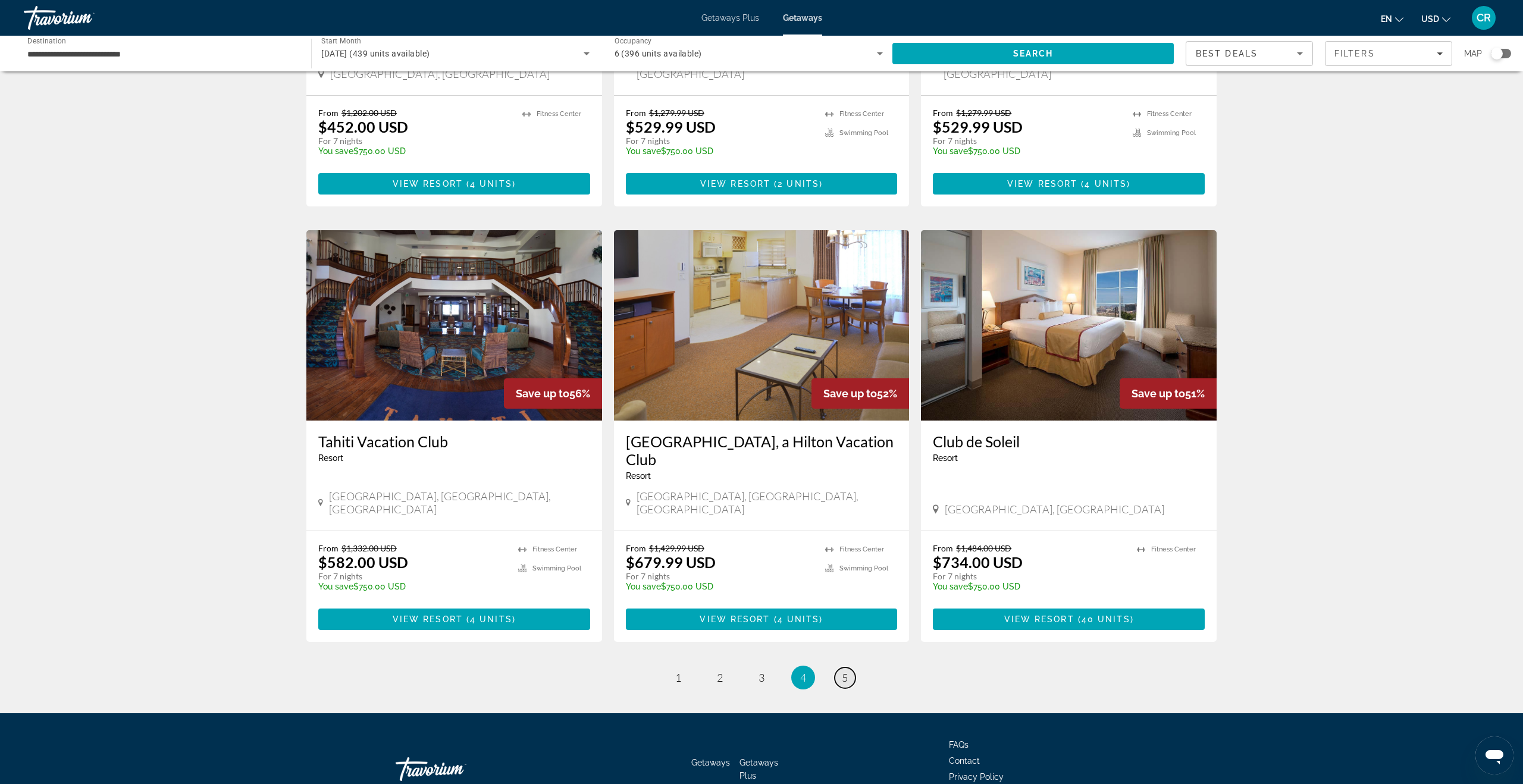
click at [848, 668] on link "page 5" at bounding box center [845, 678] width 21 height 21
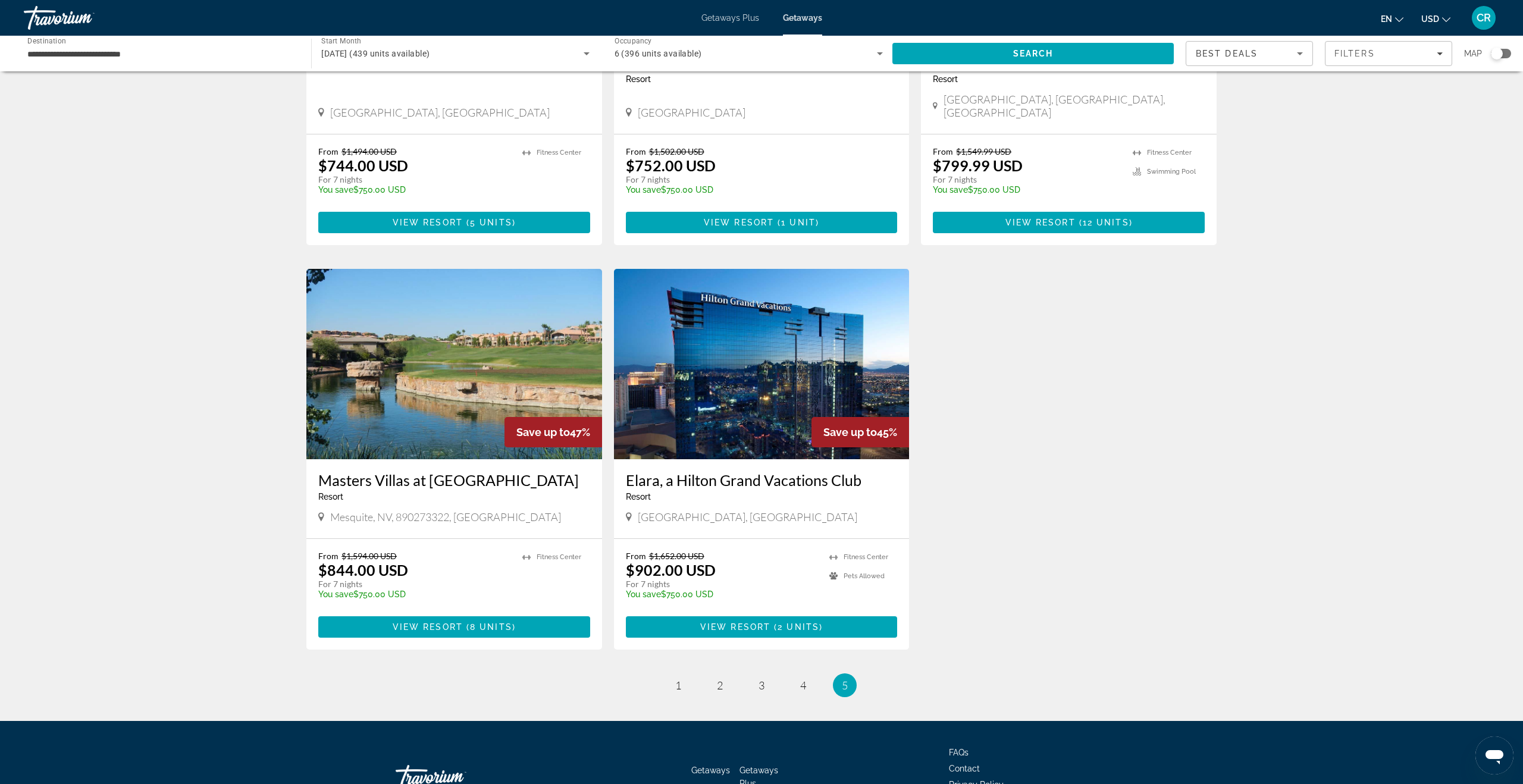
scroll to position [300, 0]
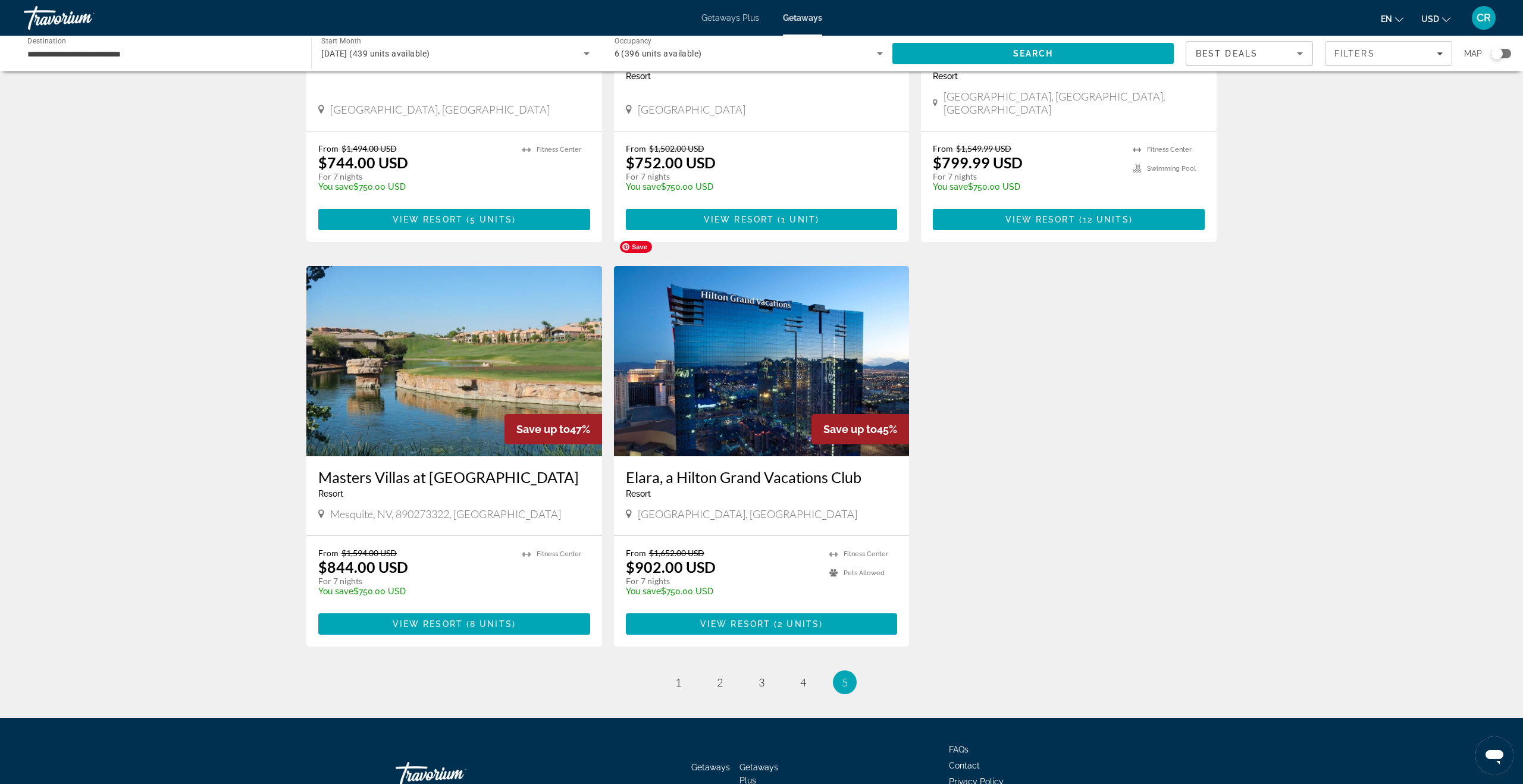
click at [775, 326] on img "Main content" at bounding box center [762, 361] width 296 height 191
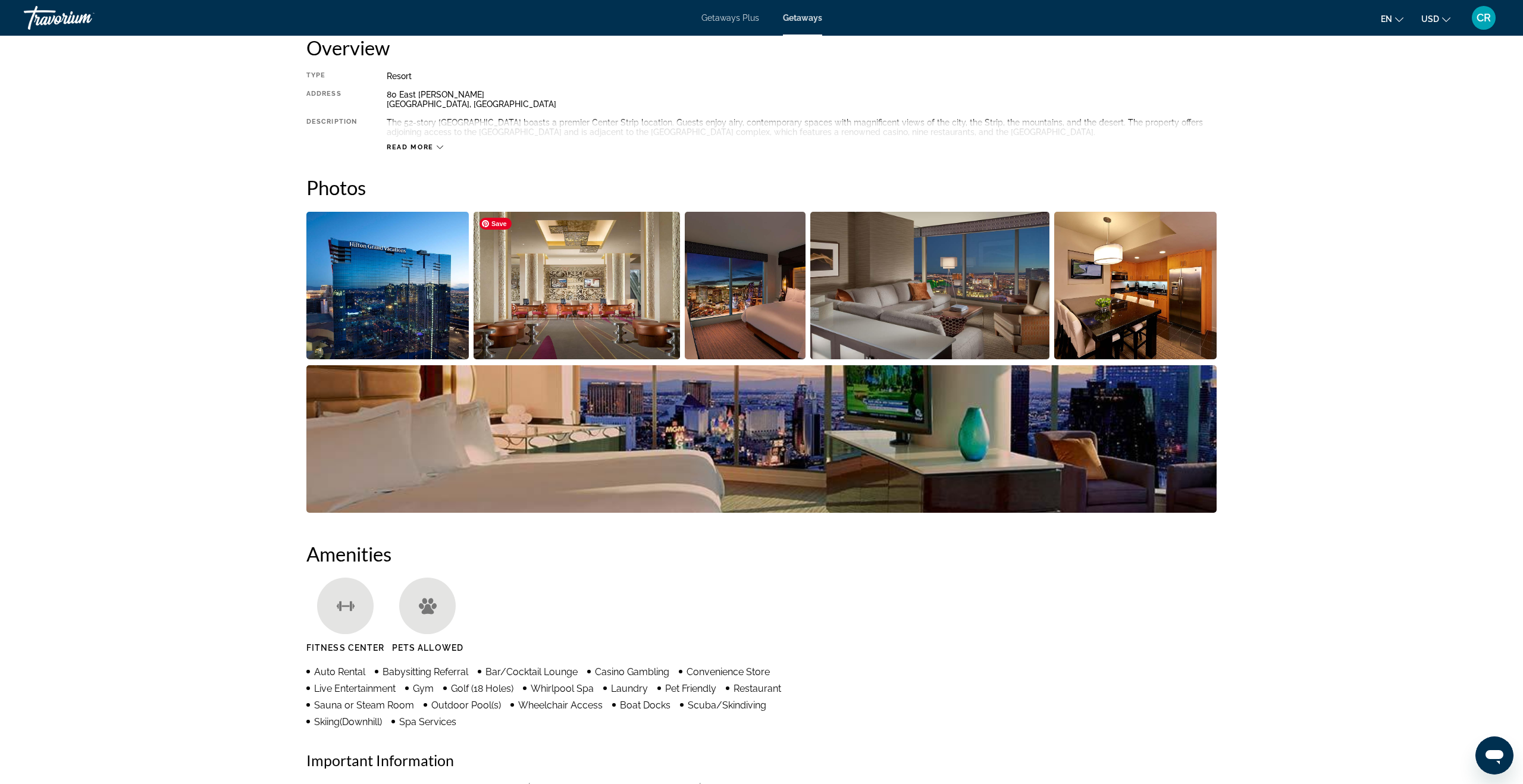
scroll to position [400, 0]
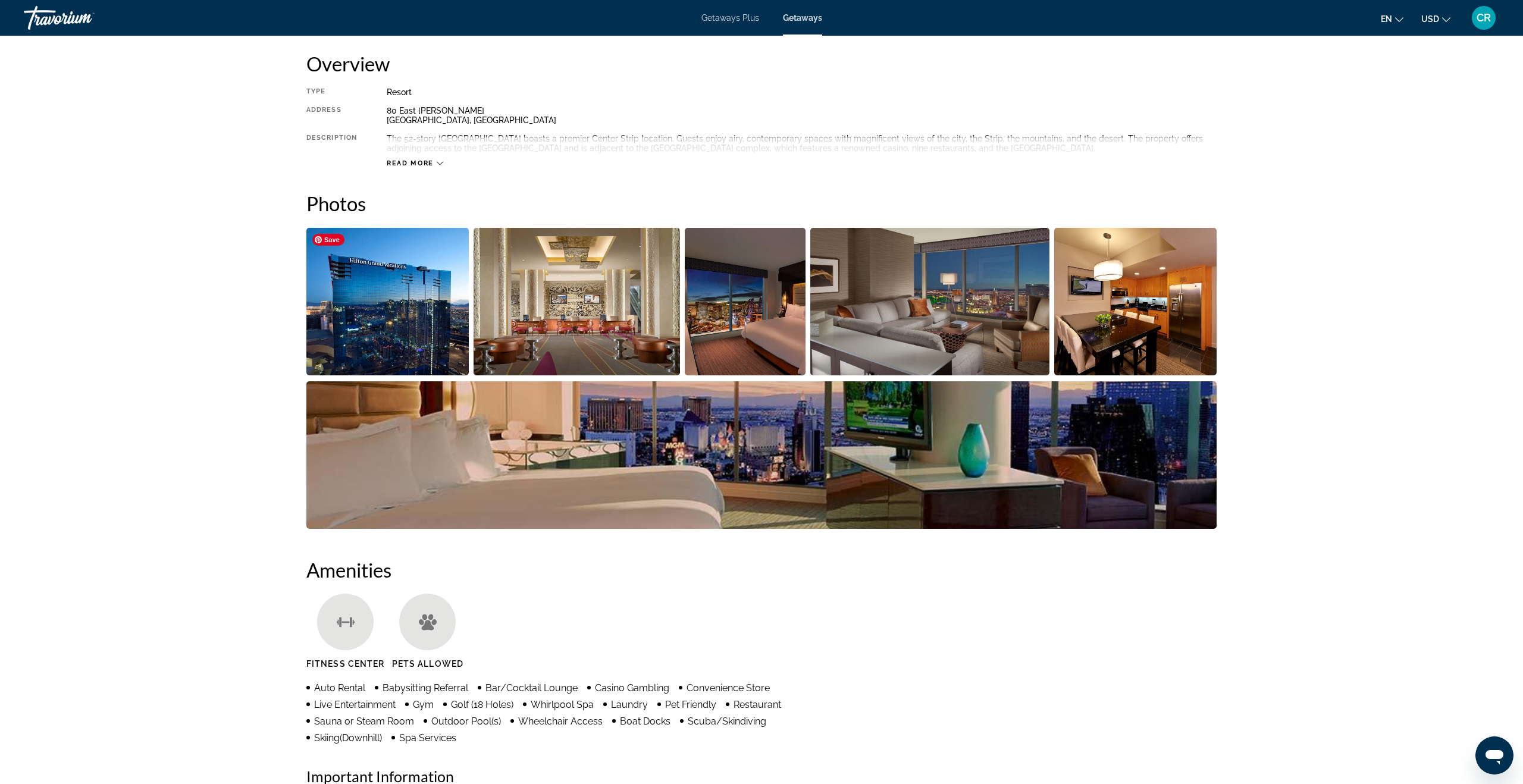
click at [438, 296] on img "Open full-screen image slider" at bounding box center [387, 301] width 162 height 147
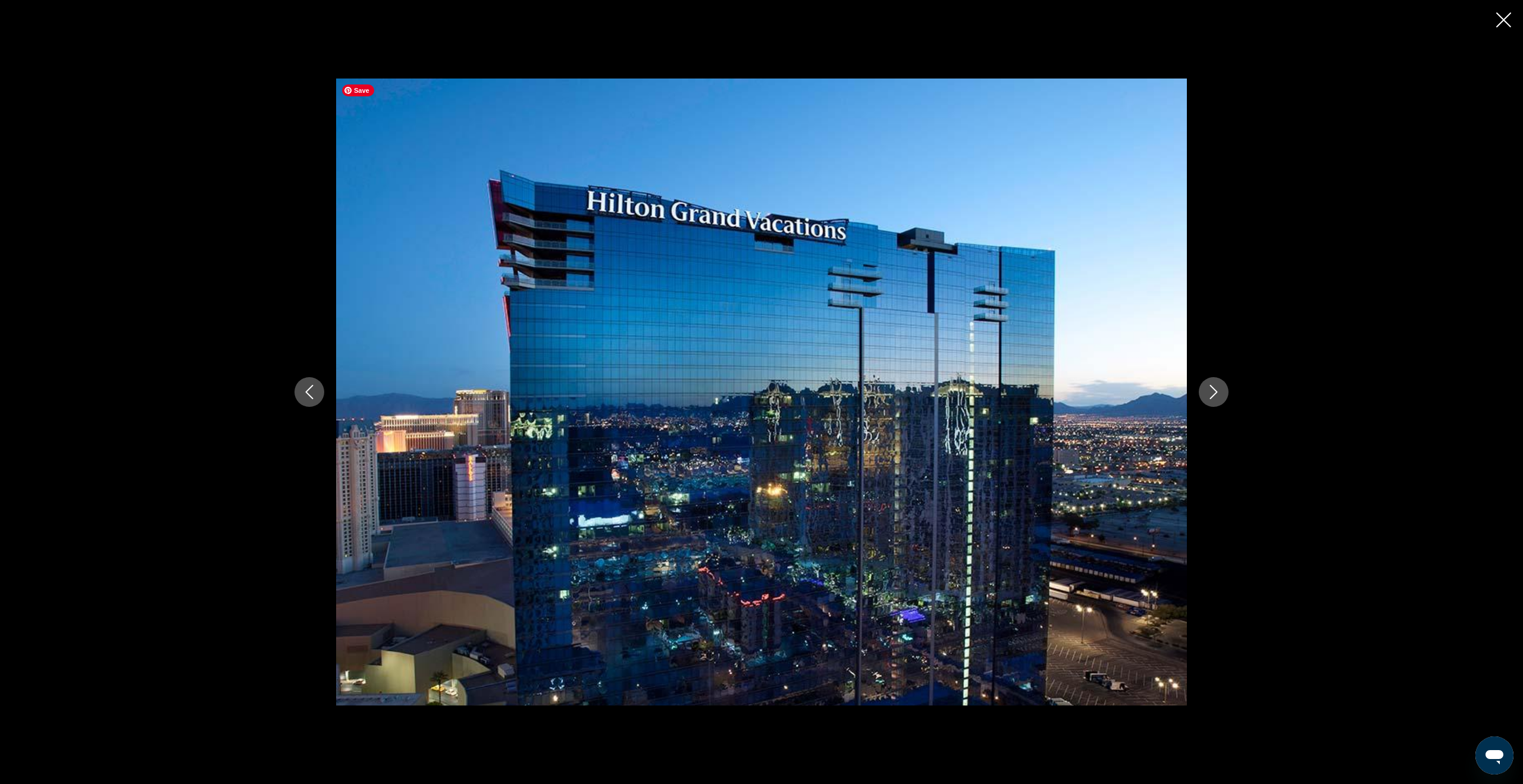
scroll to position [406, 0]
click at [1210, 392] on icon "Next image" at bounding box center [1213, 392] width 14 height 14
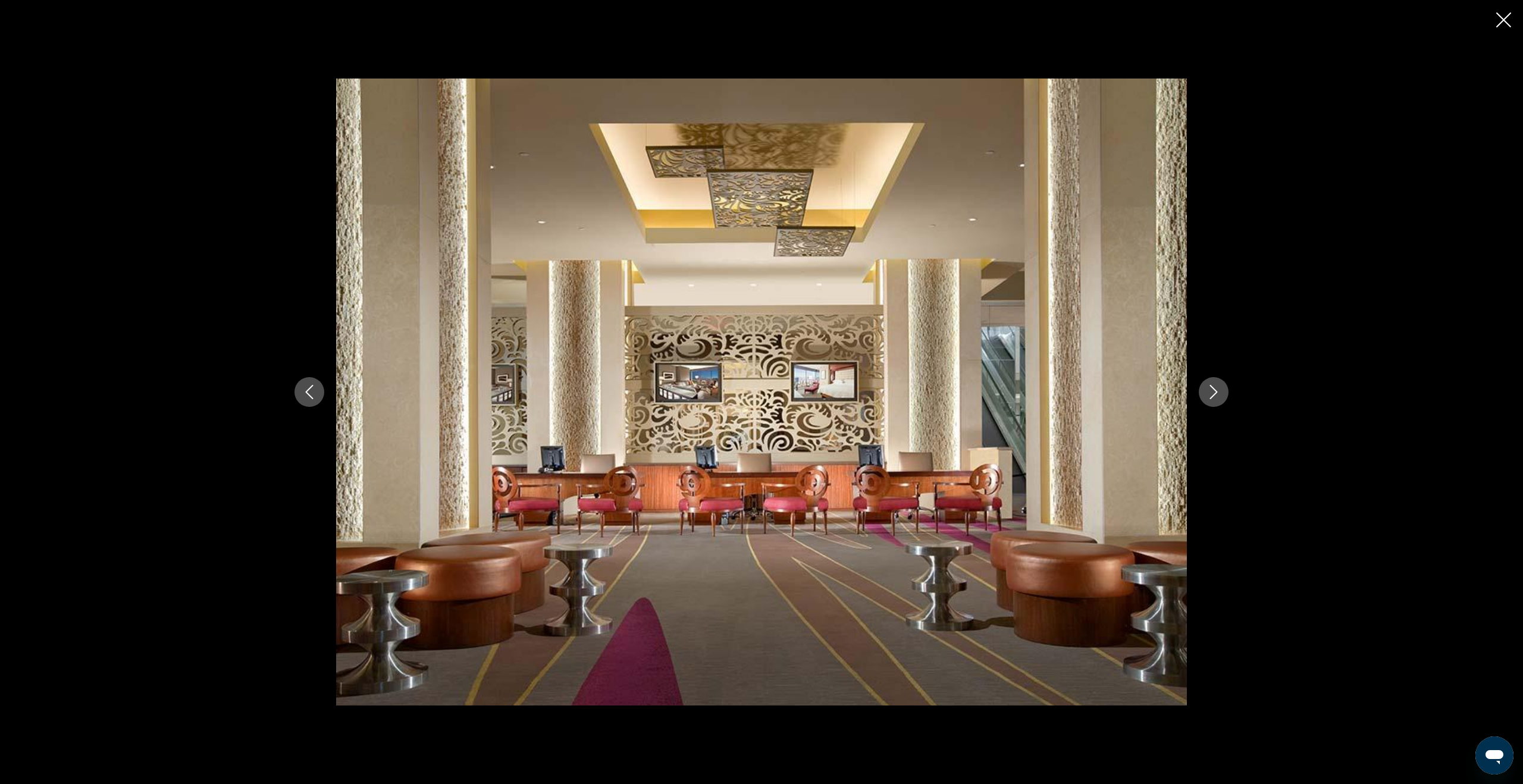
click at [1211, 392] on icon "Next image" at bounding box center [1213, 392] width 14 height 14
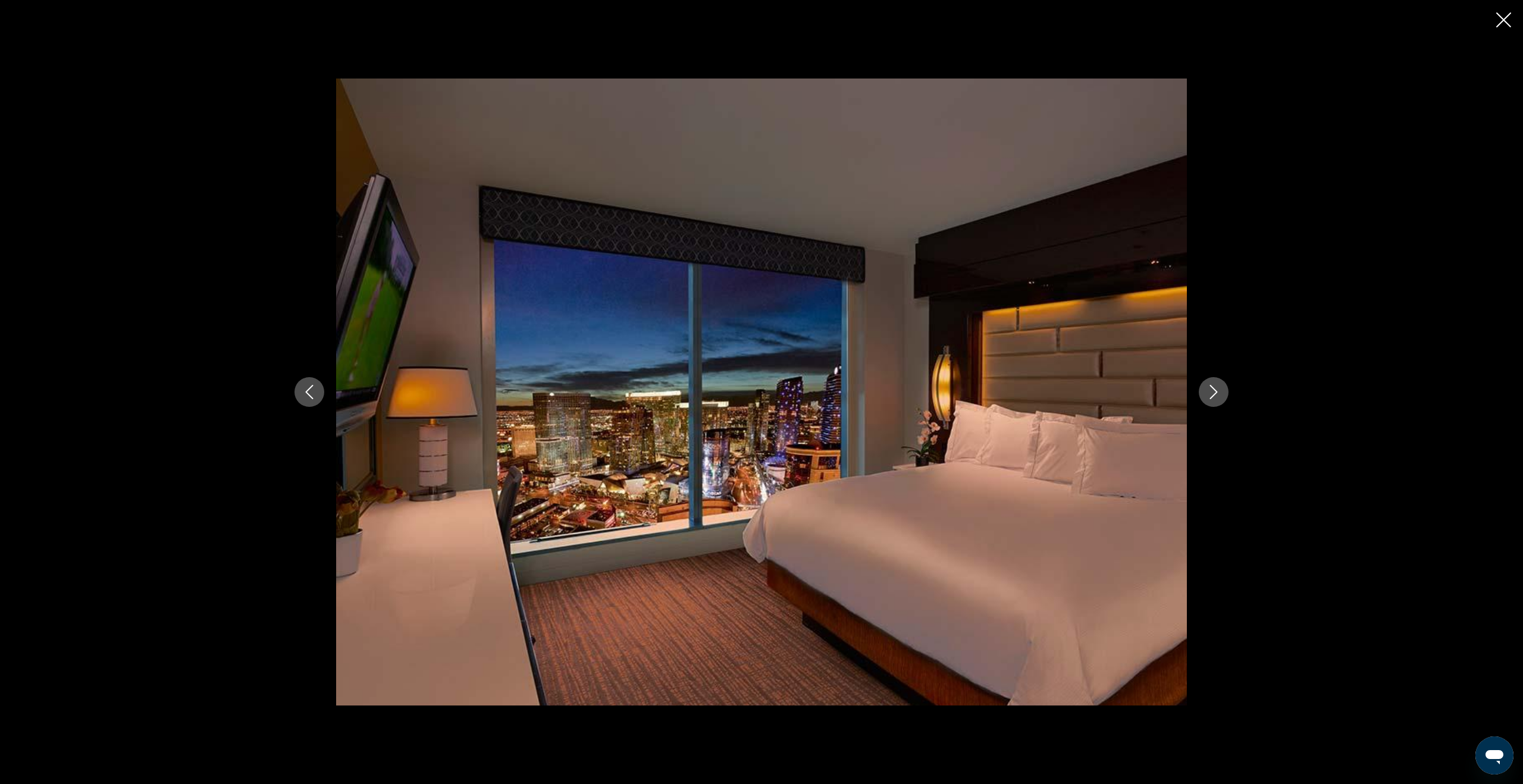
click at [1211, 392] on icon "Next image" at bounding box center [1213, 392] width 14 height 14
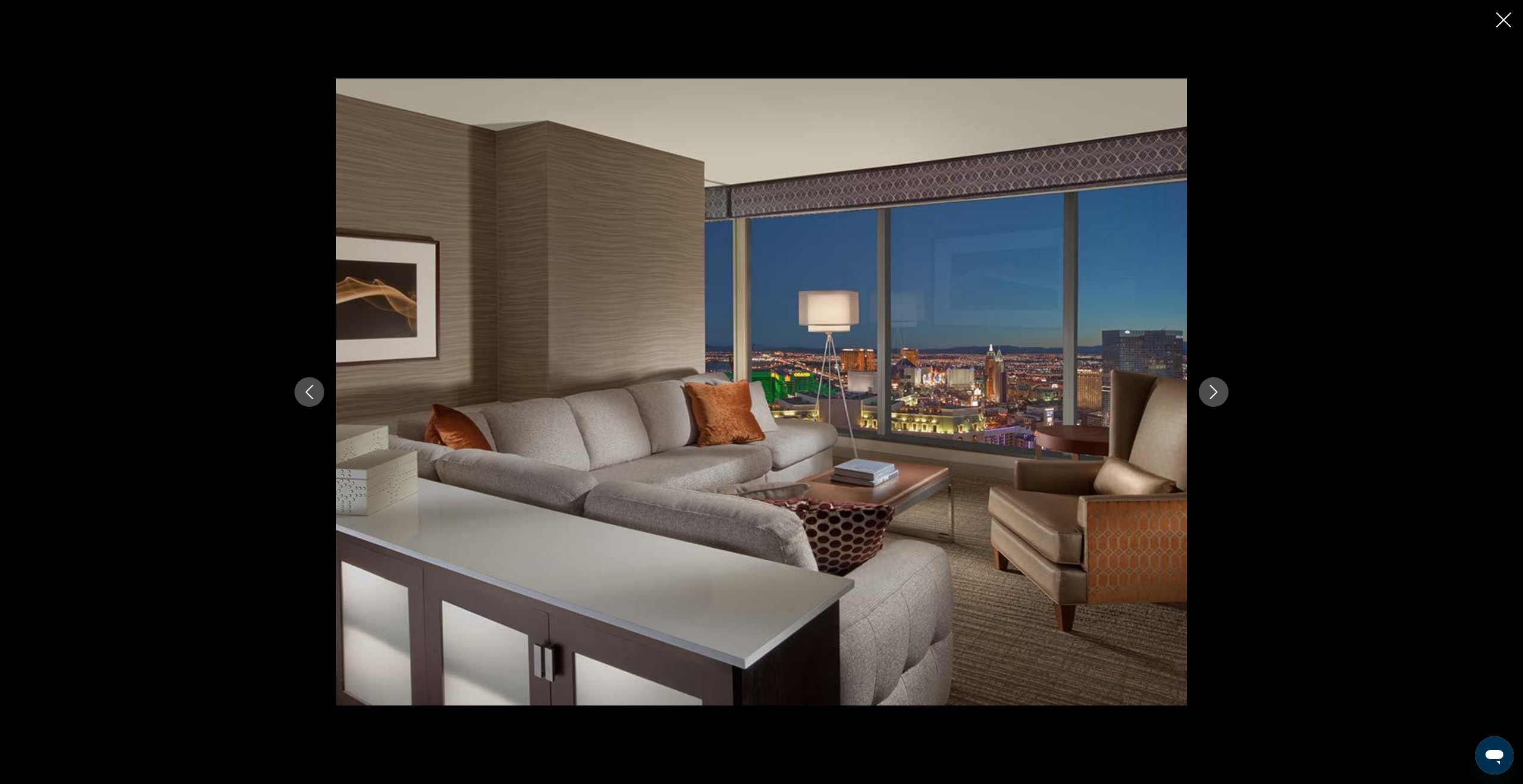
click at [1211, 392] on icon "Next image" at bounding box center [1213, 392] width 14 height 14
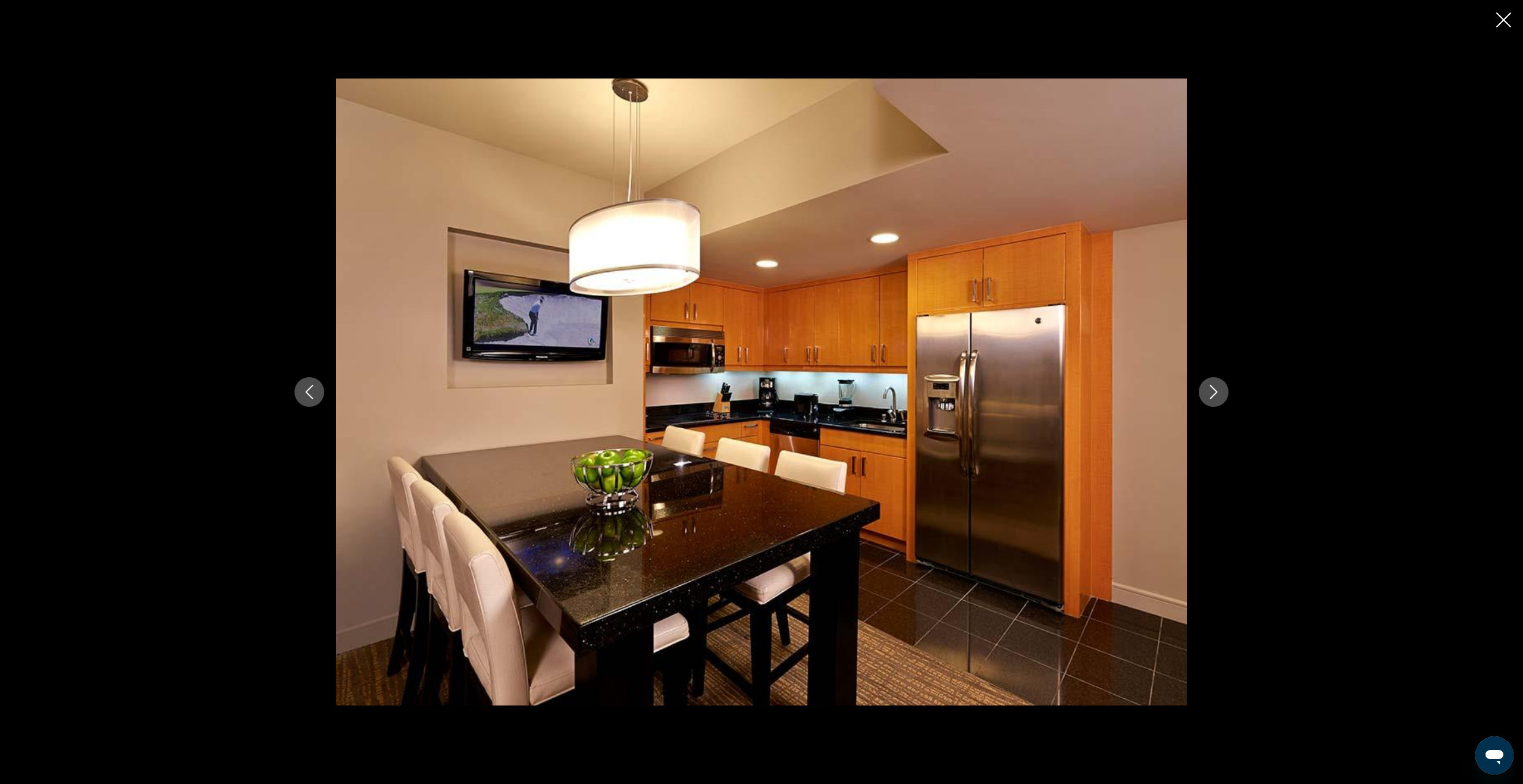
click at [1211, 392] on icon "Next image" at bounding box center [1213, 392] width 14 height 14
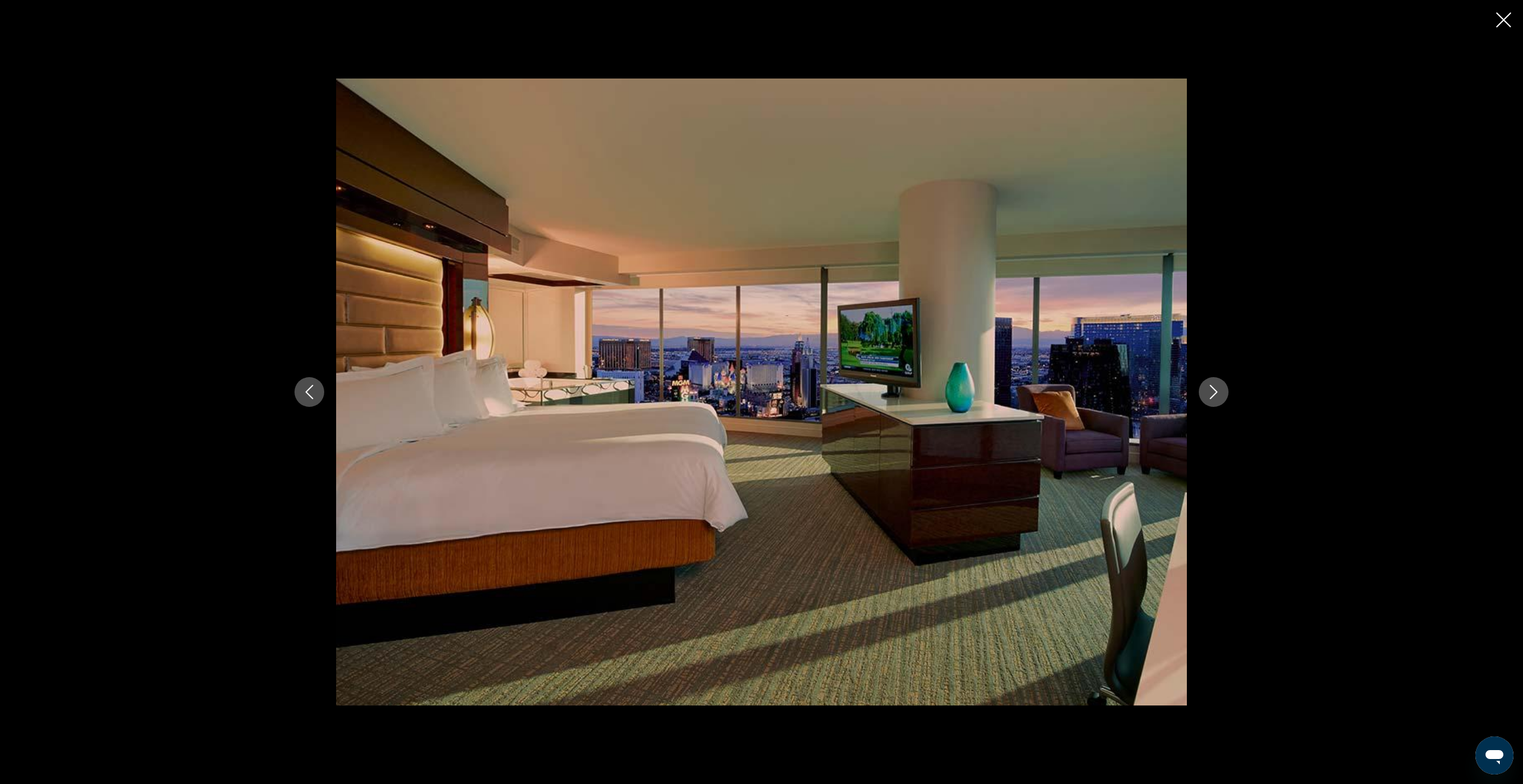
click at [1211, 392] on icon "Next image" at bounding box center [1213, 392] width 14 height 14
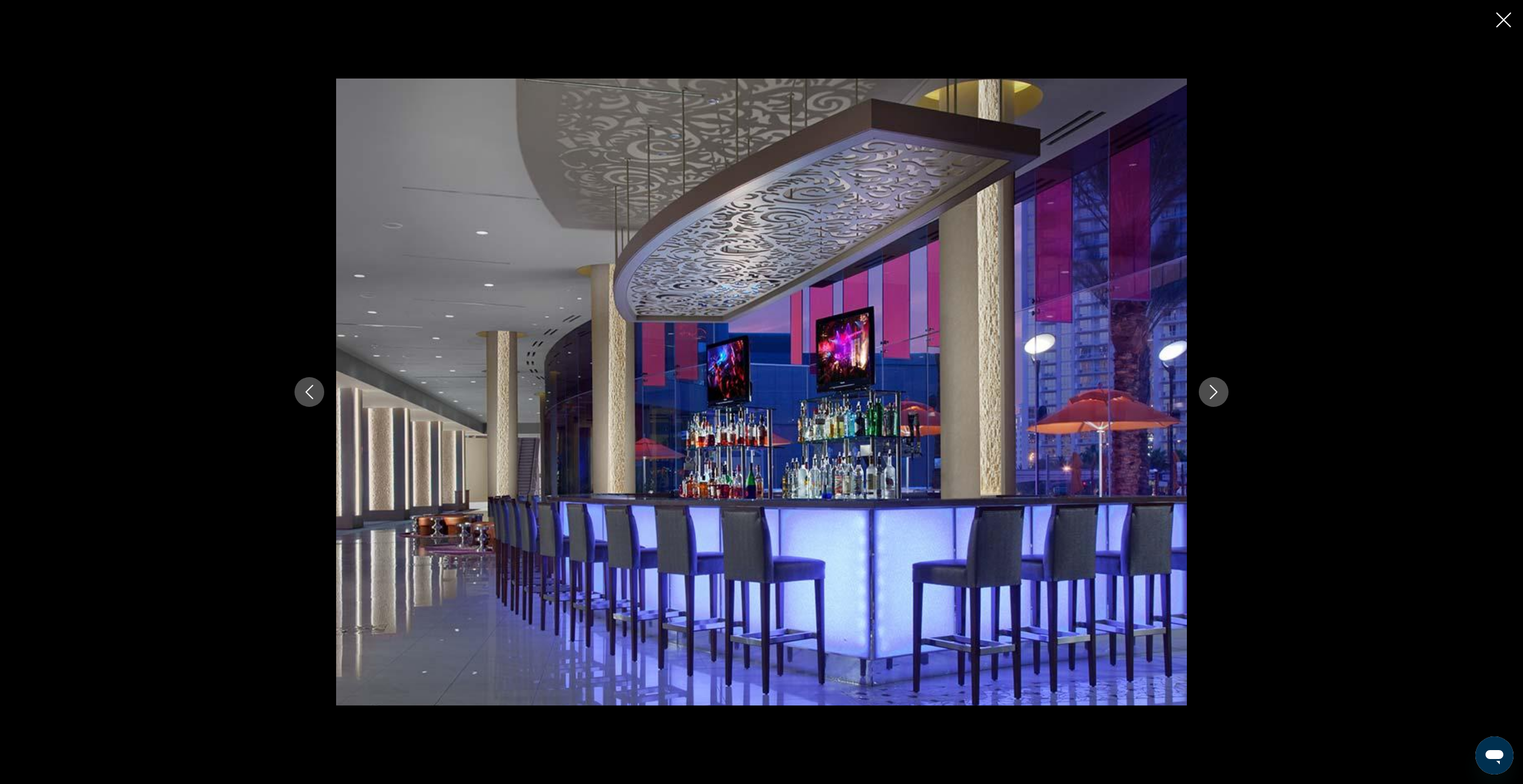
click at [1211, 392] on icon "Next image" at bounding box center [1213, 392] width 14 height 14
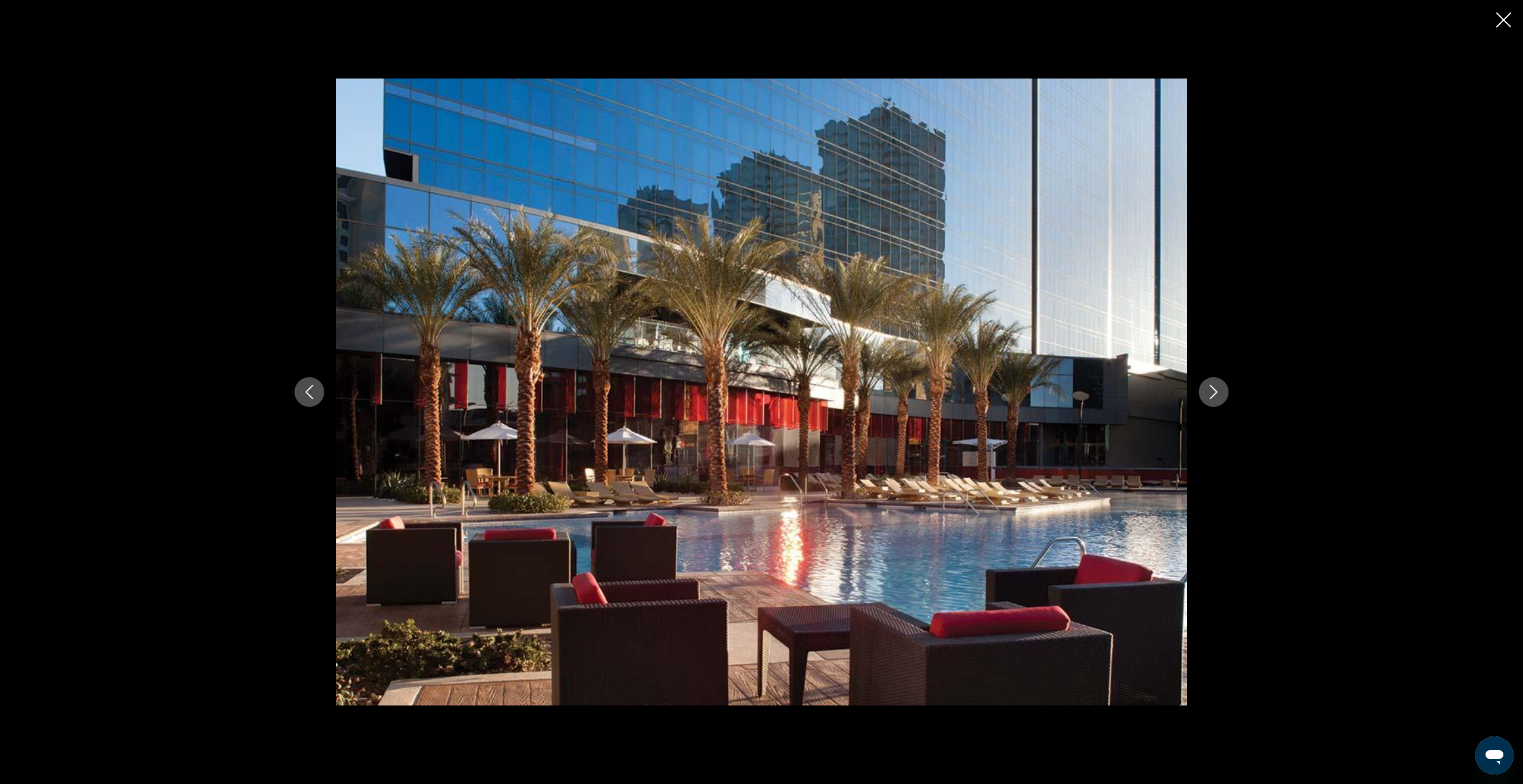
click at [1211, 392] on icon "Next image" at bounding box center [1213, 392] width 14 height 14
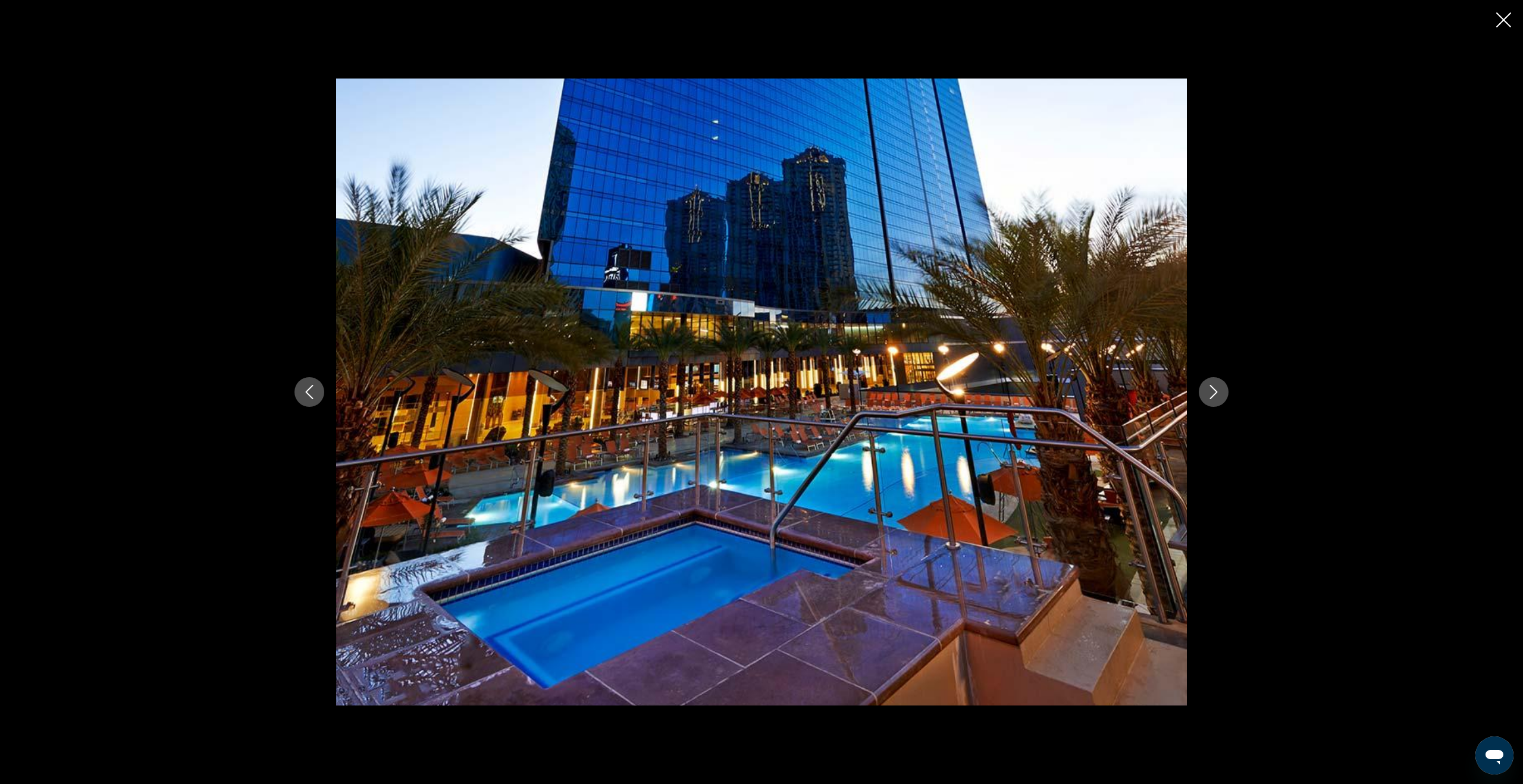
click at [1211, 392] on icon "Next image" at bounding box center [1213, 392] width 14 height 14
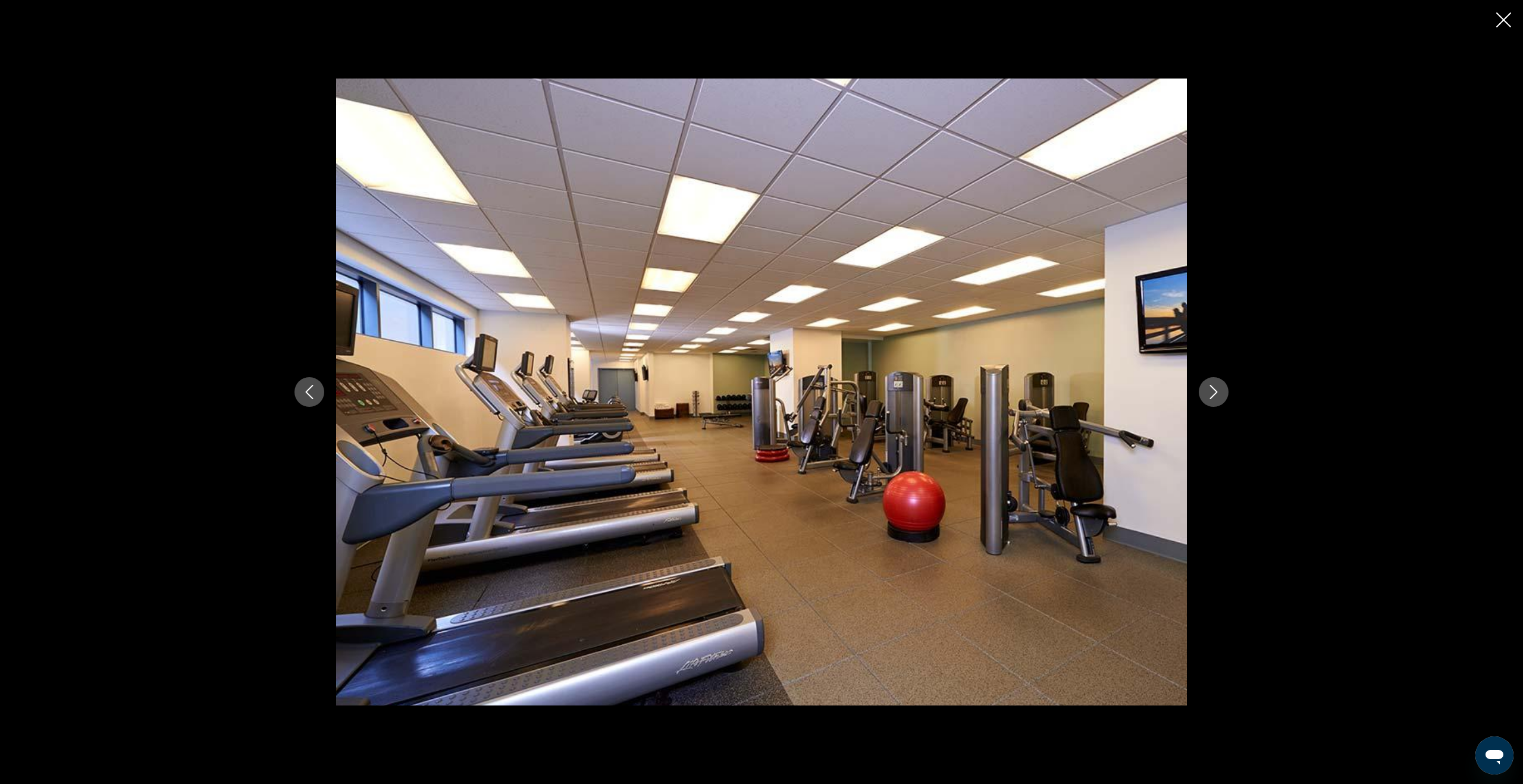
click at [1211, 392] on icon "Next image" at bounding box center [1213, 392] width 14 height 14
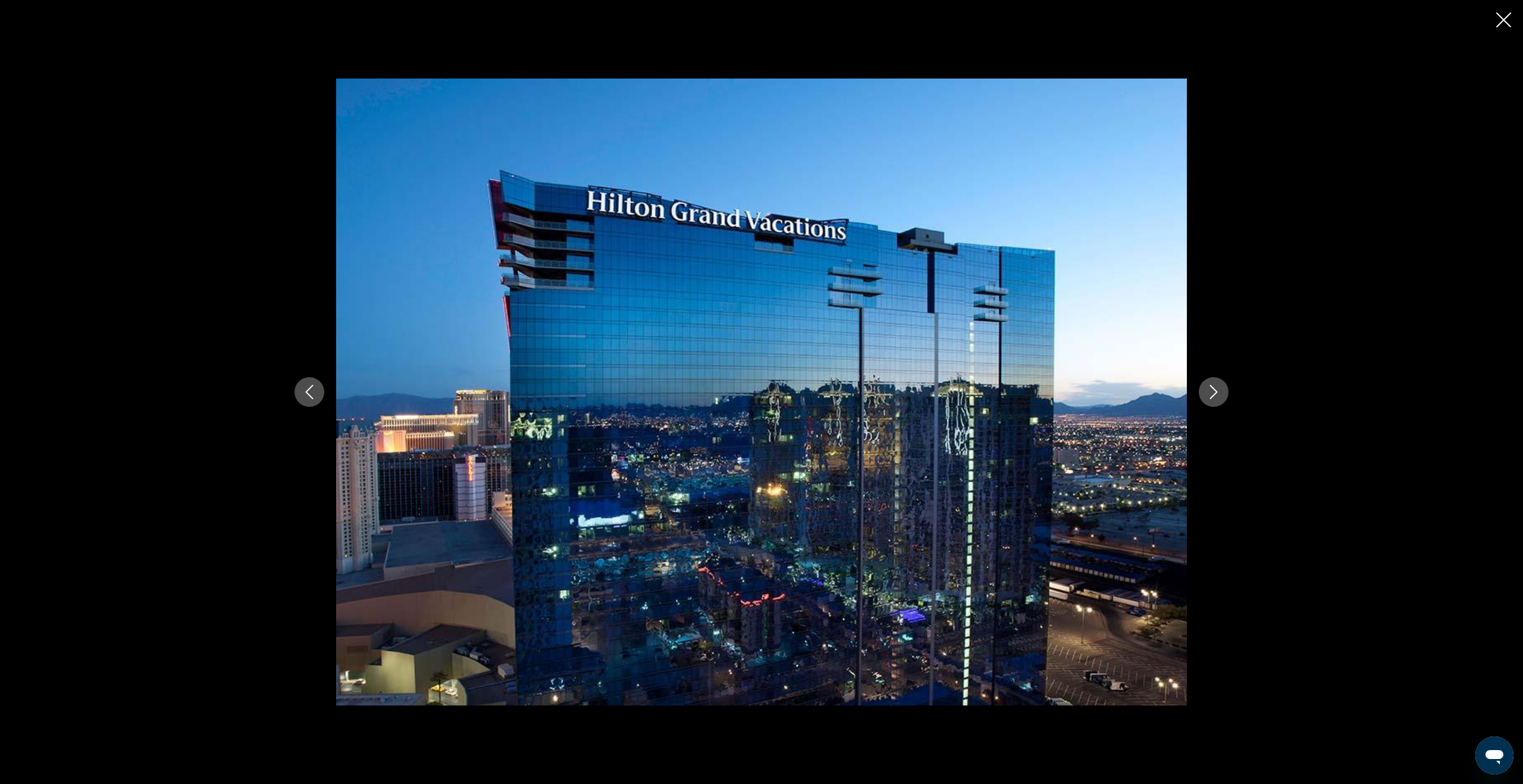
click at [1211, 392] on icon "Next image" at bounding box center [1213, 392] width 14 height 14
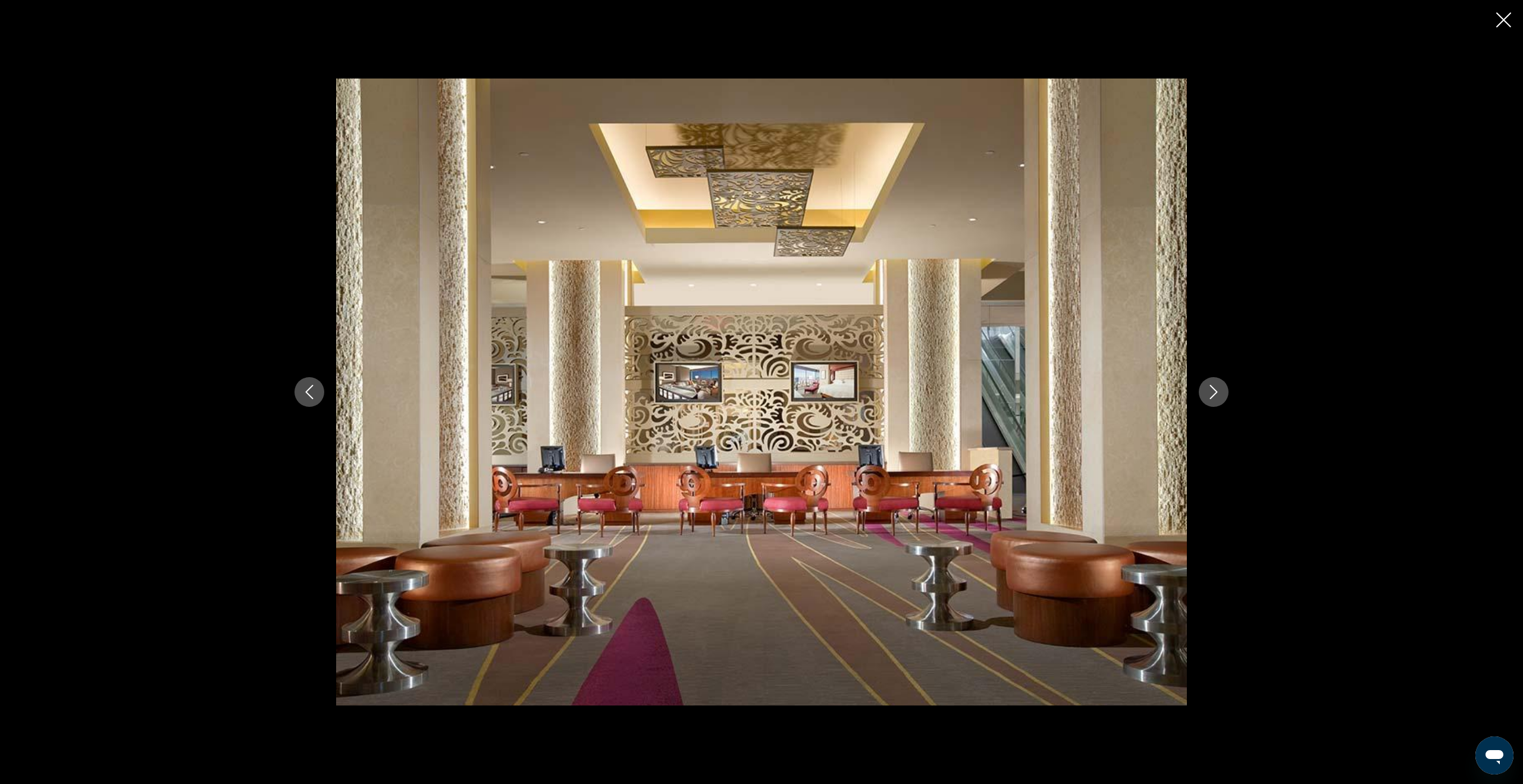
click at [1503, 14] on icon "Close slideshow" at bounding box center [1503, 20] width 15 height 15
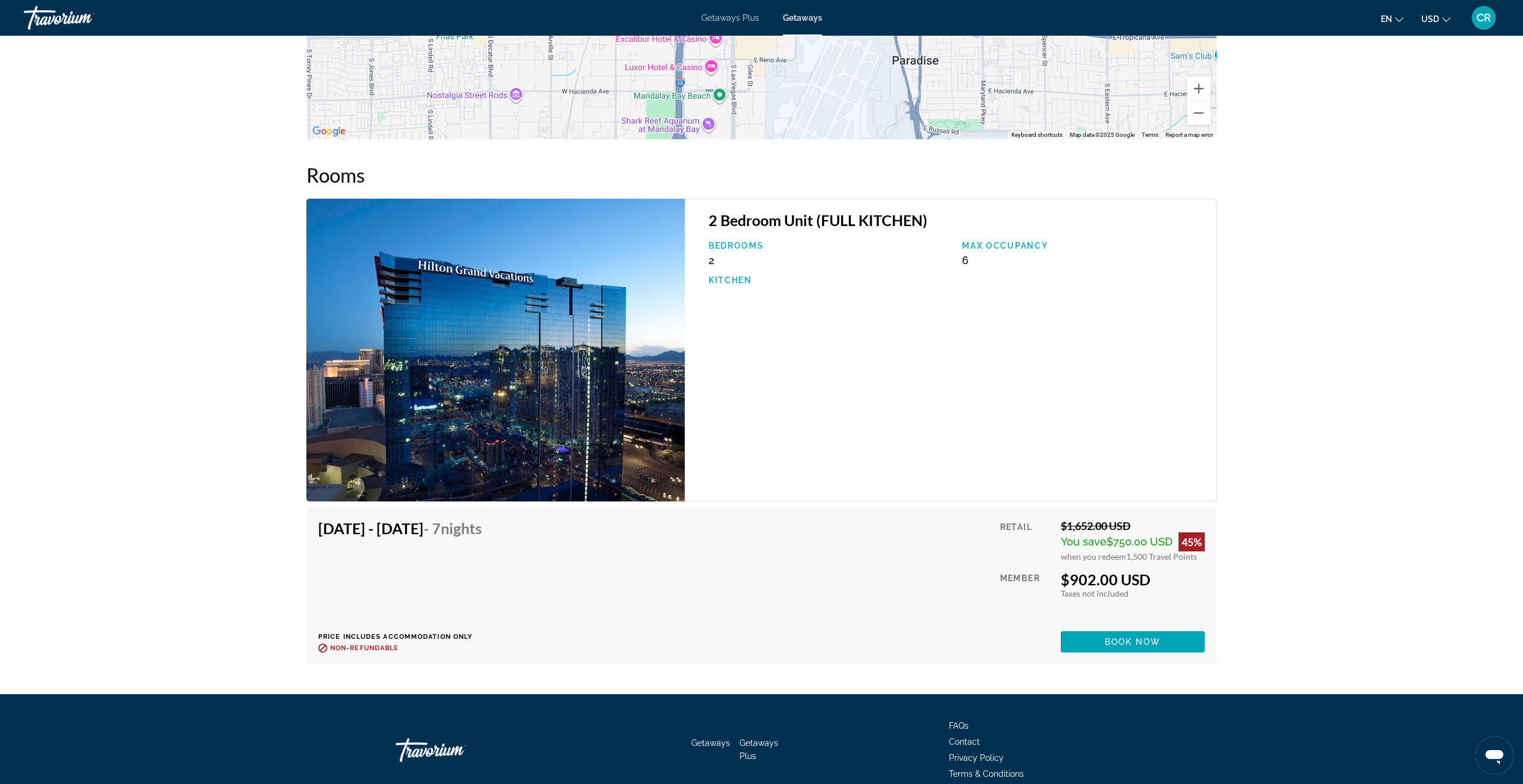
scroll to position [1778, 0]
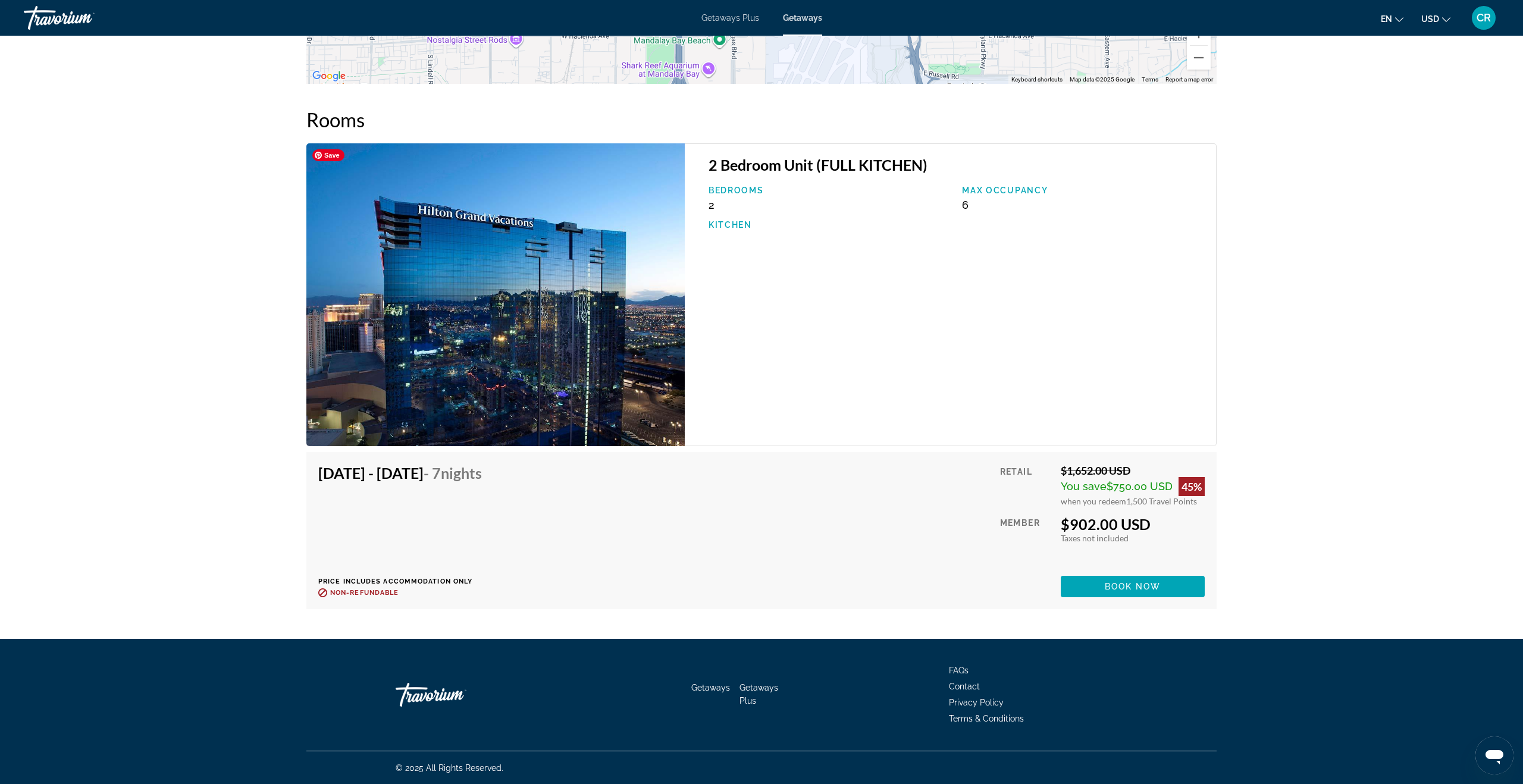
click at [520, 340] on img "Main content" at bounding box center [495, 295] width 378 height 302
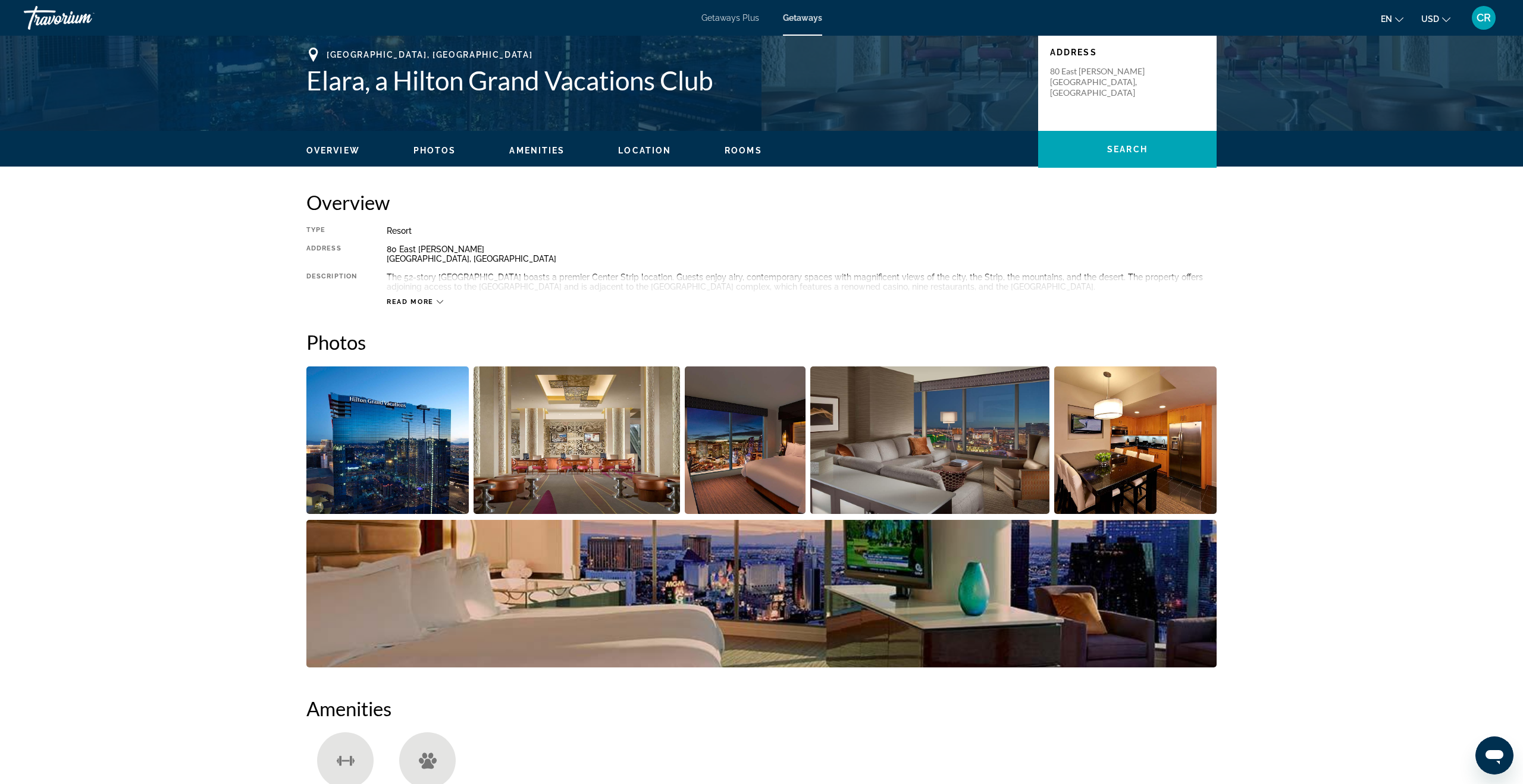
scroll to position [264, 0]
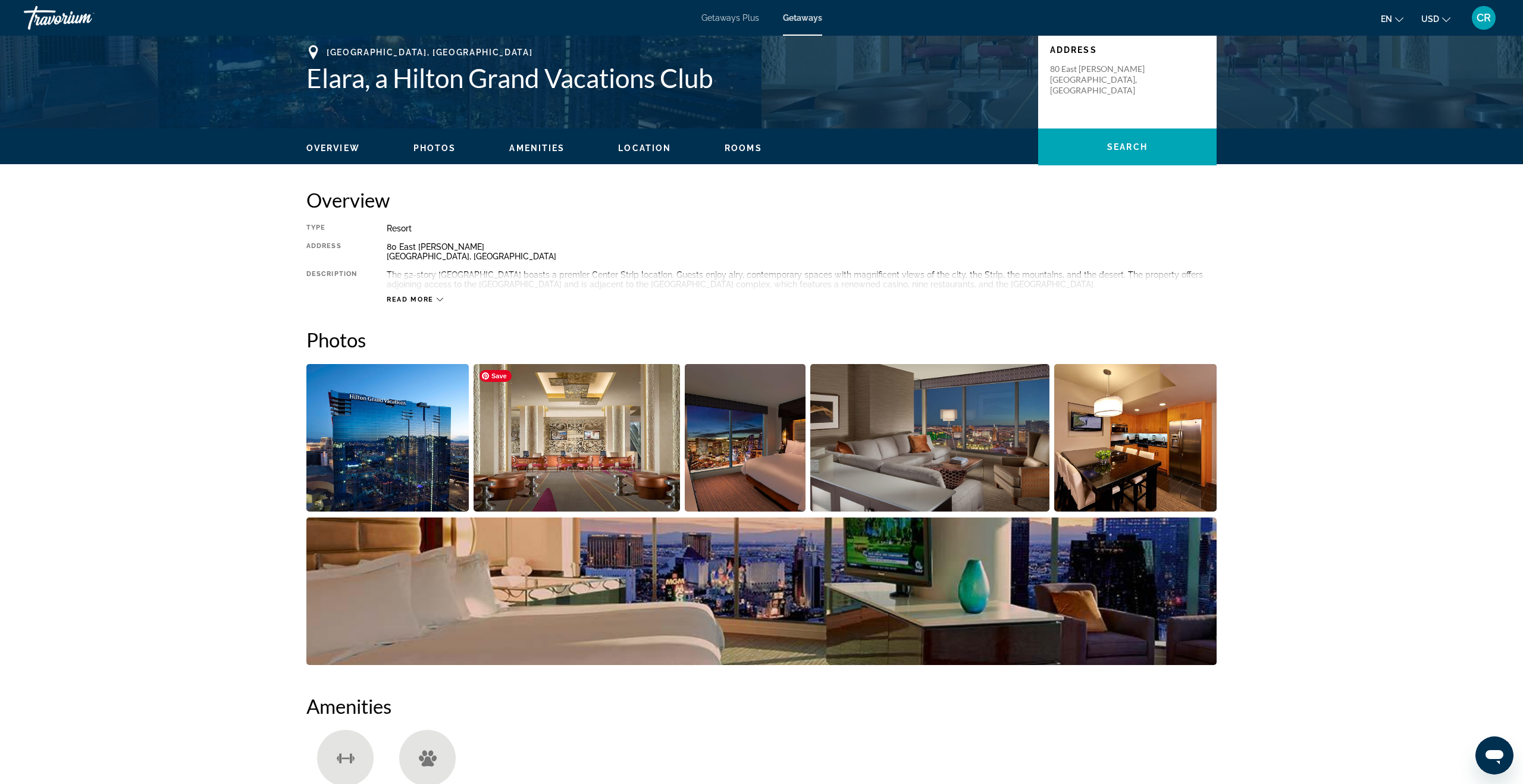
click at [514, 435] on img "Open full-screen image slider" at bounding box center [577, 438] width 207 height 147
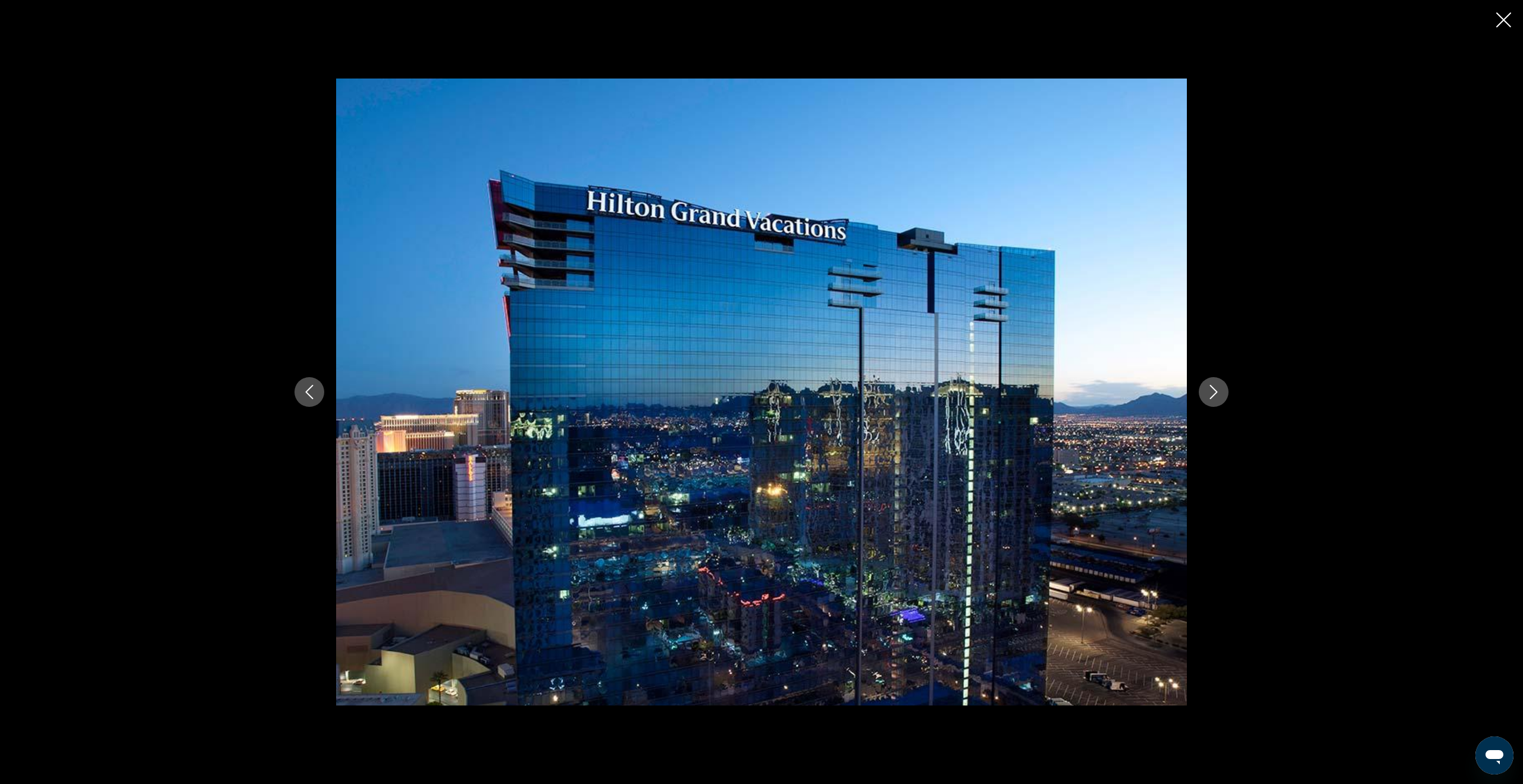
click at [1213, 392] on icon "Next image" at bounding box center [1213, 392] width 14 height 14
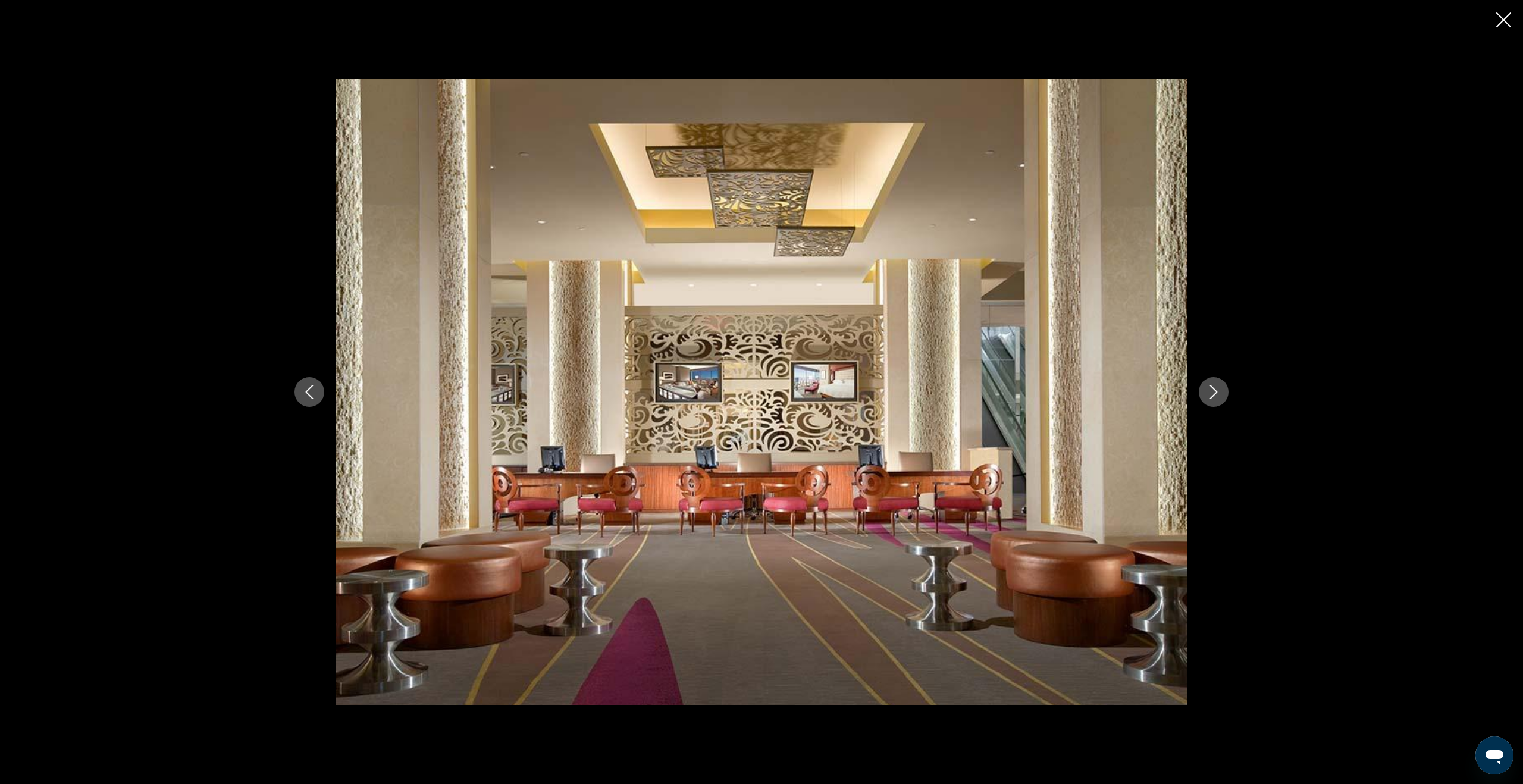
click at [1213, 392] on icon "Next image" at bounding box center [1213, 392] width 14 height 14
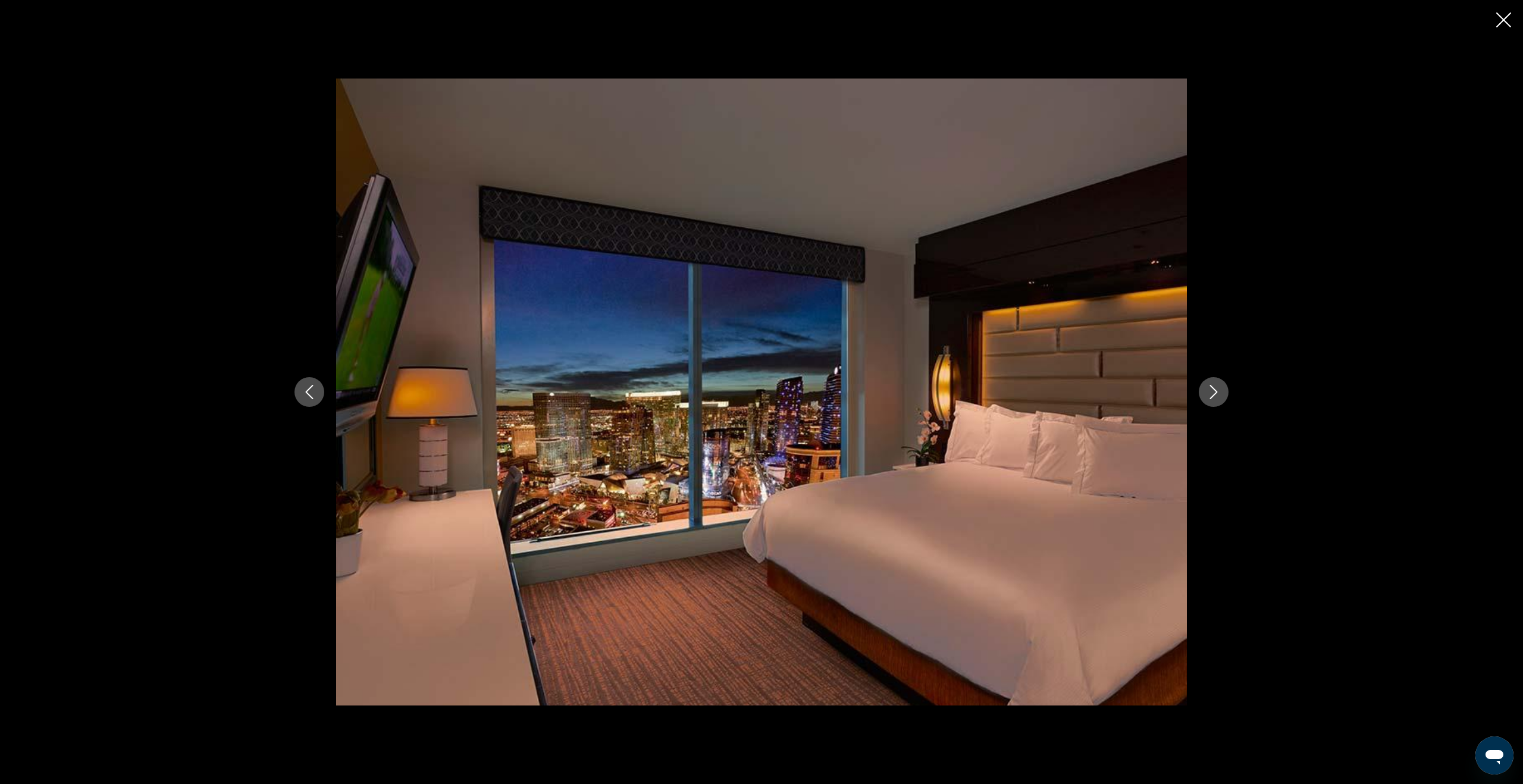
click at [1213, 392] on icon "Next image" at bounding box center [1213, 392] width 14 height 14
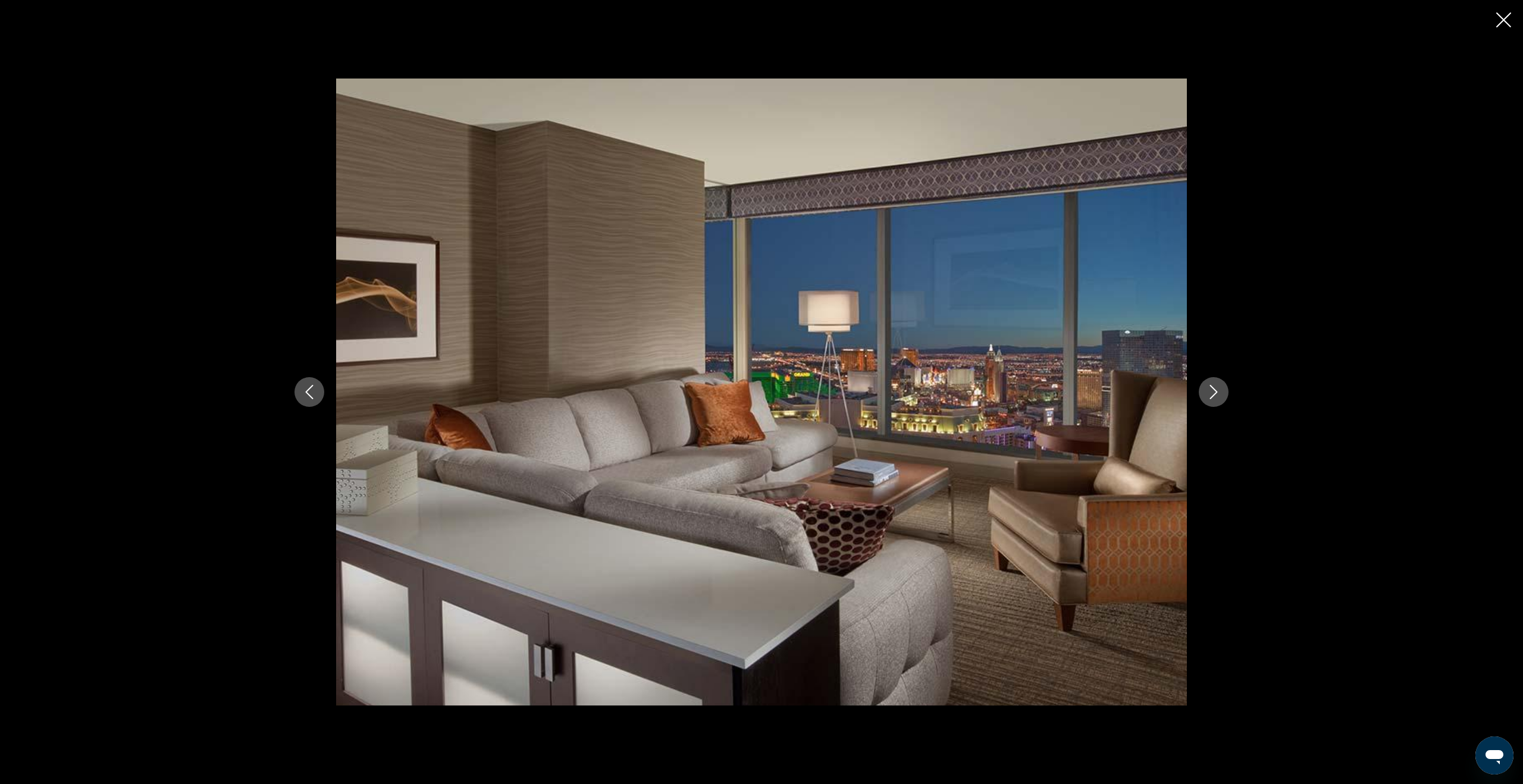
click at [1213, 392] on icon "Next image" at bounding box center [1213, 392] width 14 height 14
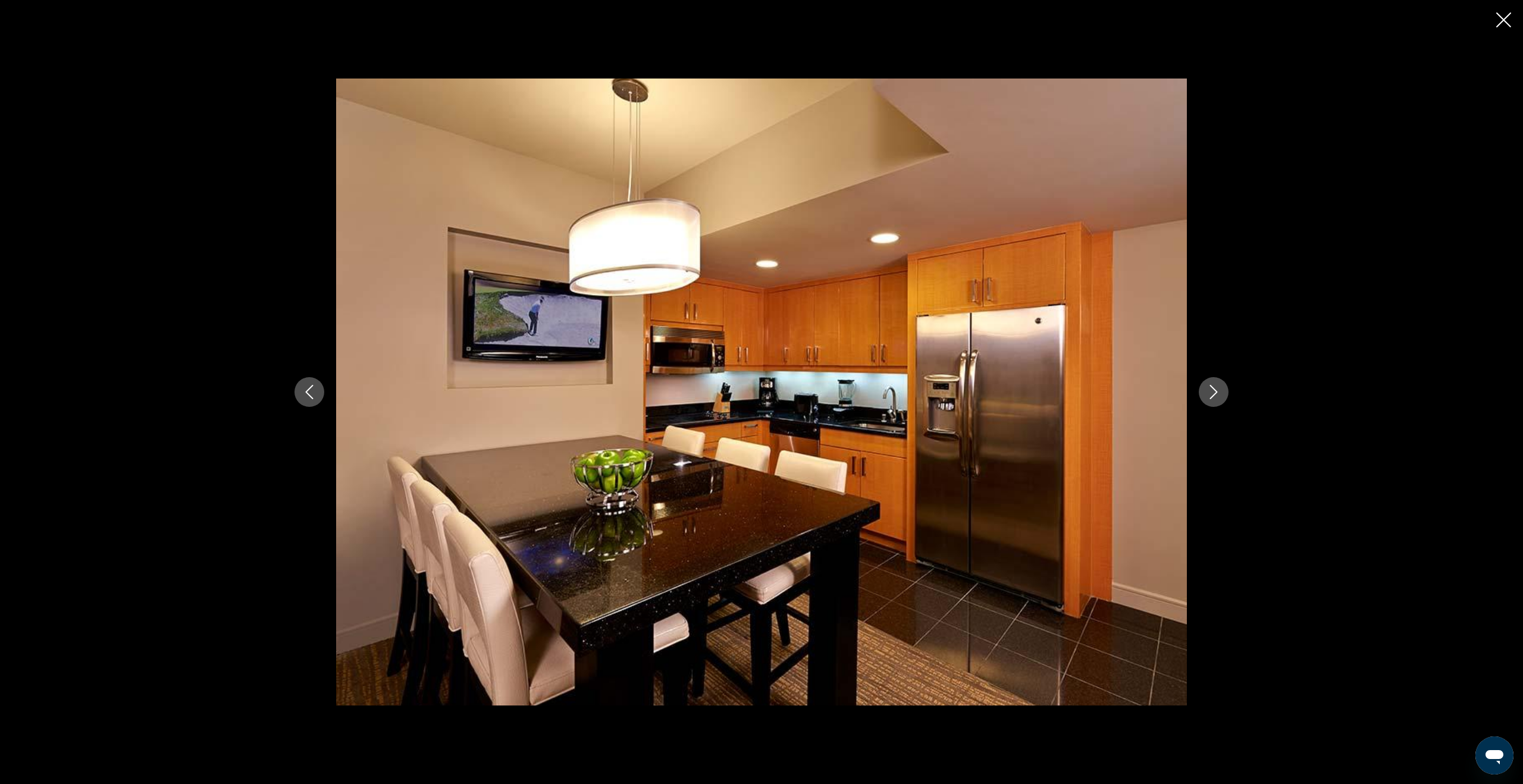
click at [1213, 392] on icon "Next image" at bounding box center [1213, 392] width 14 height 14
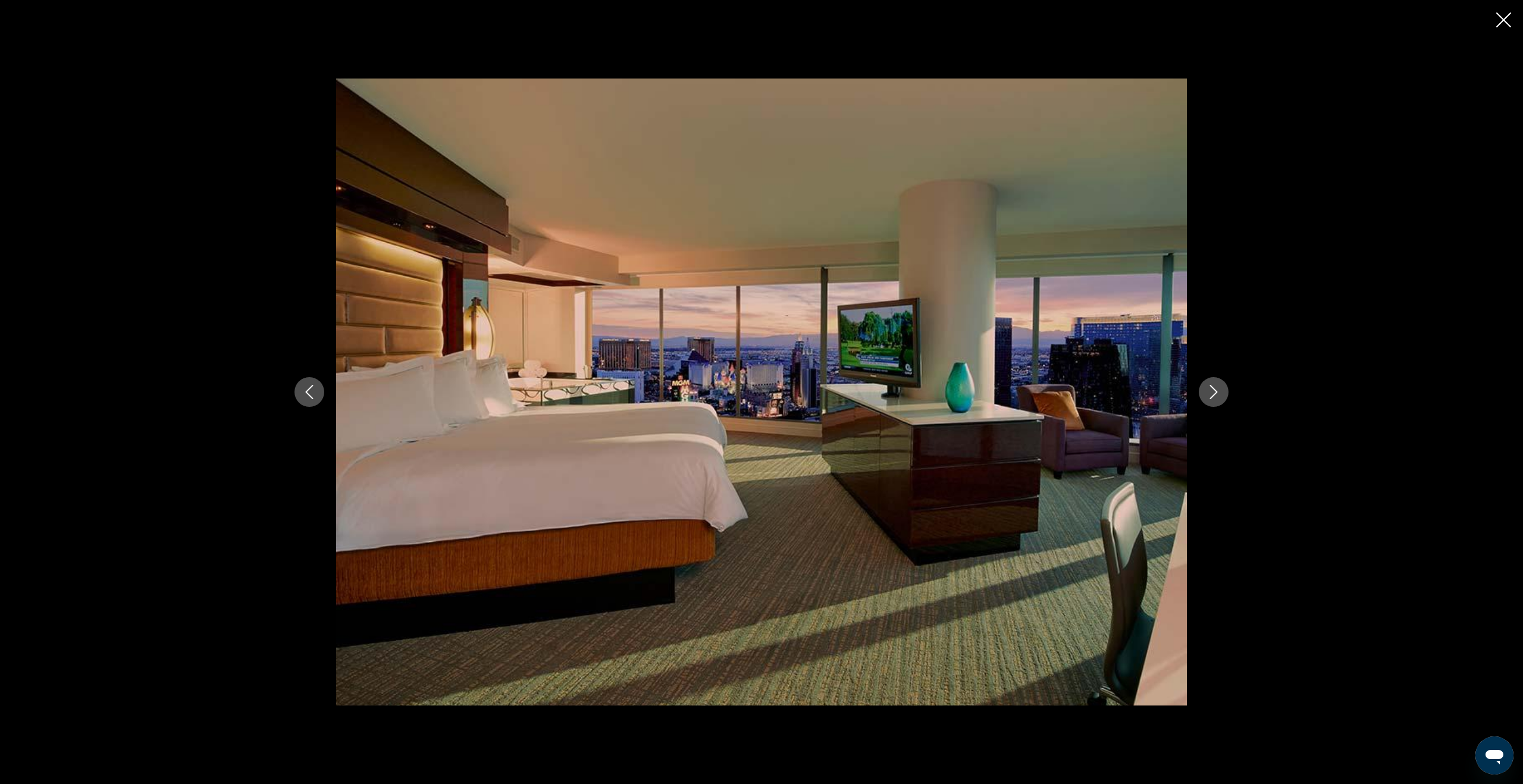
click at [1213, 392] on icon "Next image" at bounding box center [1213, 392] width 14 height 14
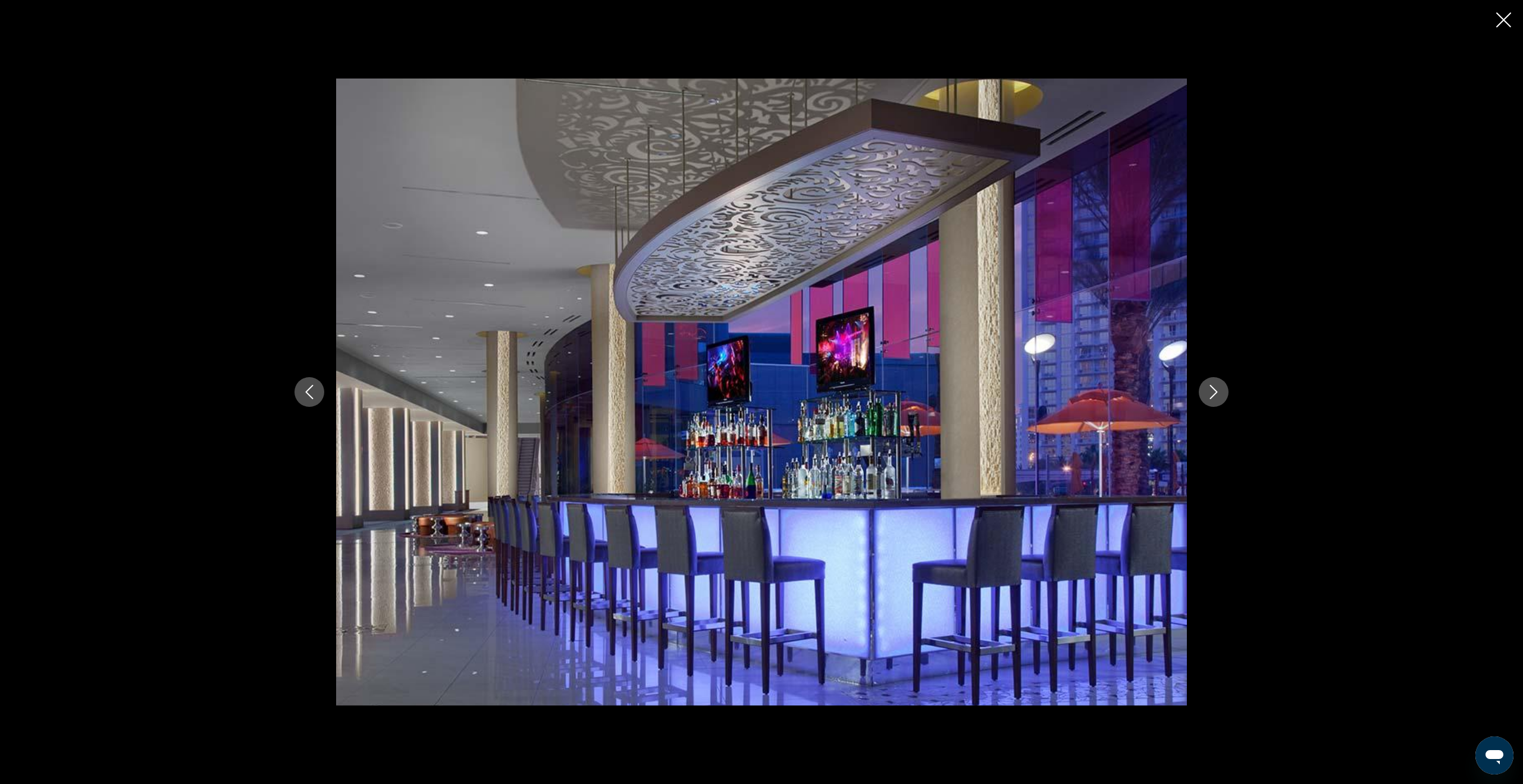
click at [1213, 392] on icon "Next image" at bounding box center [1213, 392] width 14 height 14
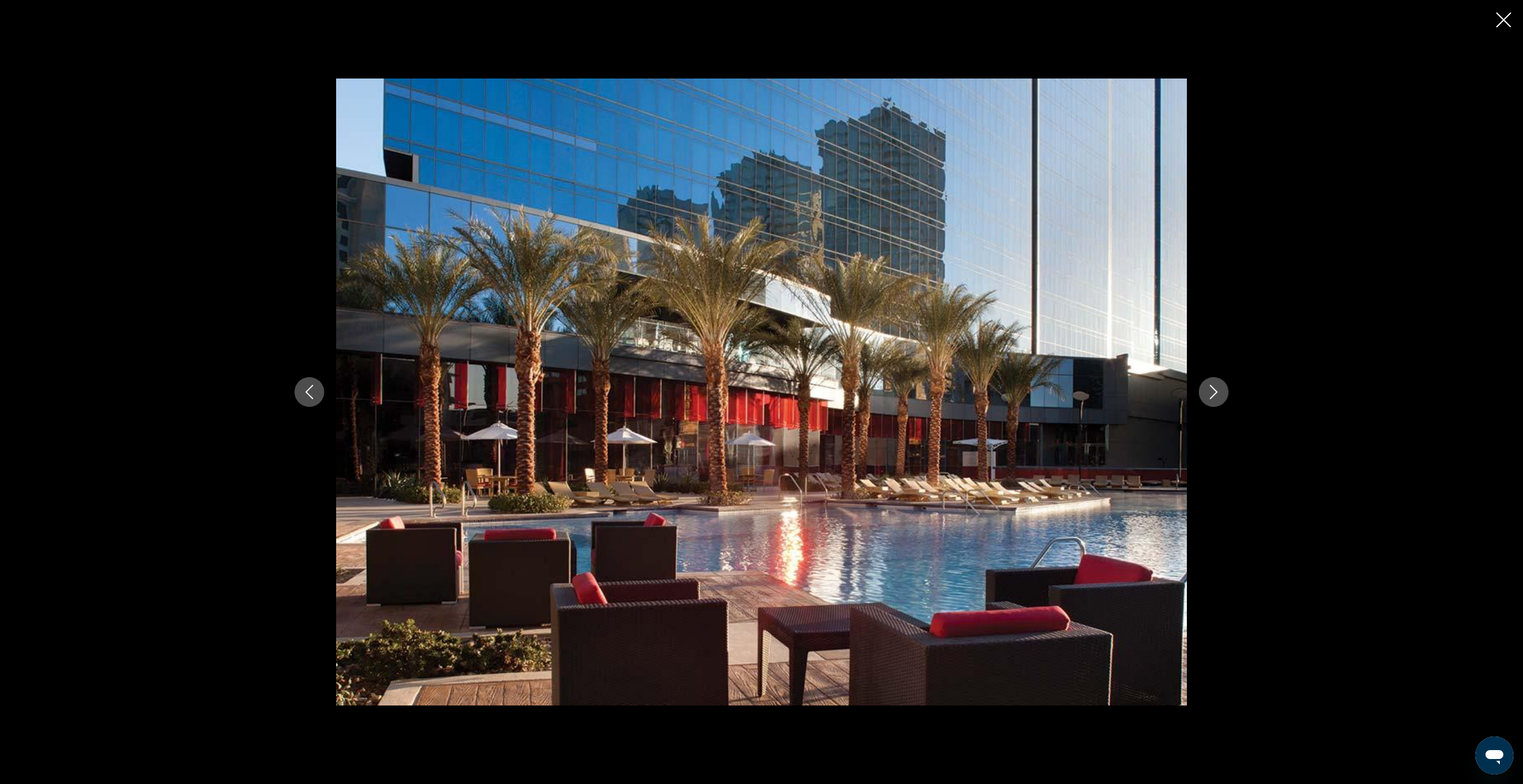
click at [1213, 392] on icon "Next image" at bounding box center [1213, 392] width 14 height 14
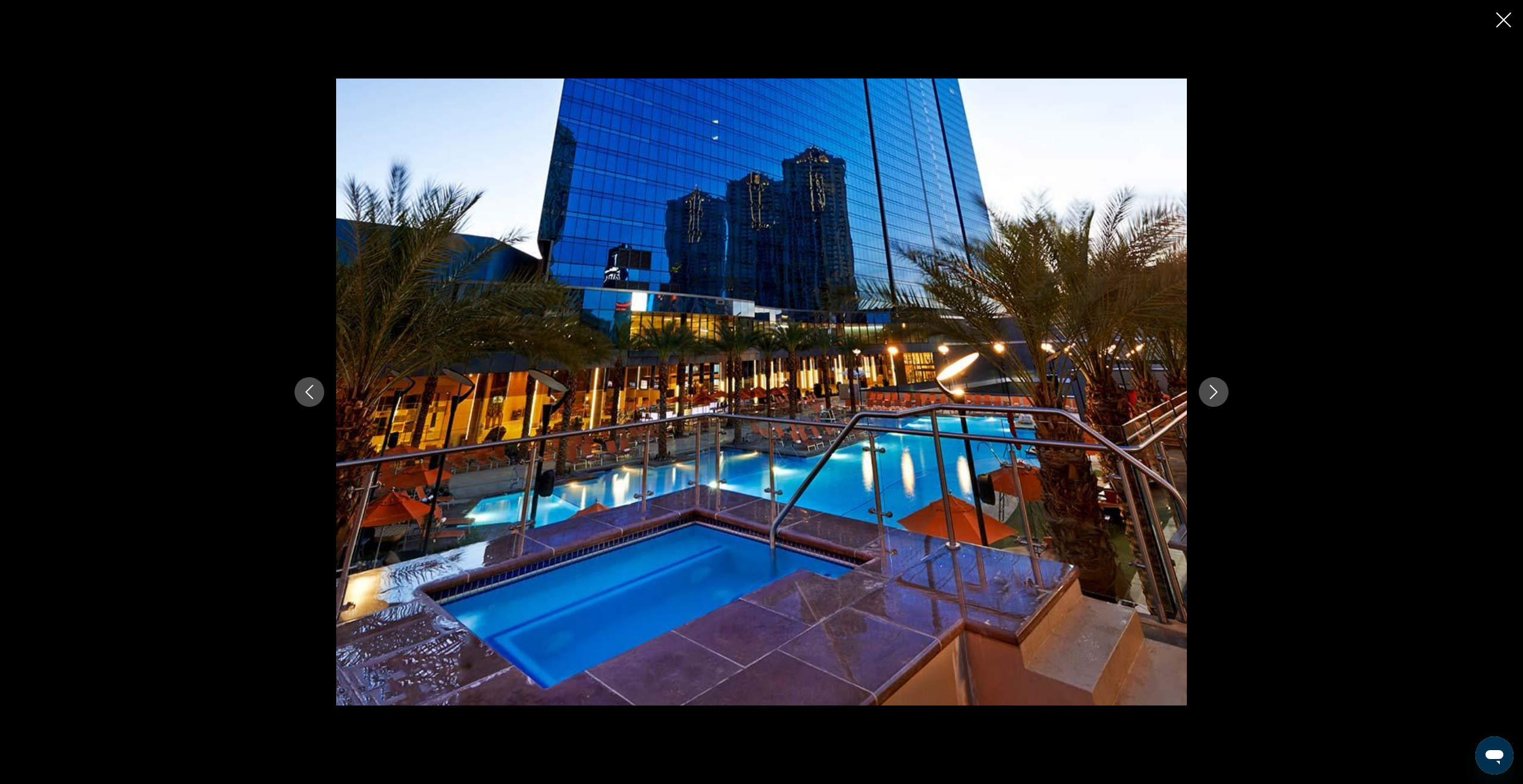
click at [1213, 392] on icon "Next image" at bounding box center [1213, 392] width 14 height 14
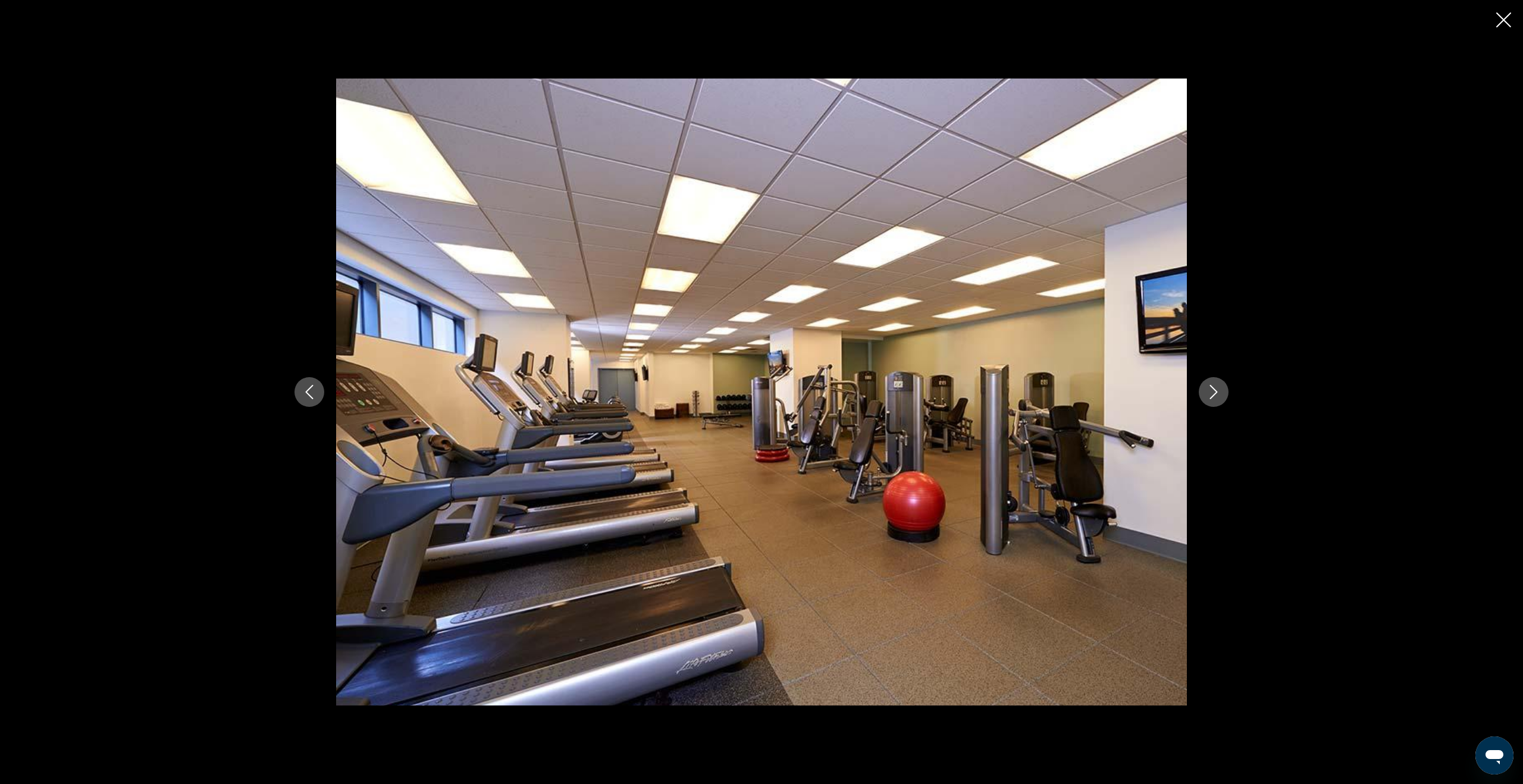
click at [1213, 392] on icon "Next image" at bounding box center [1213, 392] width 14 height 14
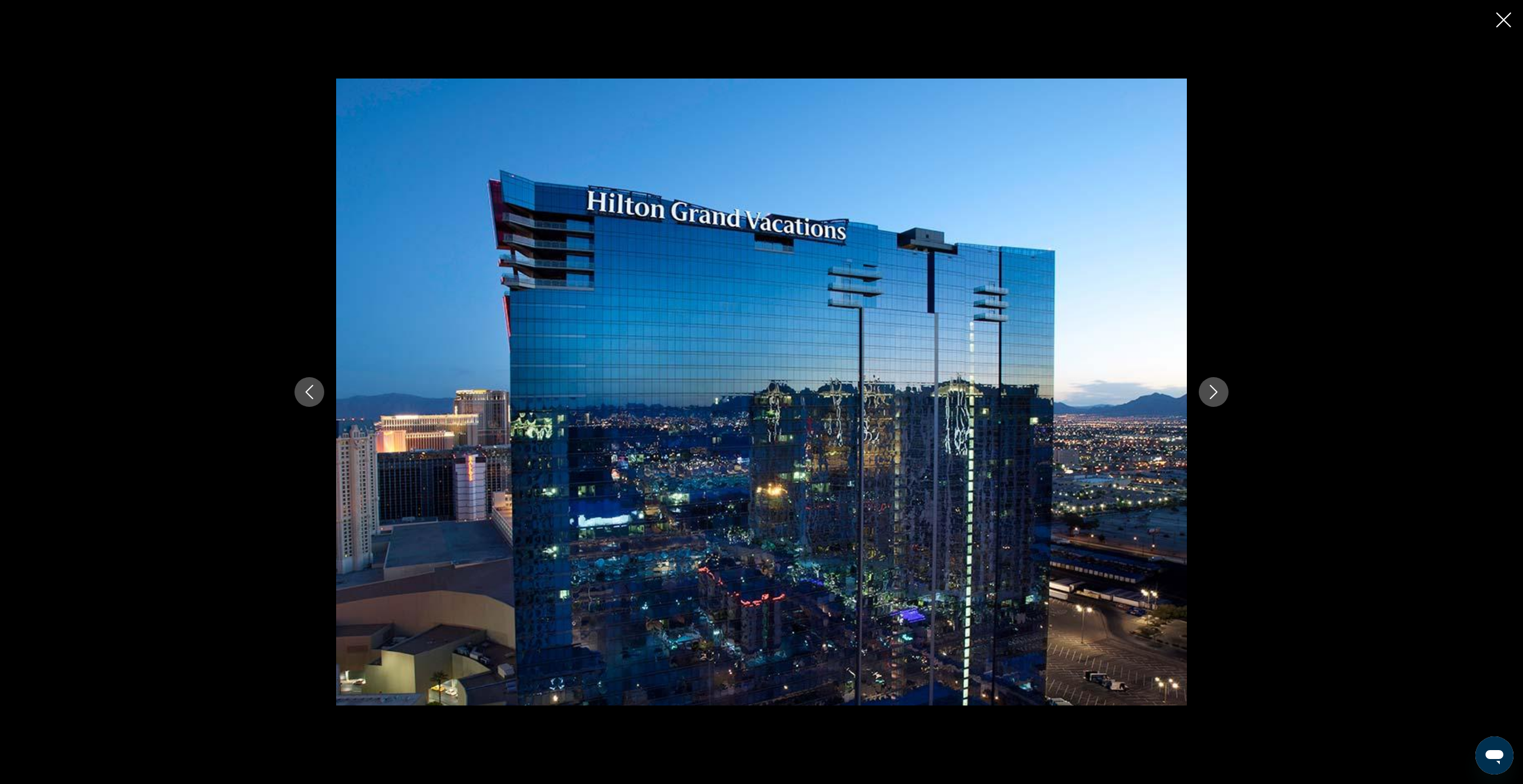
click at [1213, 392] on icon "Next image" at bounding box center [1213, 392] width 14 height 14
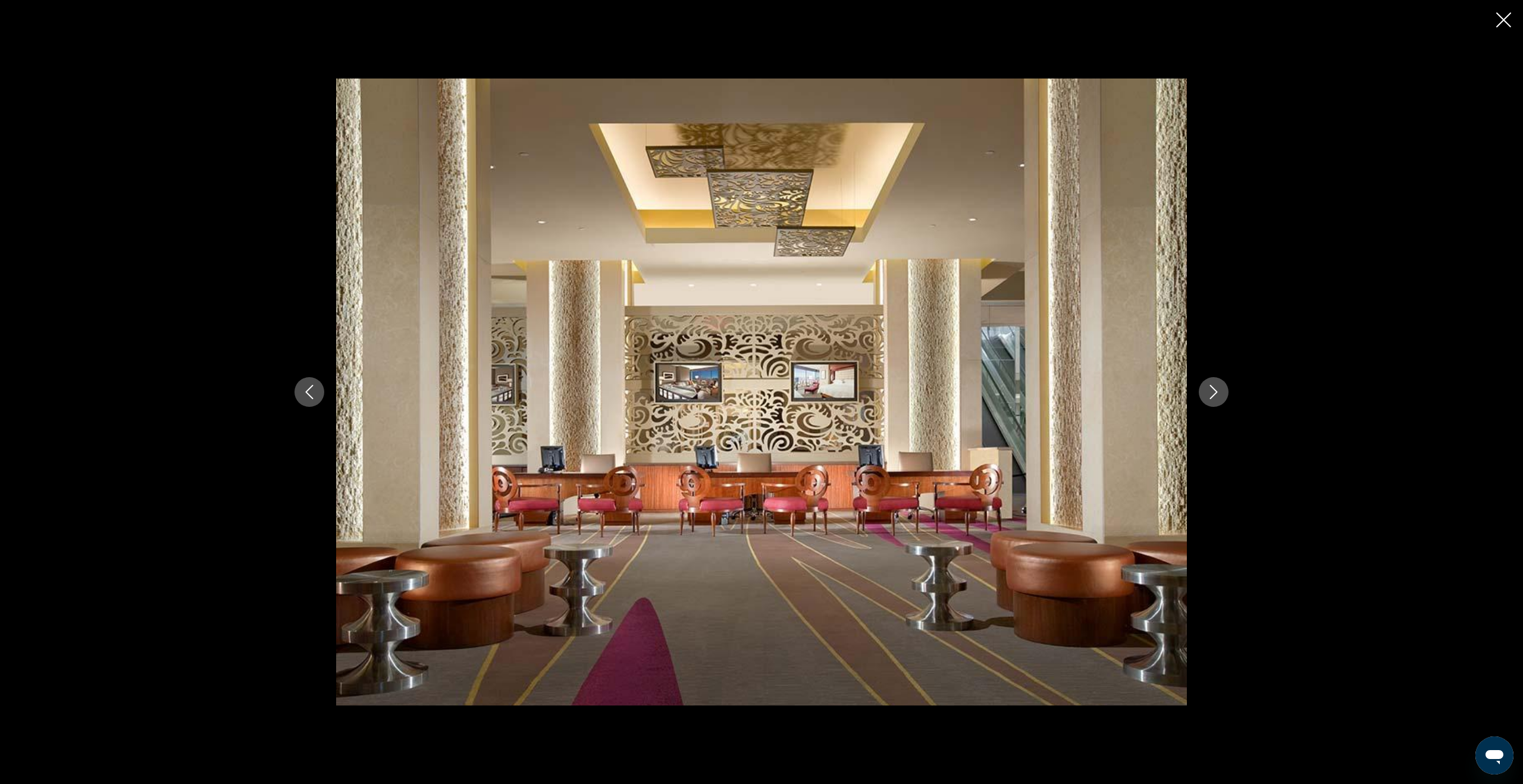
click at [1502, 19] on icon "Close slideshow" at bounding box center [1503, 20] width 15 height 15
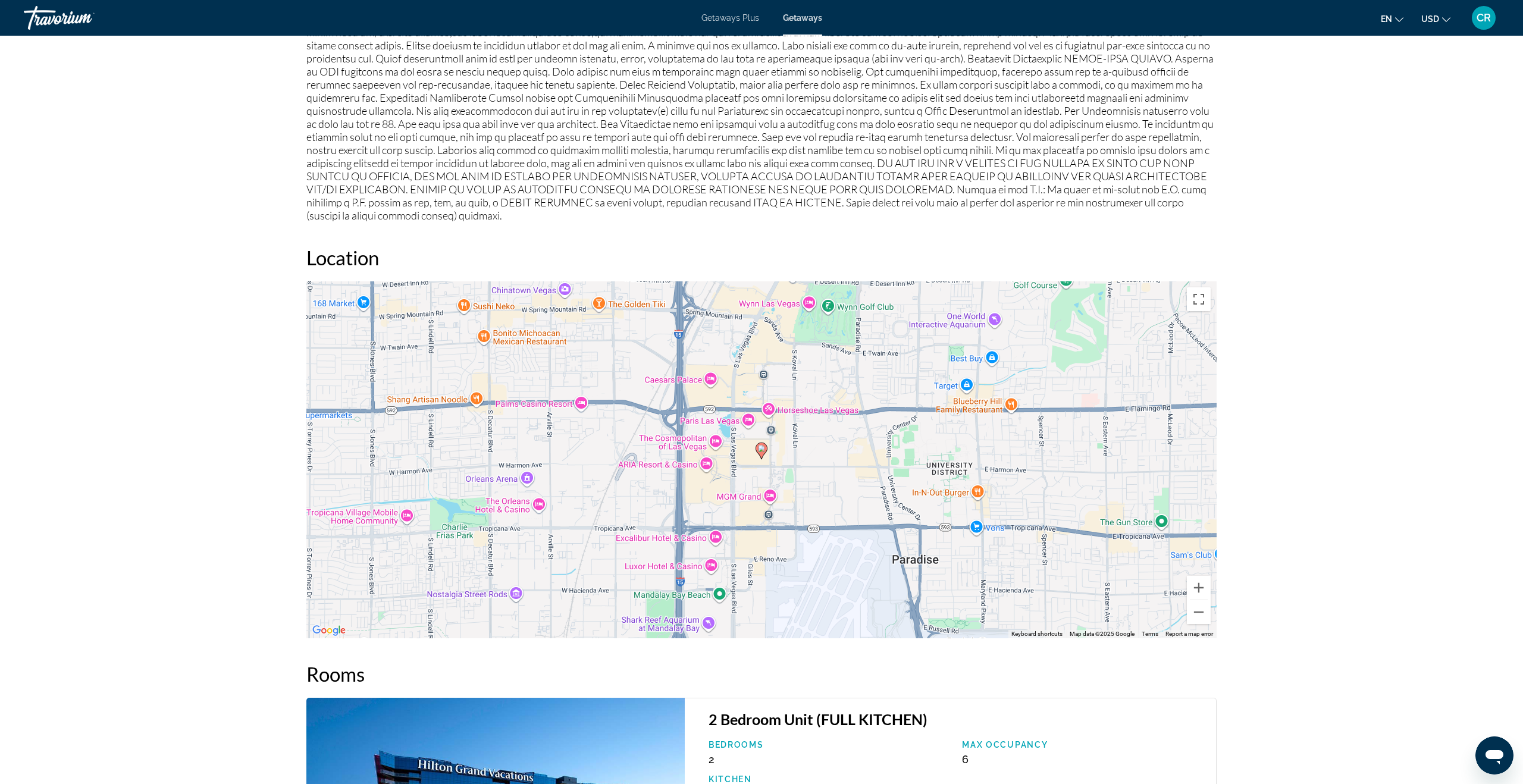
scroll to position [1213, 0]
